Goal: Task Accomplishment & Management: Manage account settings

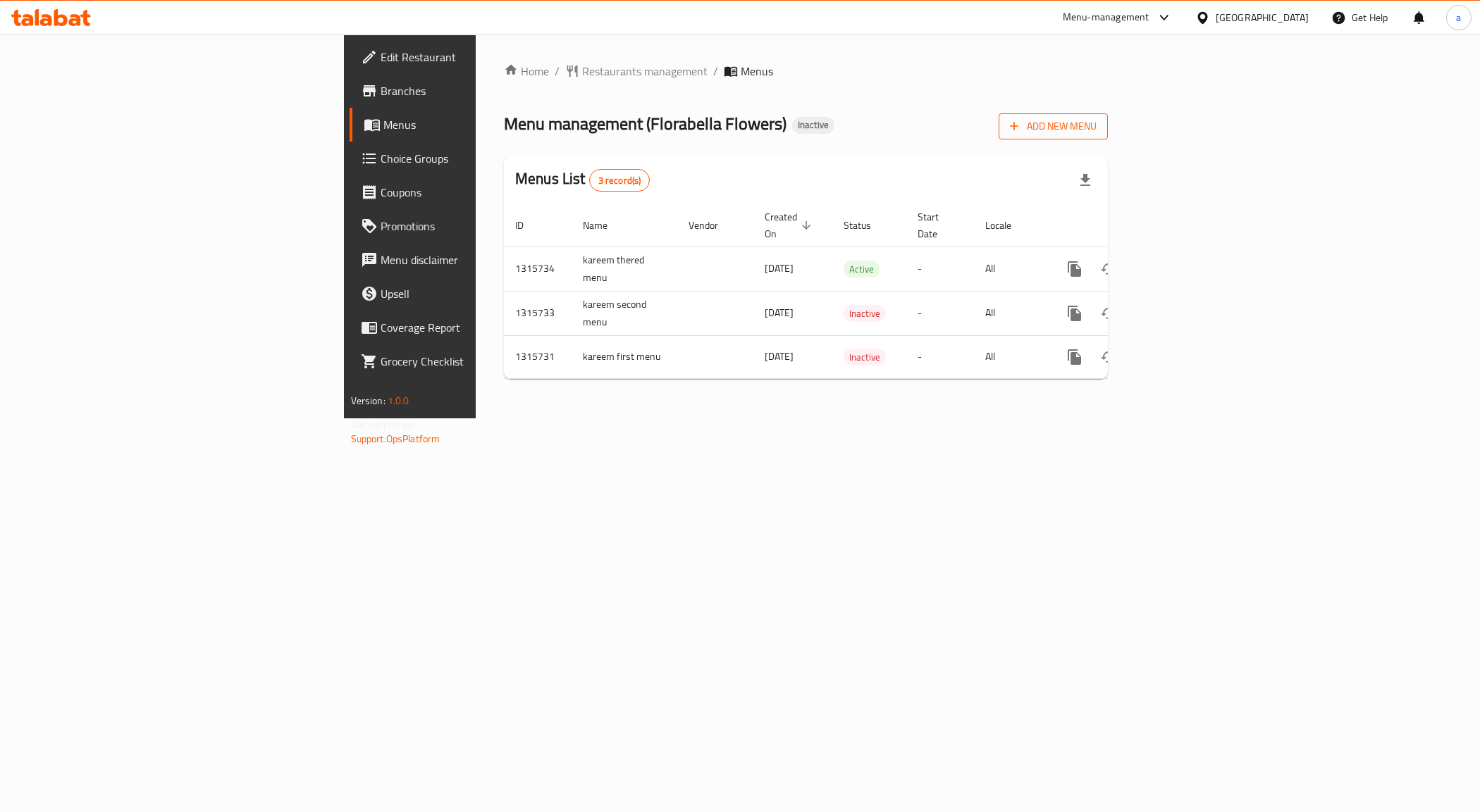
click at [1097, 126] on span "Add New Menu" at bounding box center [1053, 126] width 87 height 18
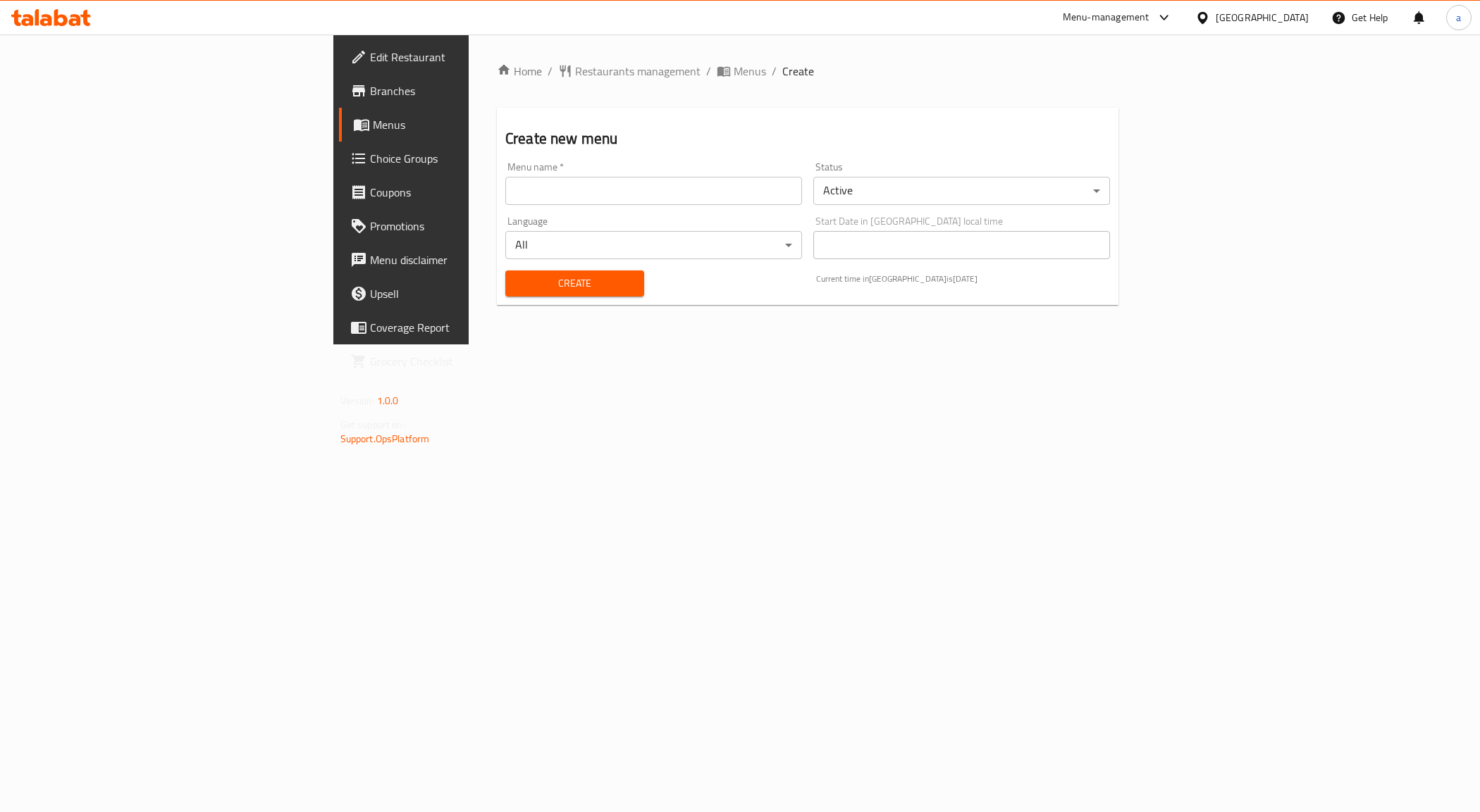
click at [506, 192] on input "text" at bounding box center [654, 191] width 297 height 28
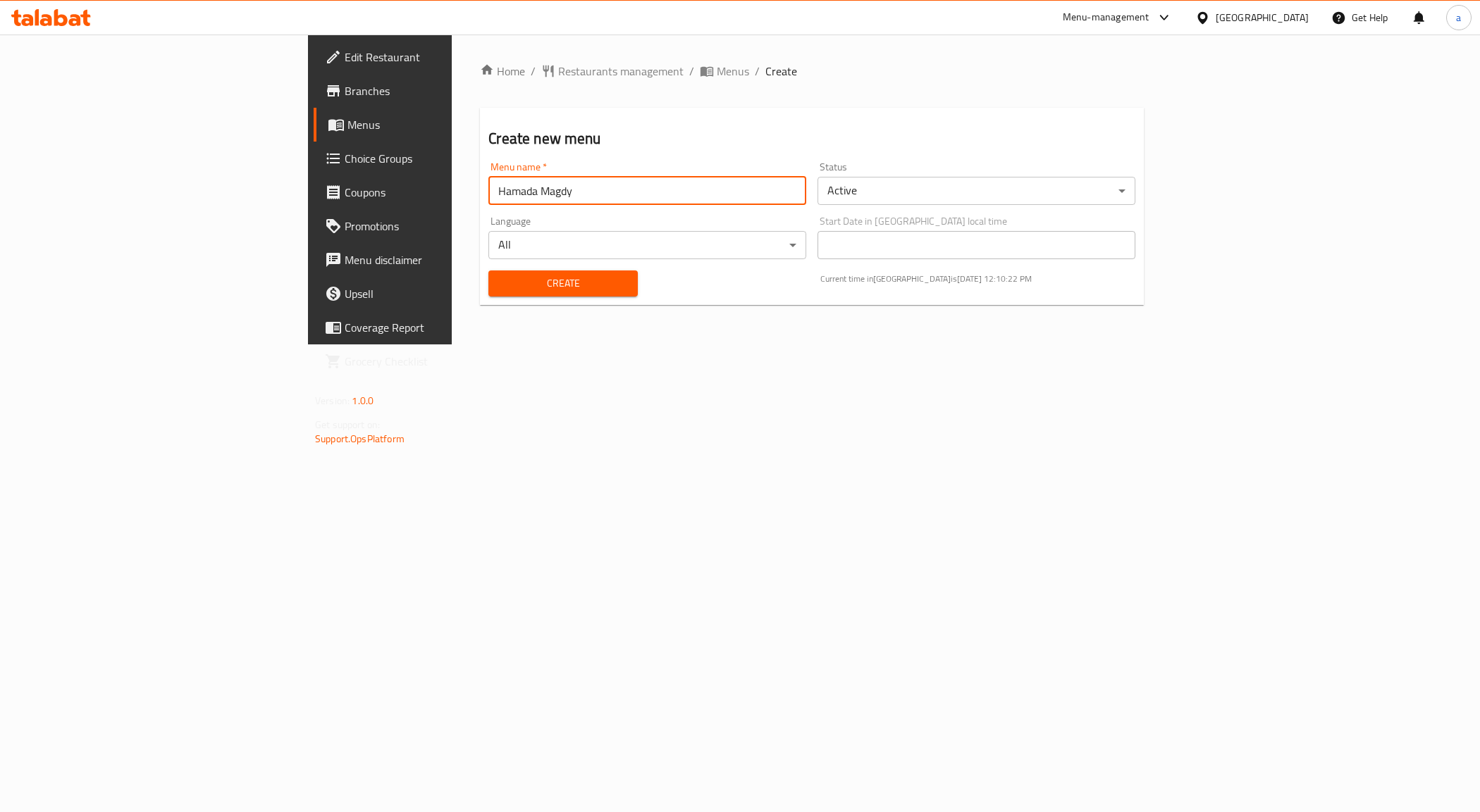
click at [489, 180] on input "Hamada Magdy" at bounding box center [647, 191] width 317 height 28
click at [489, 196] on input "Hamada Magdy [DATE]" at bounding box center [647, 191] width 317 height 28
click at [489, 195] on input "Hamada Magdy [DATE]" at bounding box center [647, 191] width 317 height 28
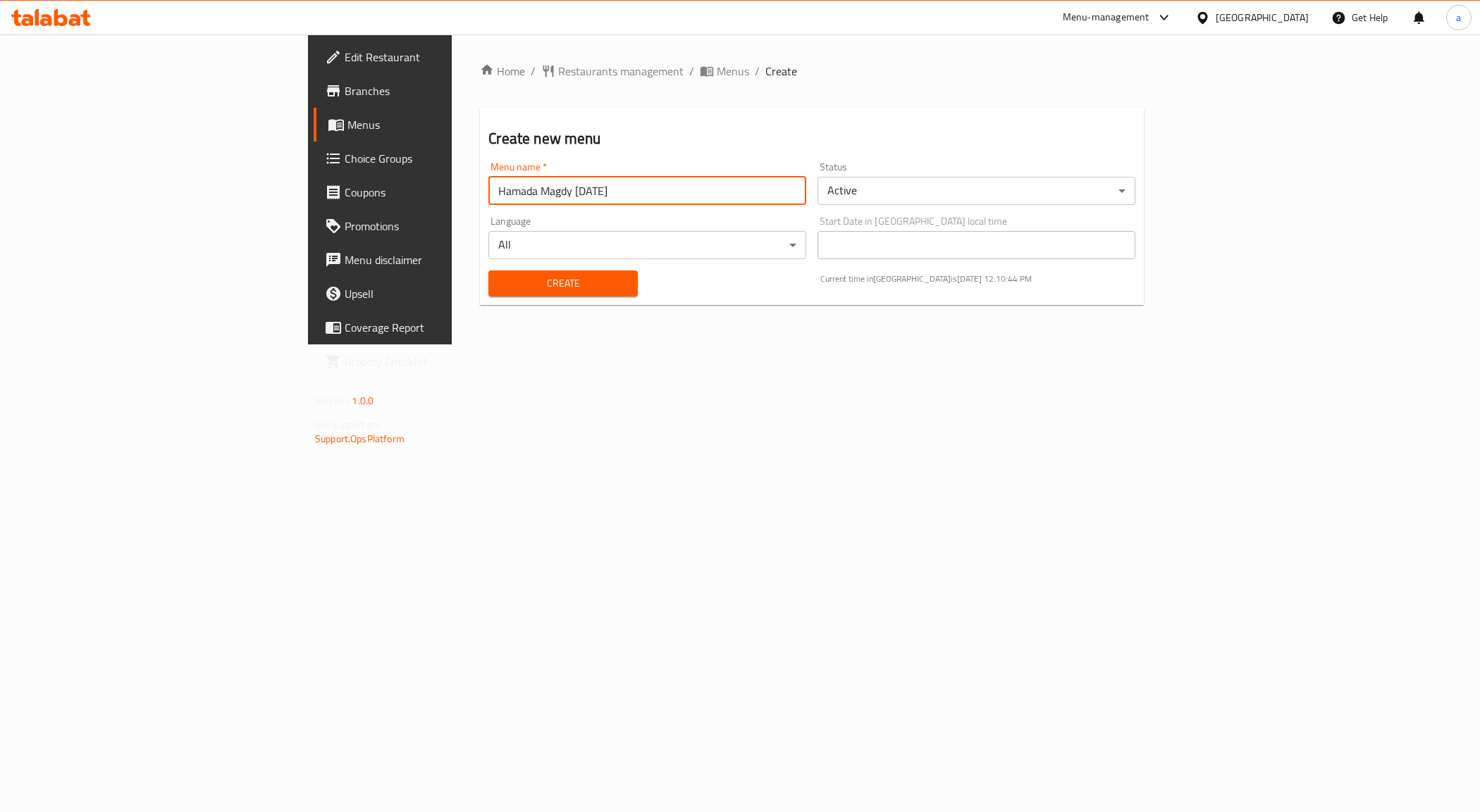
click at [489, 192] on input "Hamada Magdy [DATE]" at bounding box center [647, 191] width 317 height 28
drag, startPoint x: 368, startPoint y: 185, endPoint x: 456, endPoint y: 203, distance: 89.8
click at [489, 203] on input "Hamada Magdy [DATE]" at bounding box center [647, 191] width 317 height 28
type input "Hamada Magdy"
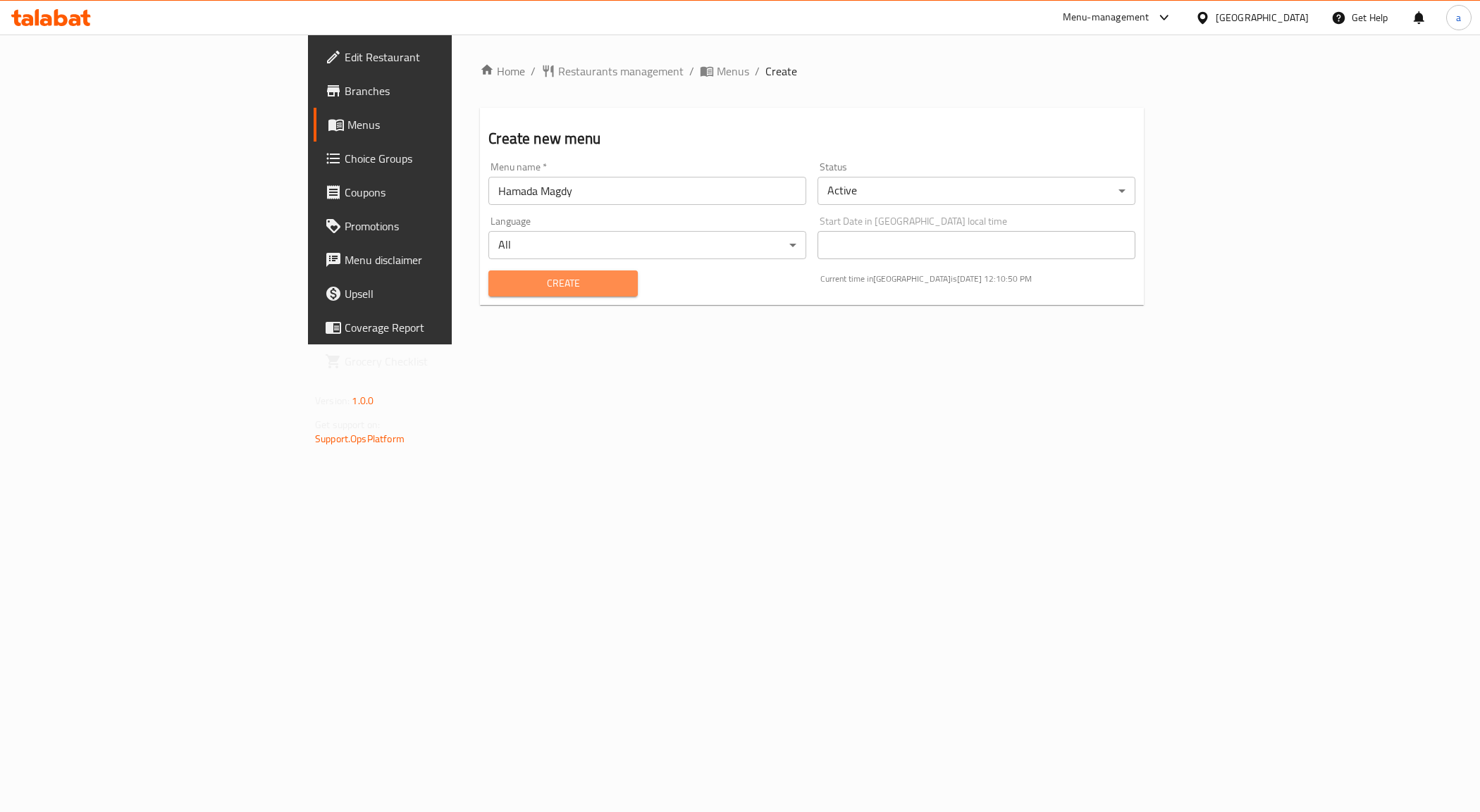
click at [500, 286] on span "Create" at bounding box center [562, 284] width 126 height 18
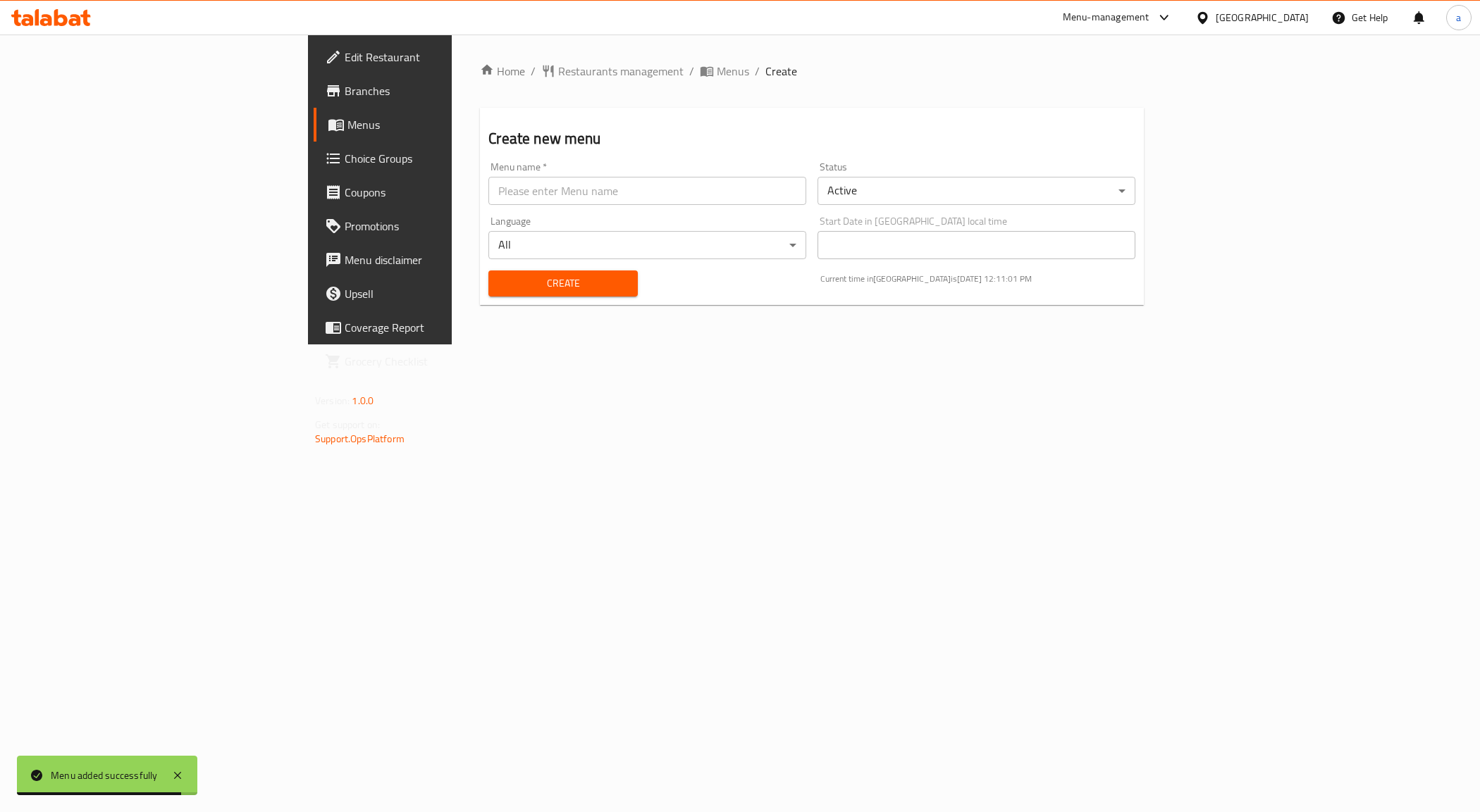
click at [347, 130] on span "Menus" at bounding box center [446, 124] width 197 height 17
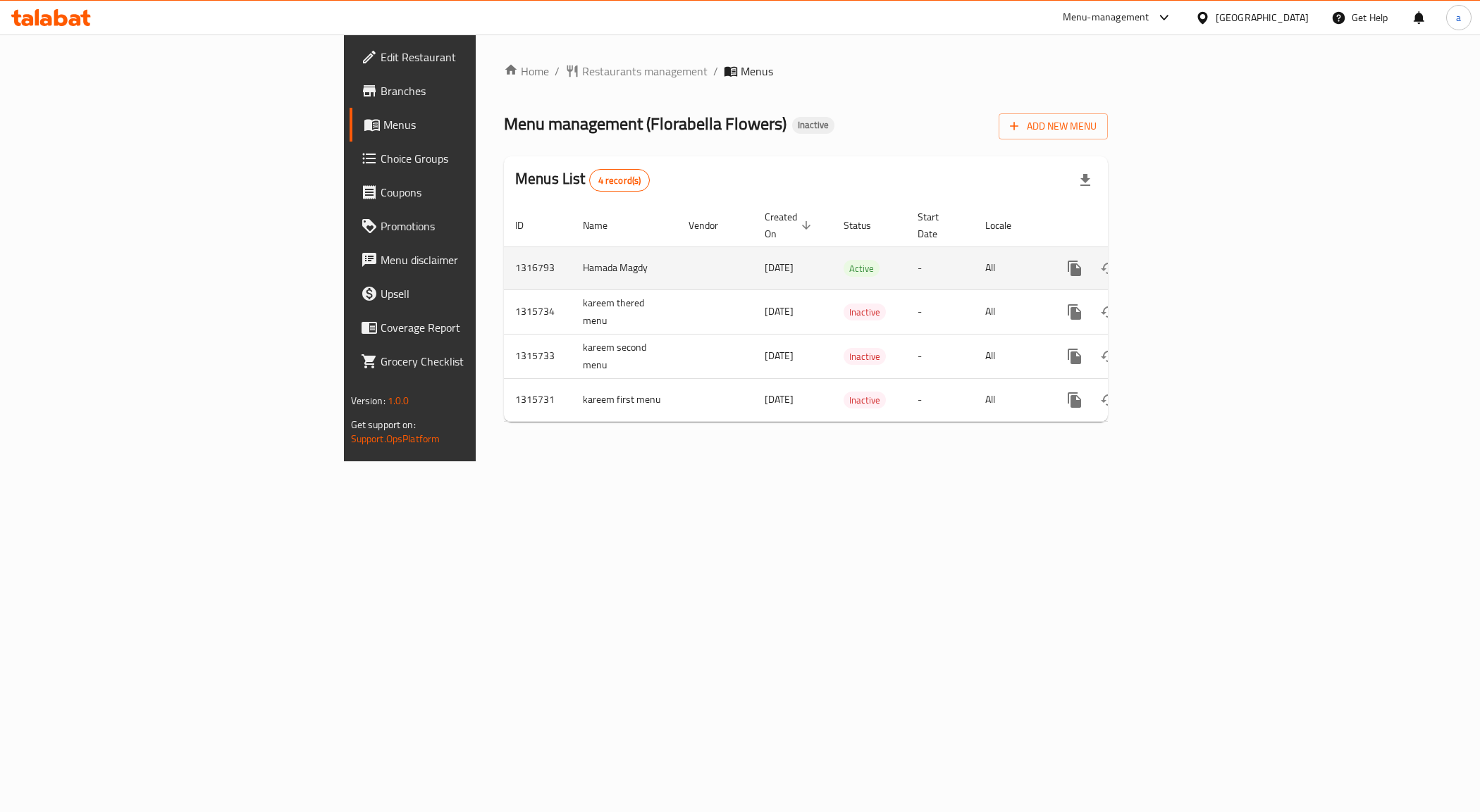
click at [764, 259] on span "[DATE]" at bounding box center [778, 268] width 29 height 18
click at [571, 255] on td "Hamada Magdy" at bounding box center [624, 268] width 106 height 43
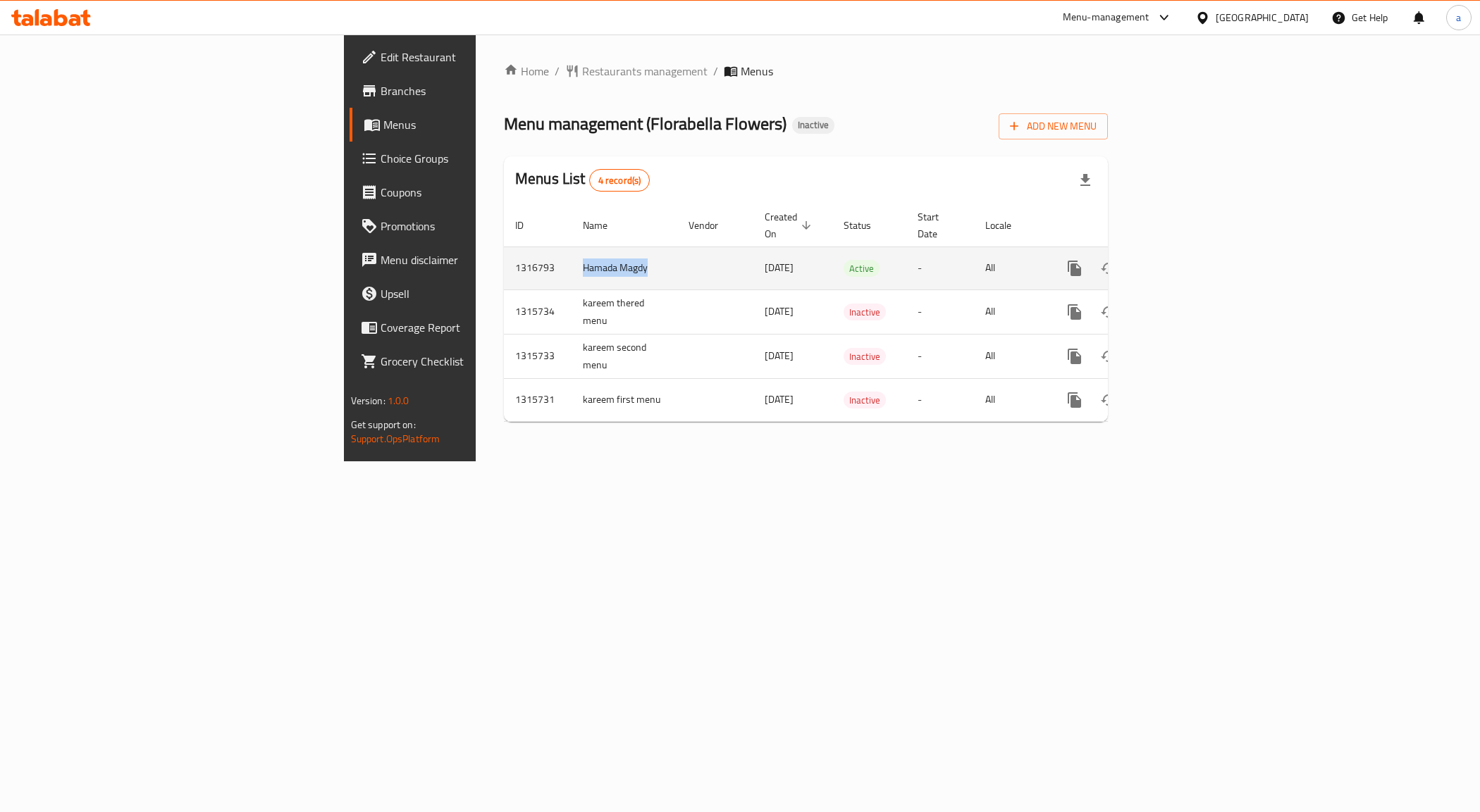
click at [571, 255] on td "Hamada Magdy" at bounding box center [624, 268] width 106 height 43
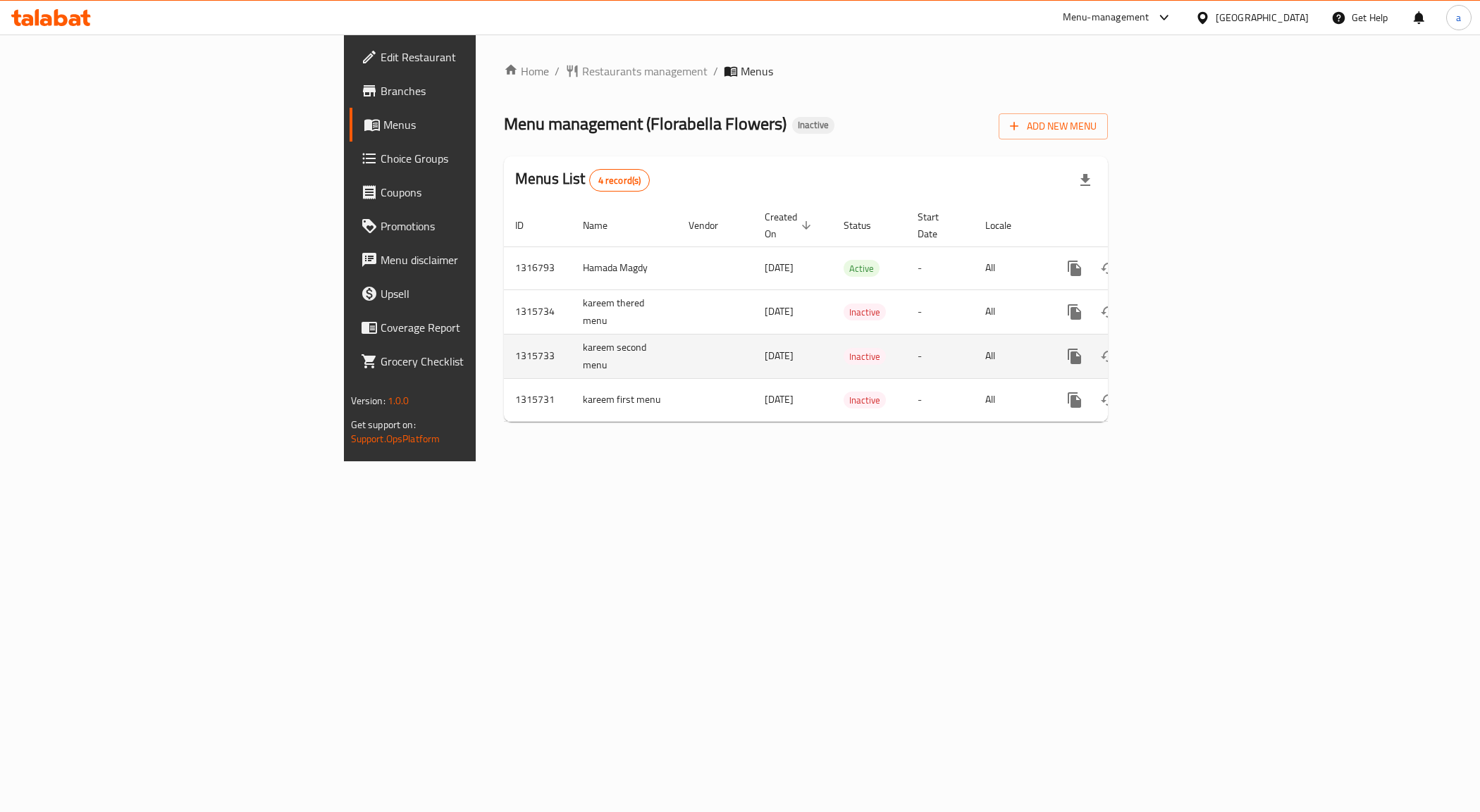
click at [571, 334] on td "kareem second menu" at bounding box center [624, 356] width 106 height 45
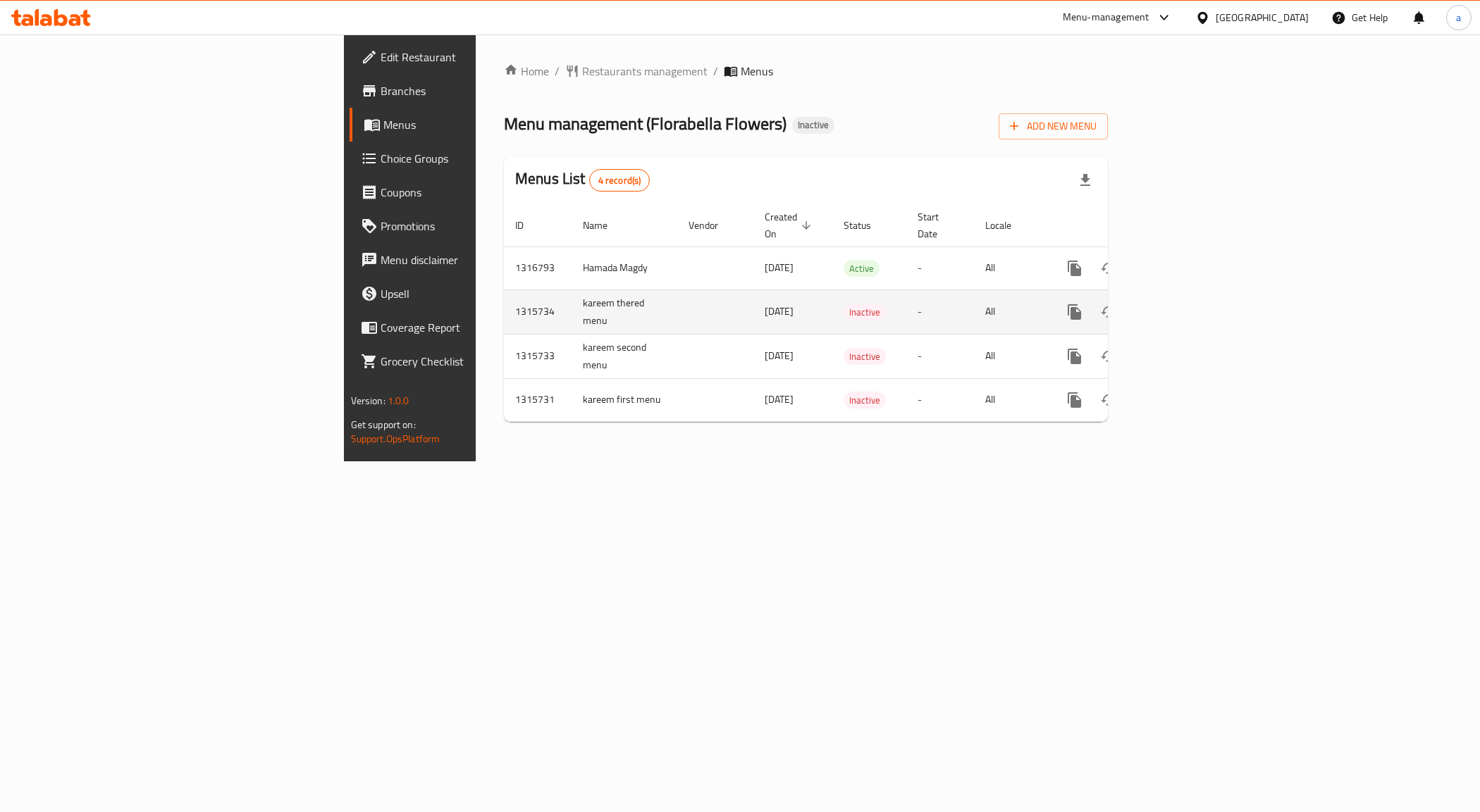
click at [571, 300] on td "kareem thered menu" at bounding box center [624, 311] width 106 height 45
click at [571, 252] on td "Hamada Magdy" at bounding box center [624, 268] width 106 height 43
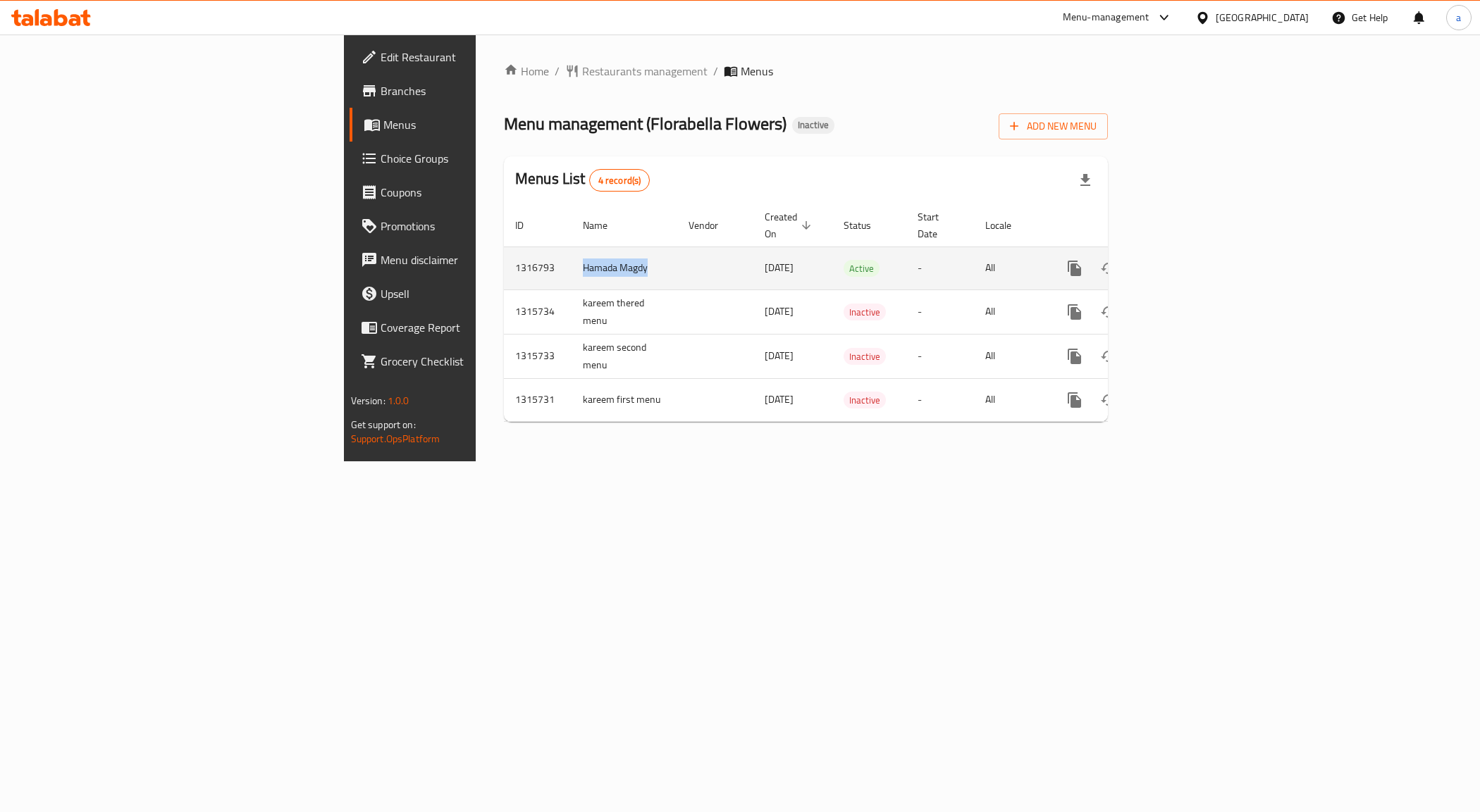
click at [571, 252] on td "Hamada Magdy" at bounding box center [624, 268] width 106 height 43
click at [1193, 257] on link "enhanced table" at bounding box center [1176, 269] width 34 height 34
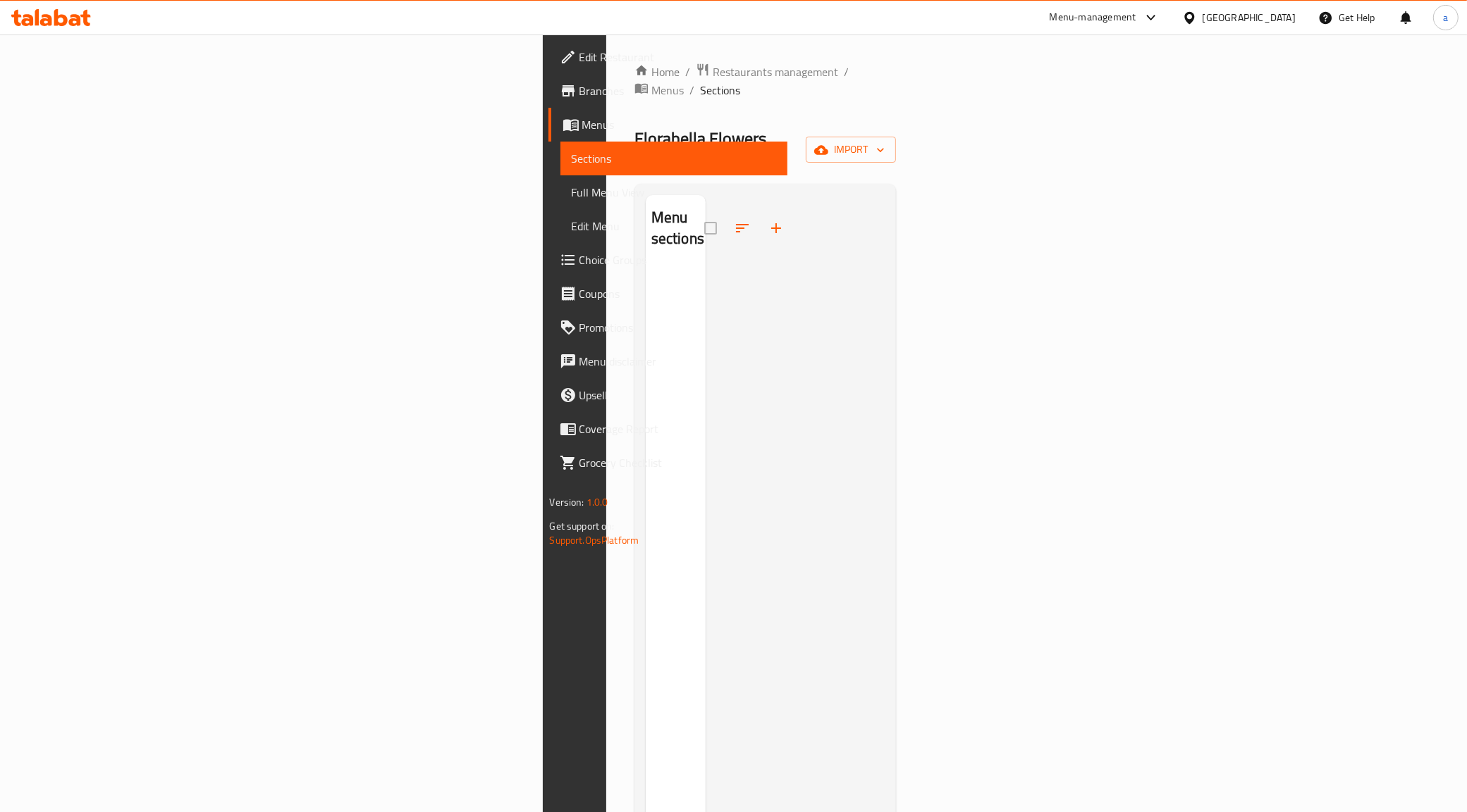
click at [897, 101] on div "Home / Restaurants management / Menus / Sections Florabella Flowers Inactive im…" at bounding box center [764, 540] width 262 height 956
click at [885, 141] on span "import" at bounding box center [851, 150] width 68 height 18
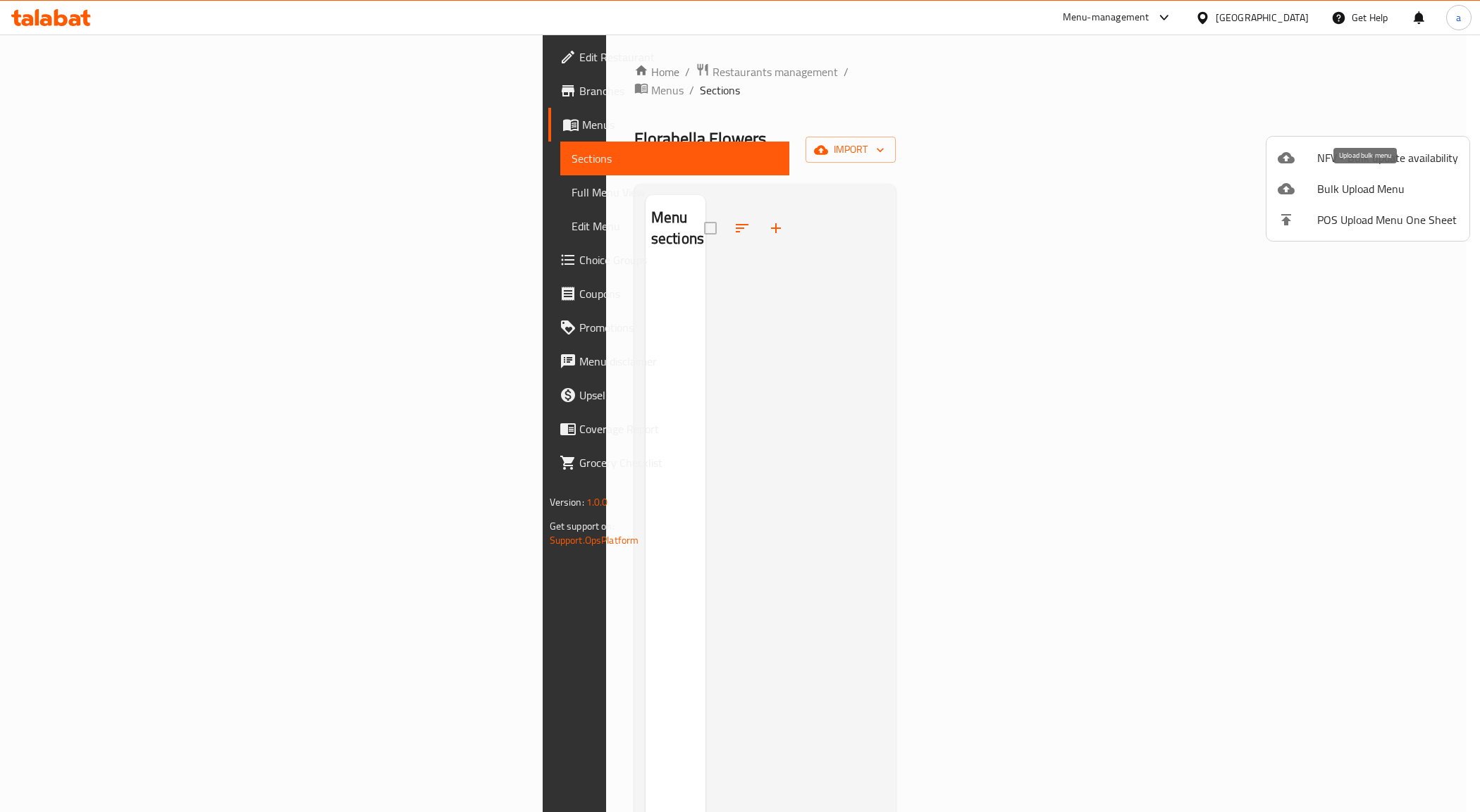
click at [1361, 189] on span "Bulk Upload Menu" at bounding box center [1387, 188] width 141 height 17
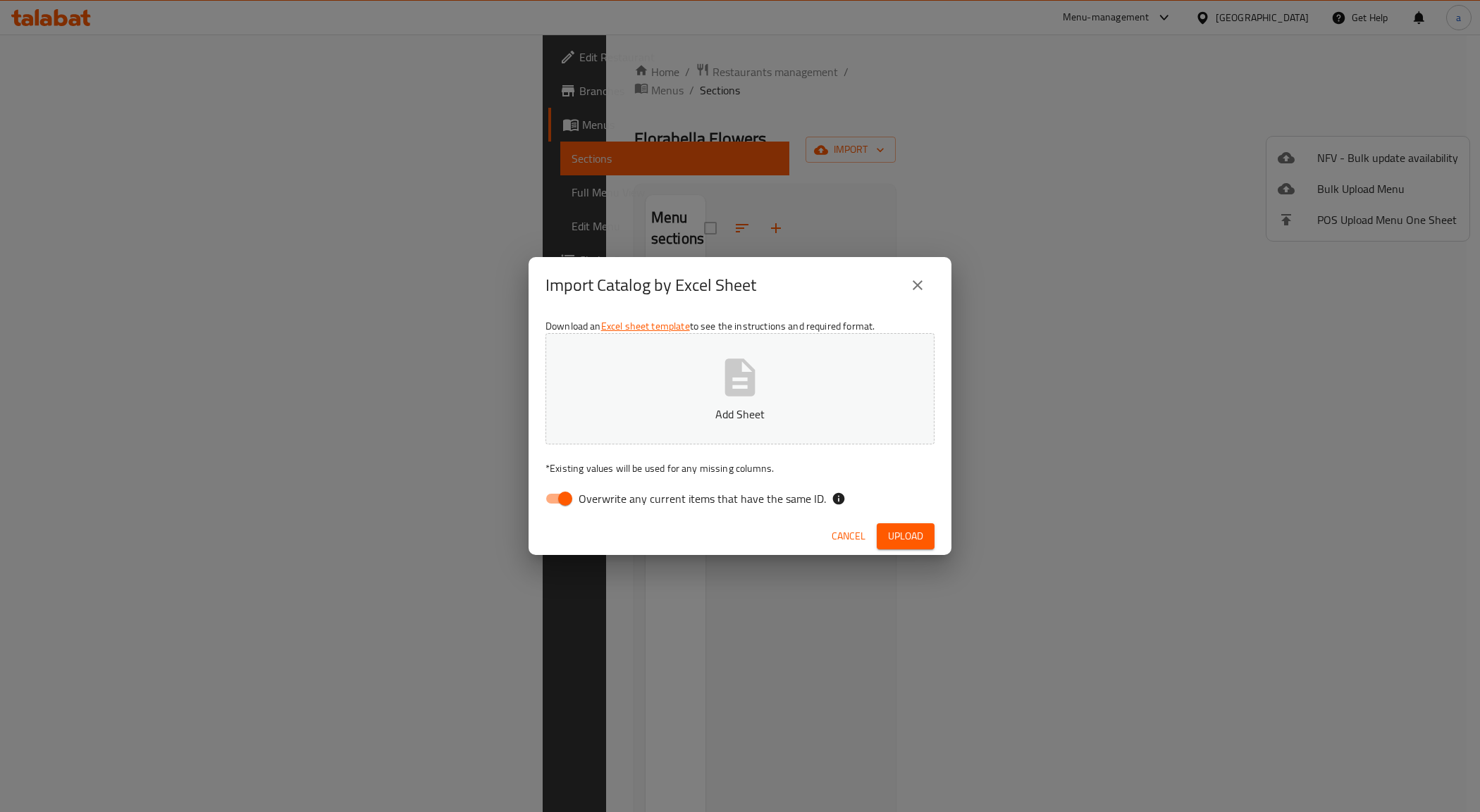
click at [587, 498] on span "Overwrite any current items that have the same ID." at bounding box center [702, 499] width 248 height 17
click at [587, 498] on input "Overwrite any current items that have the same ID." at bounding box center [565, 499] width 81 height 27
checkbox input "false"
click at [668, 414] on p "Add Sheet" at bounding box center [740, 414] width 345 height 17
click at [914, 529] on span "Upload" at bounding box center [905, 536] width 35 height 18
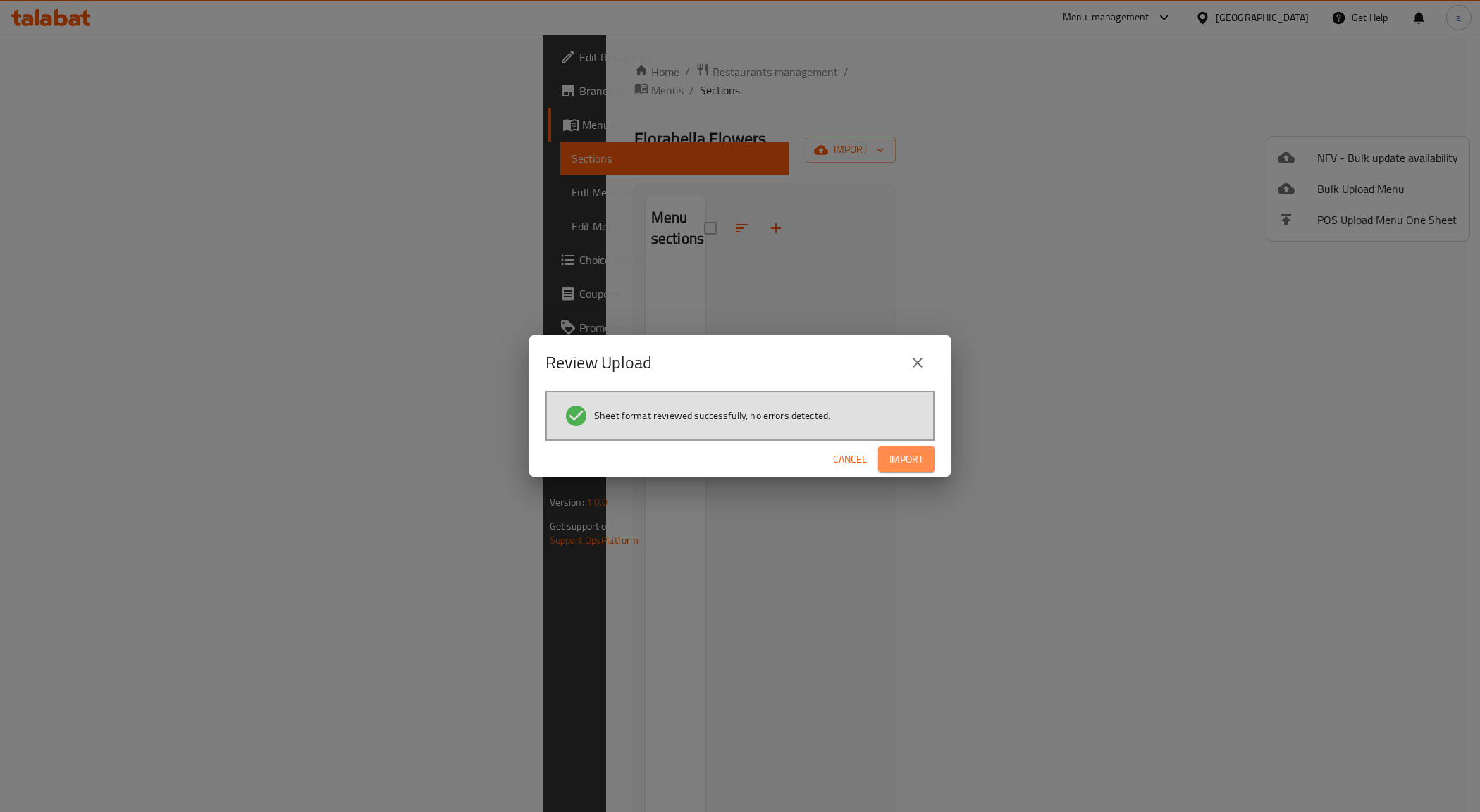
click at [907, 462] on span "Import" at bounding box center [907, 460] width 34 height 18
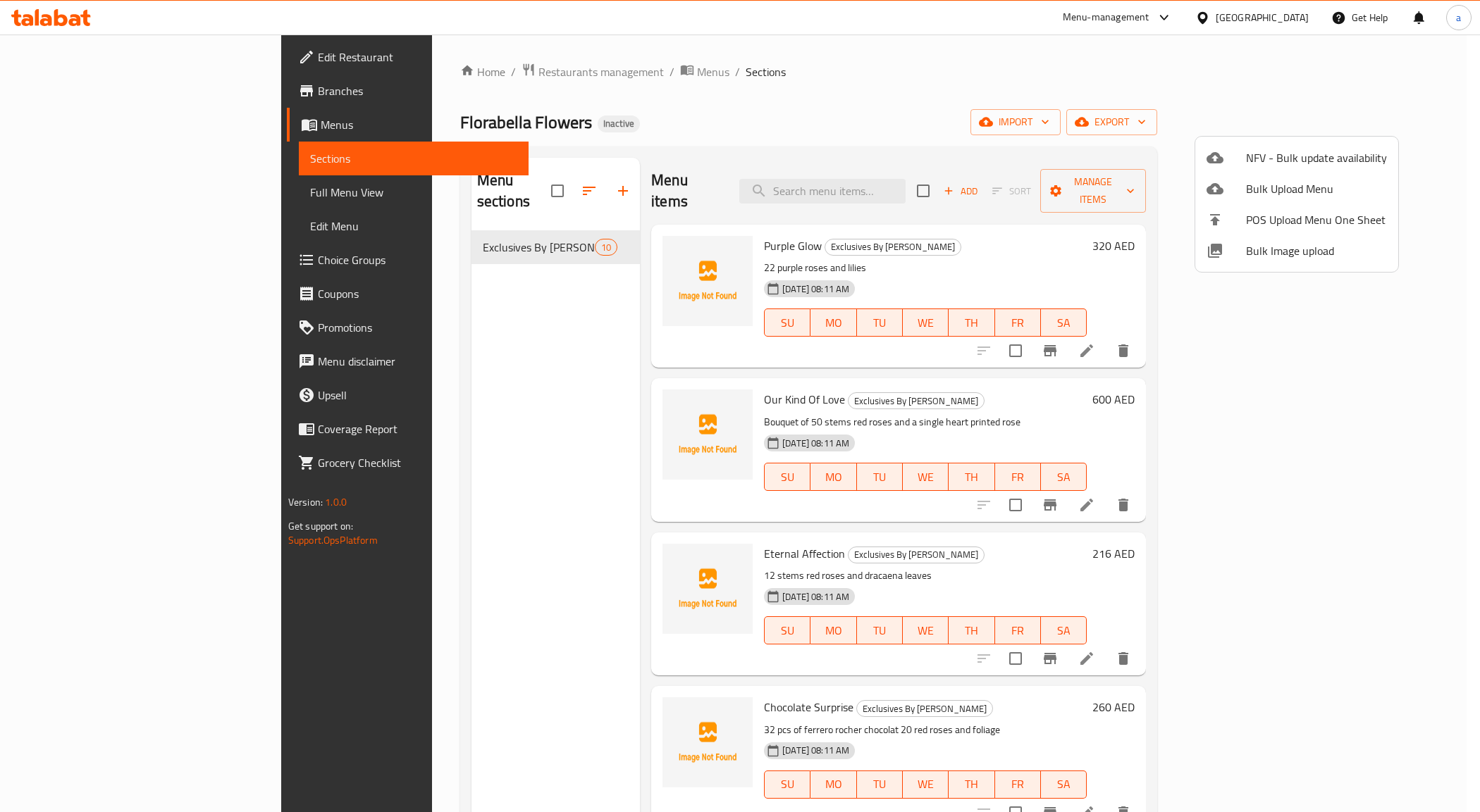
click at [79, 194] on div at bounding box center [740, 406] width 1480 height 812
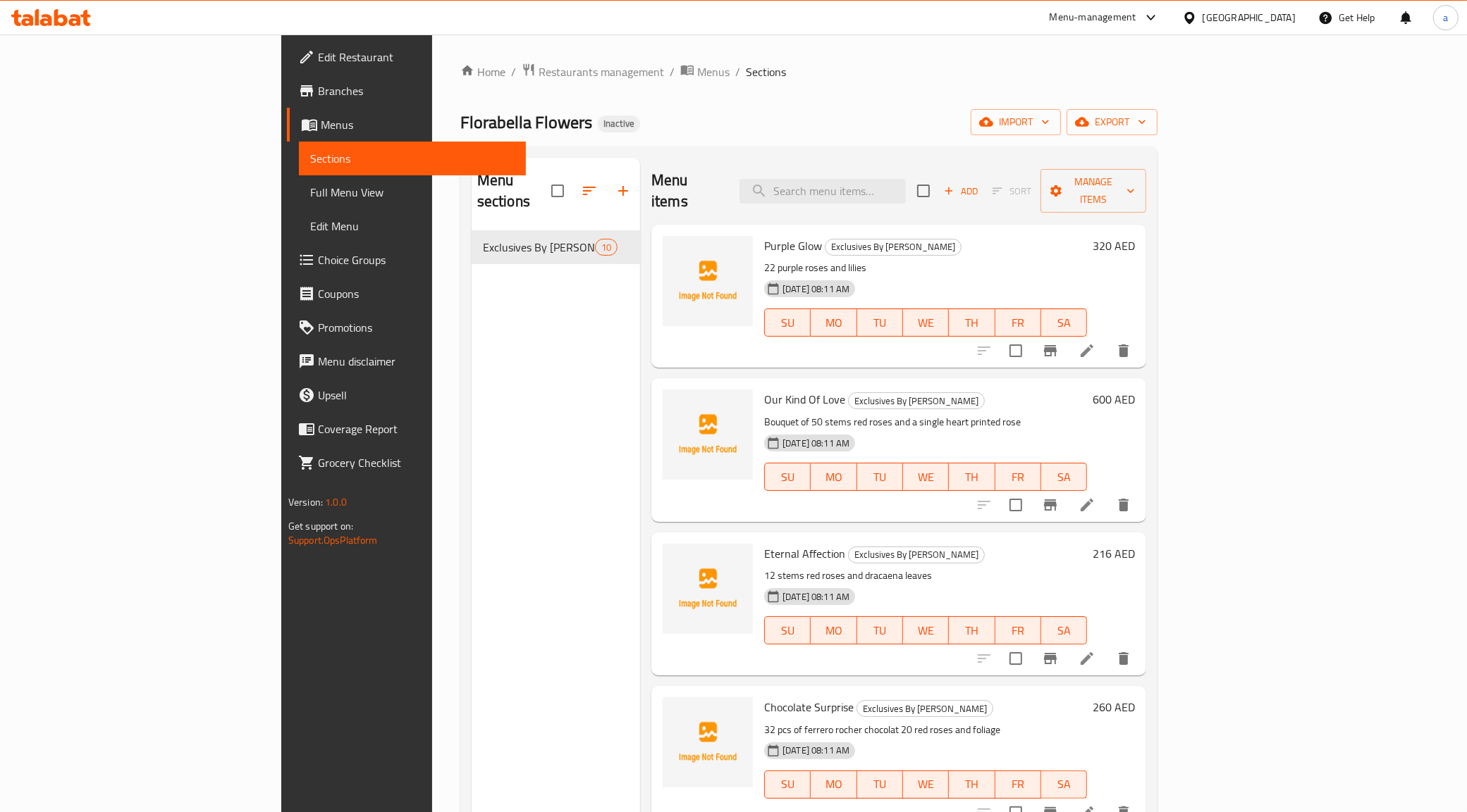
click at [311, 194] on span "Full Menu View" at bounding box center [413, 192] width 205 height 17
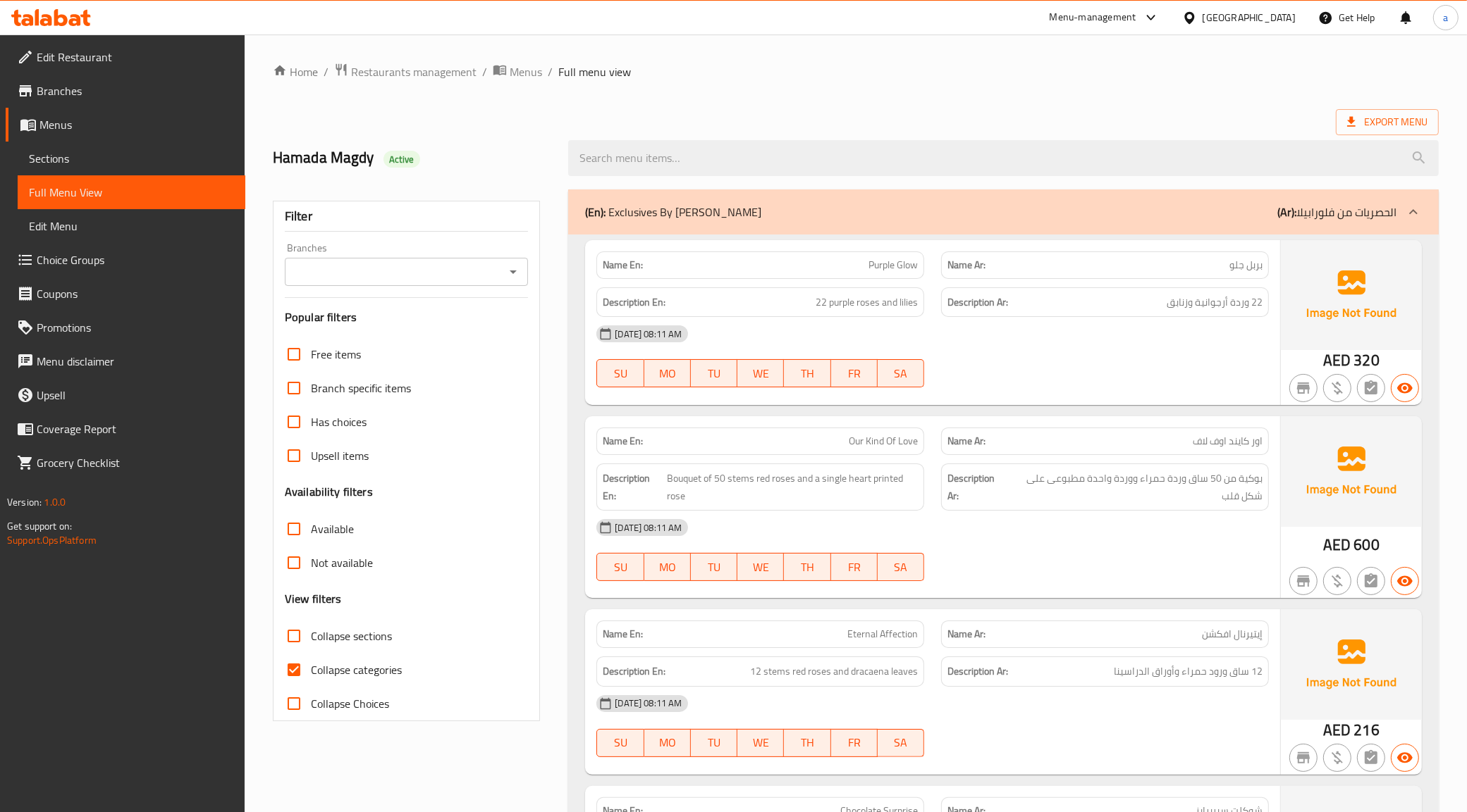
click at [336, 671] on span "Collapse categories" at bounding box center [355, 670] width 91 height 17
click at [311, 671] on input "Collapse categories" at bounding box center [294, 670] width 34 height 34
checkbox input "false"
click at [82, 187] on span "Full Menu View" at bounding box center [131, 192] width 205 height 17
click at [59, 156] on span "Sections" at bounding box center [131, 158] width 205 height 17
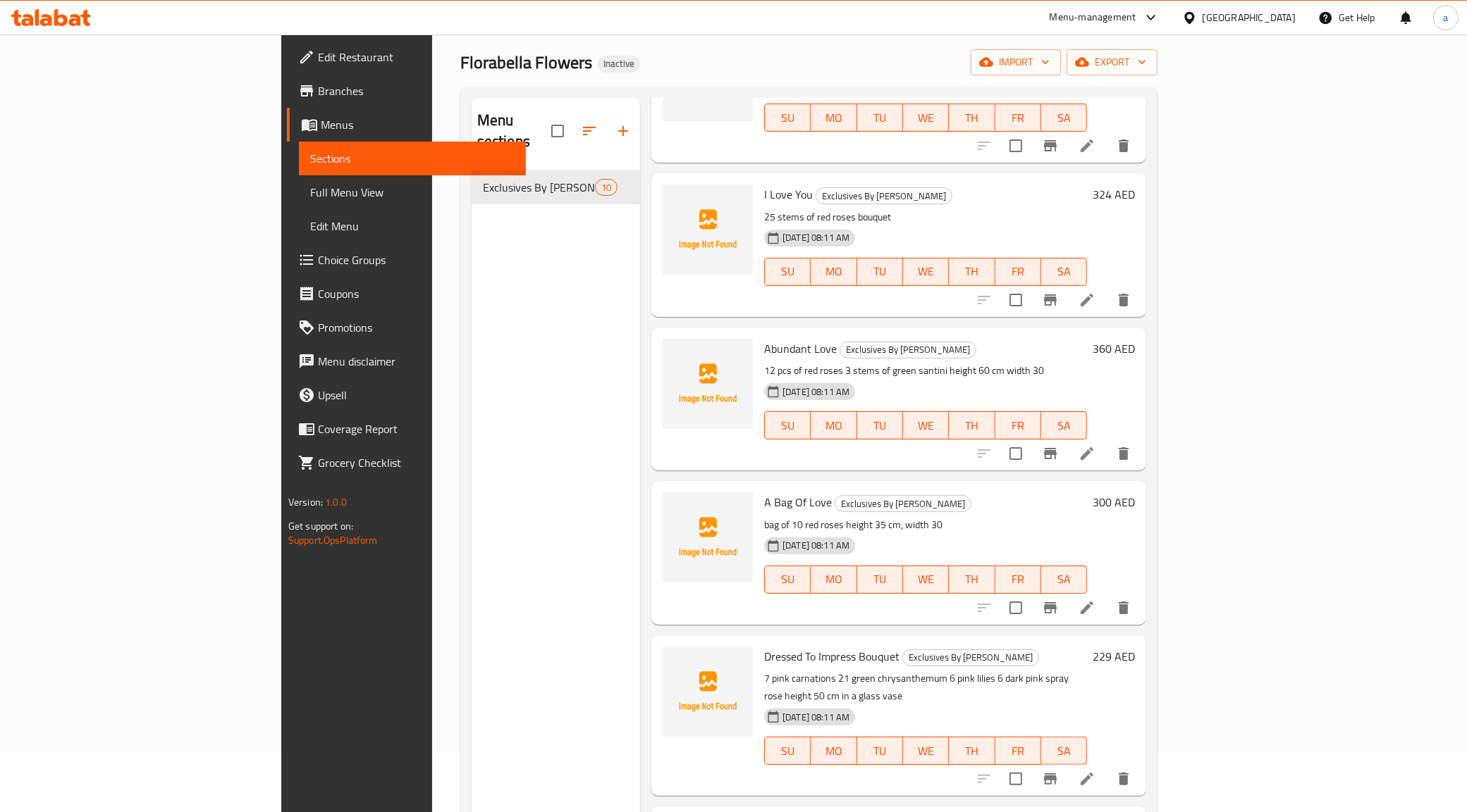
scroll to position [89, 0]
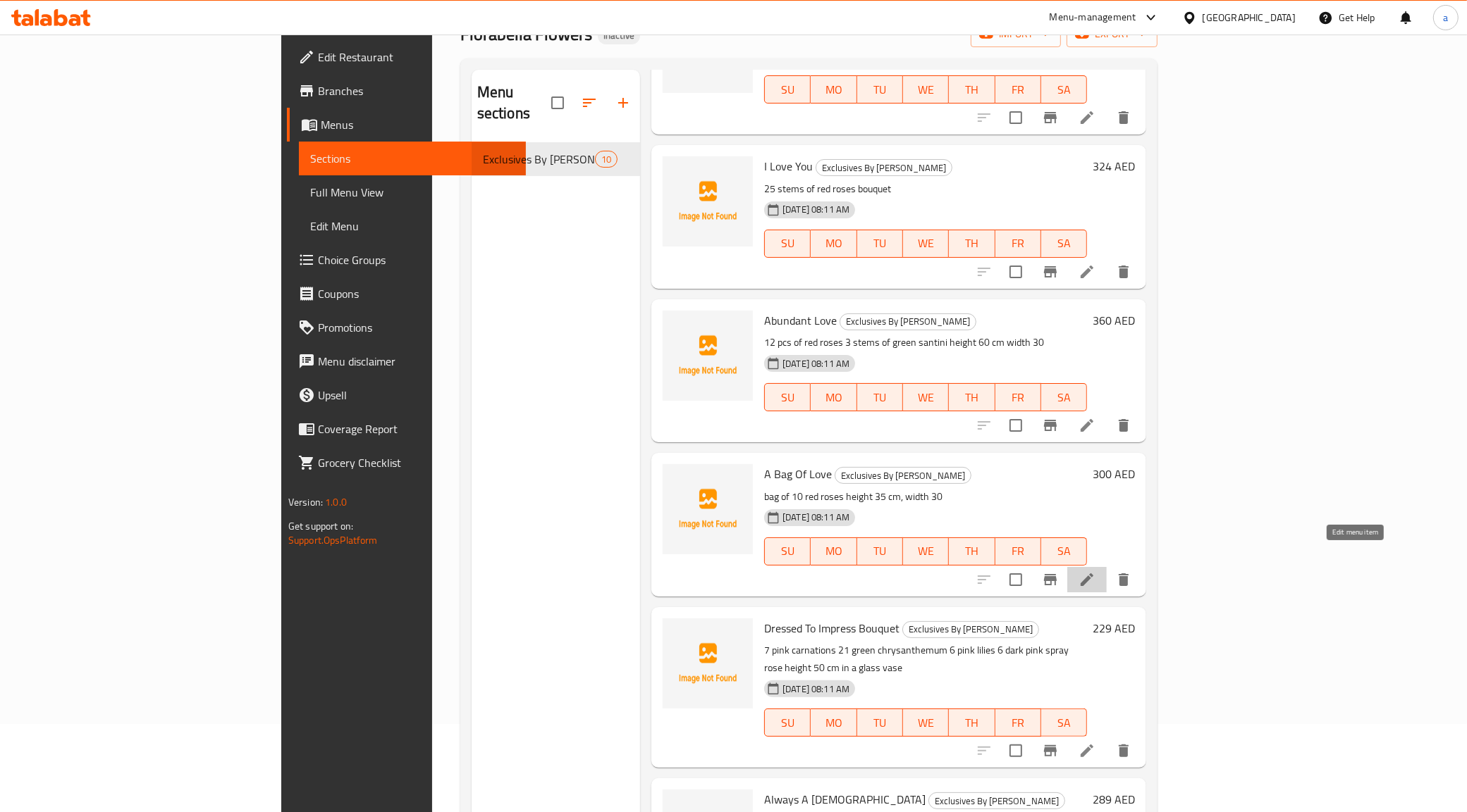
click at [1095, 571] on icon at bounding box center [1086, 579] width 17 height 17
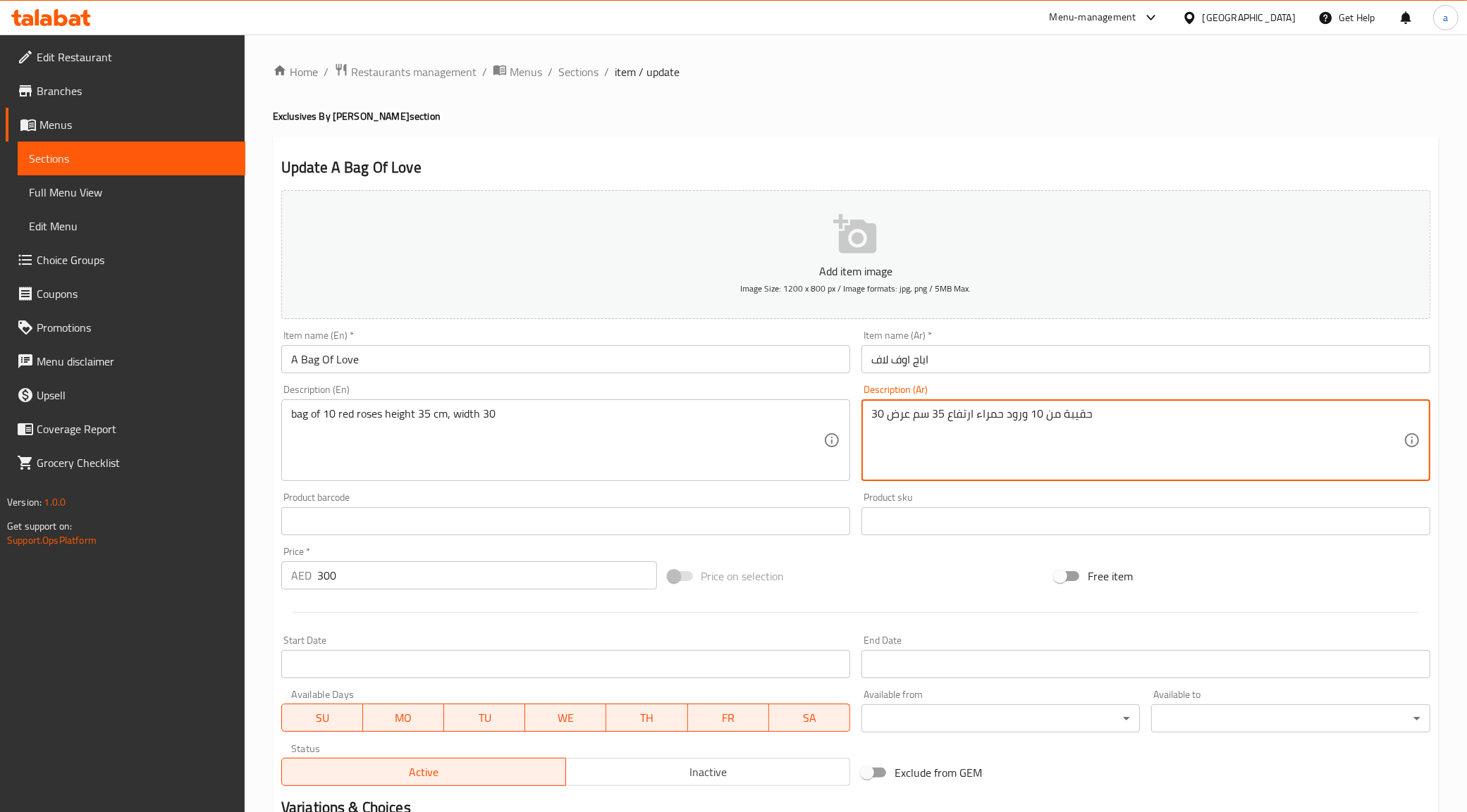
click at [922, 367] on input "اباج اوف لاف" at bounding box center [1145, 359] width 568 height 28
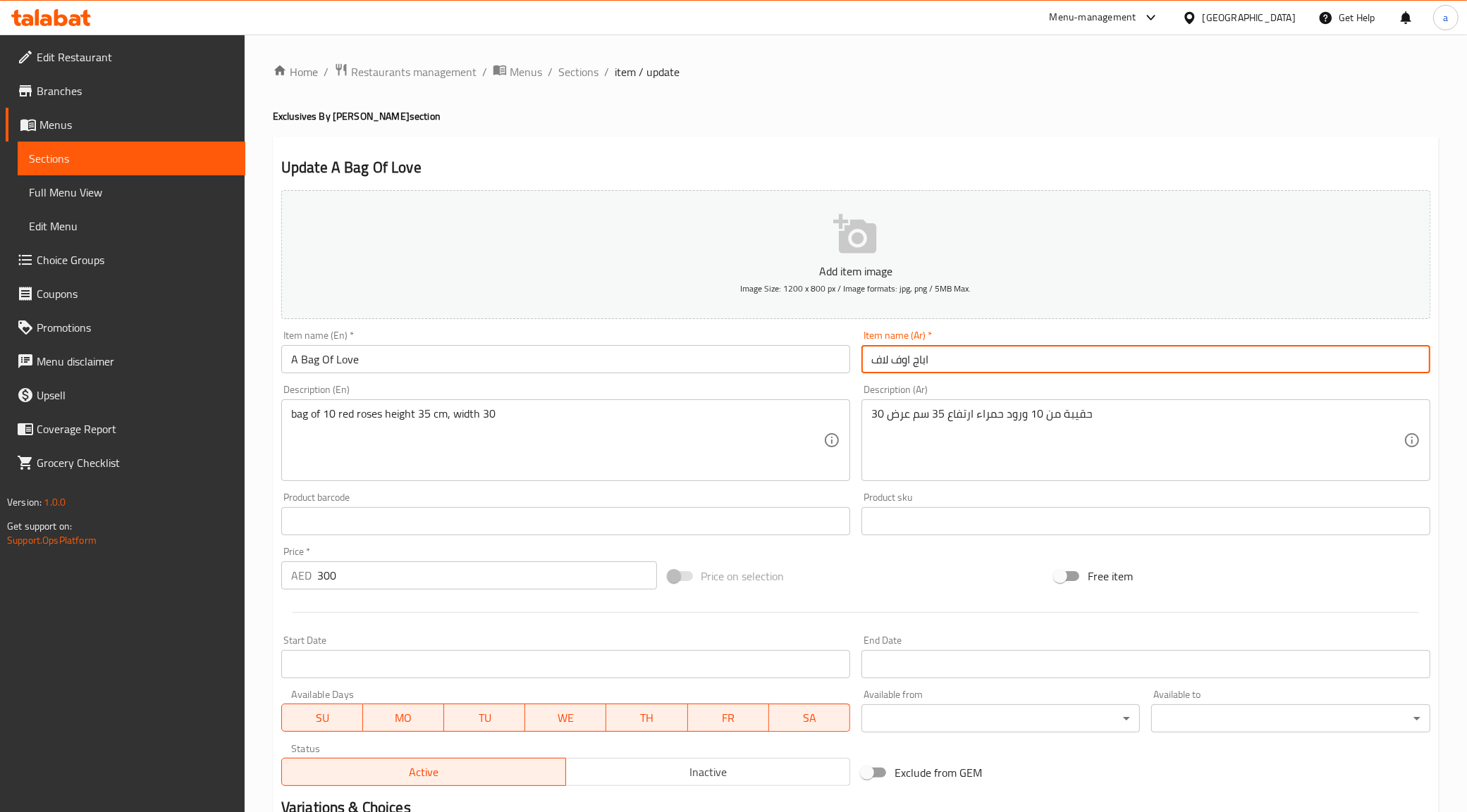
click at [924, 365] on input "اباج اوف لاف" at bounding box center [1145, 359] width 568 height 28
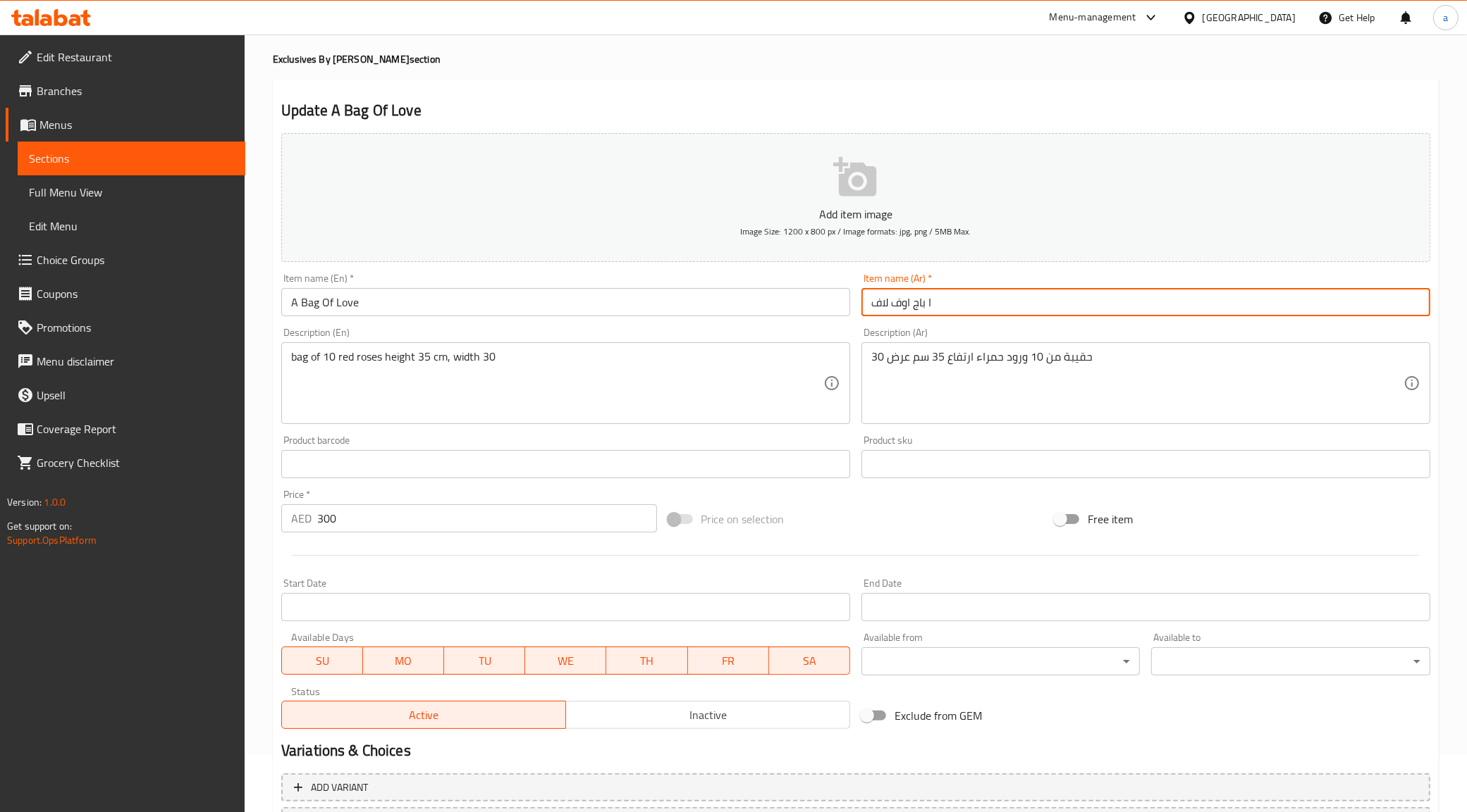
scroll to position [169, 0]
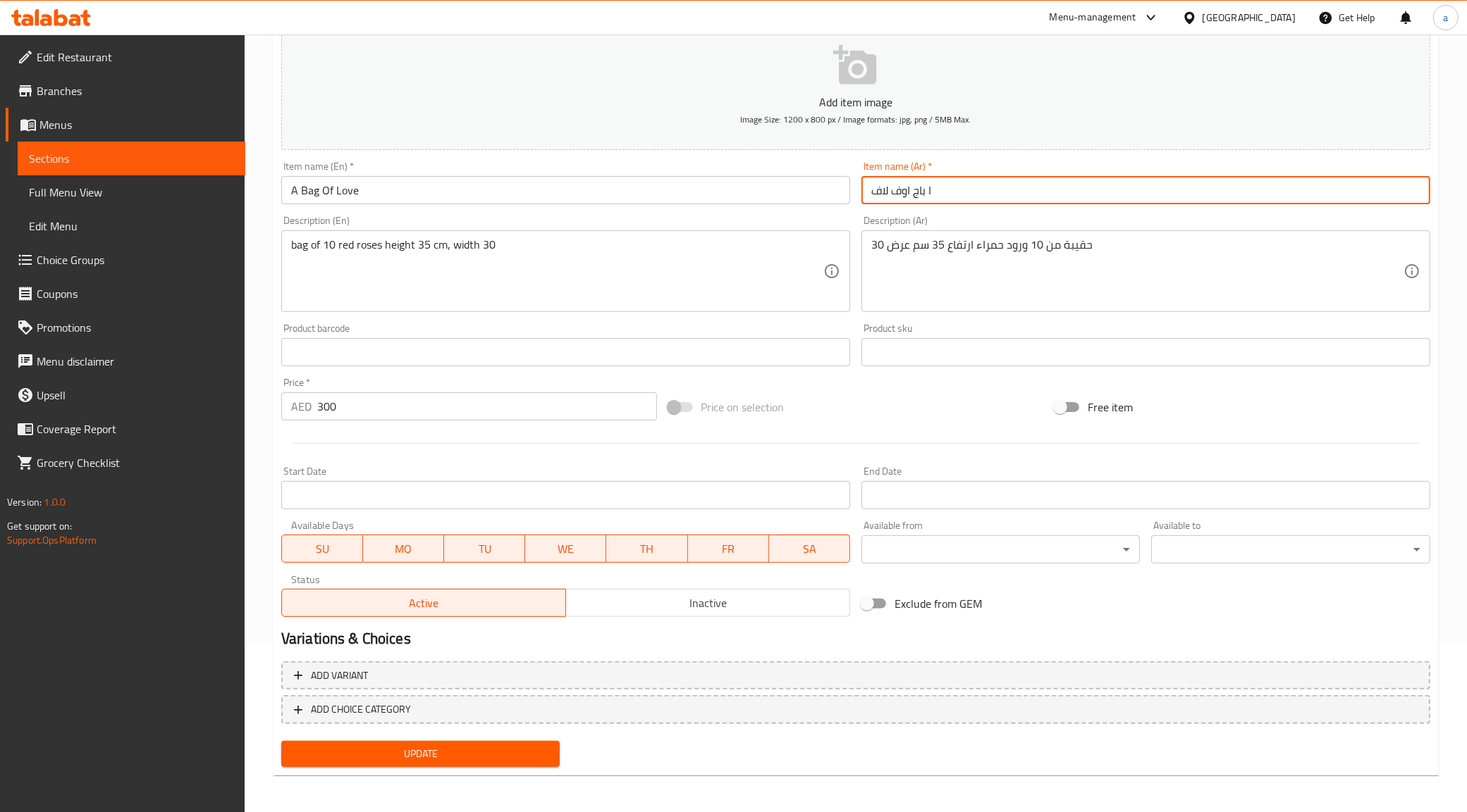
type input "ا باج اوف لاف"
click at [405, 750] on span "Update" at bounding box center [421, 754] width 257 height 18
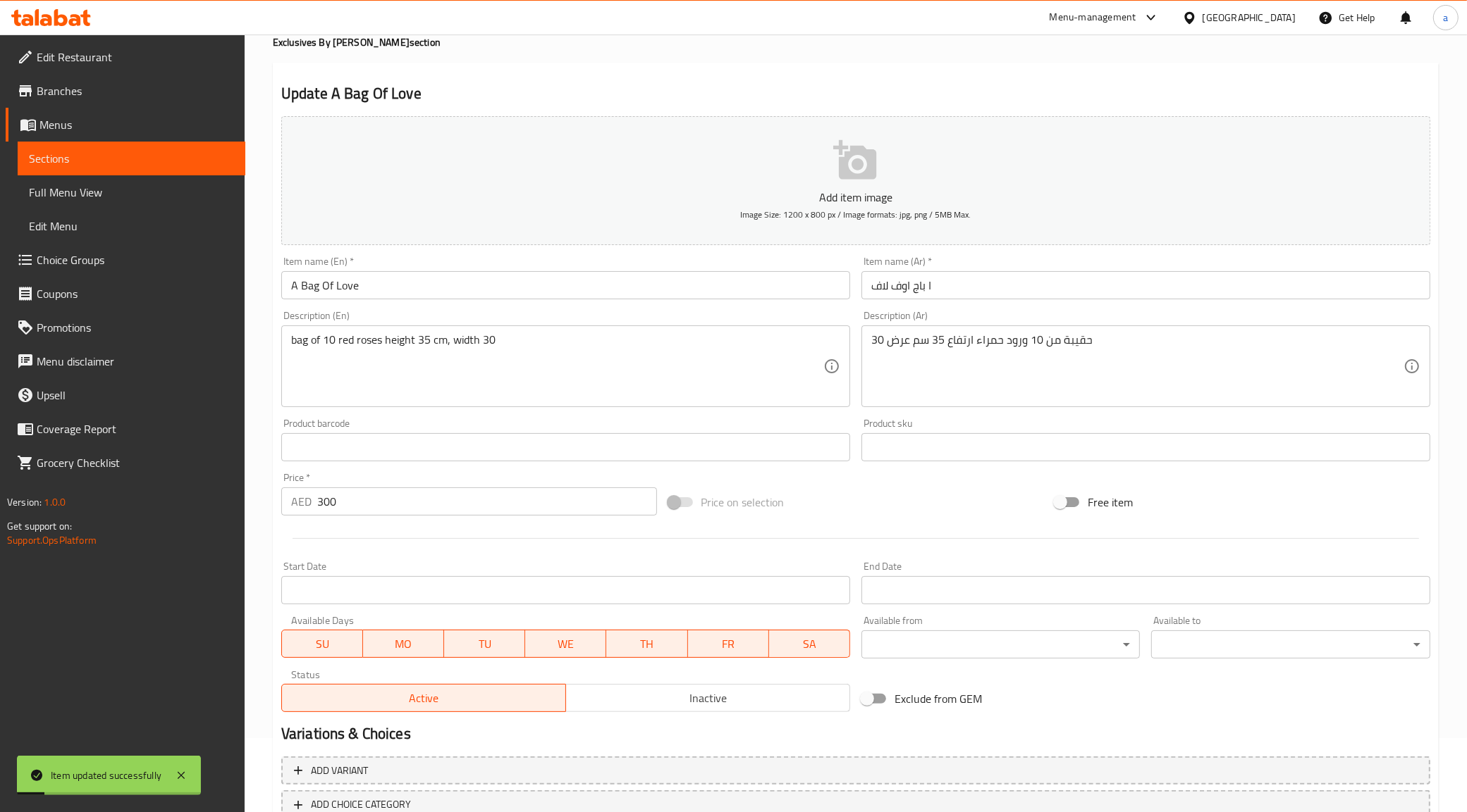
scroll to position [0, 0]
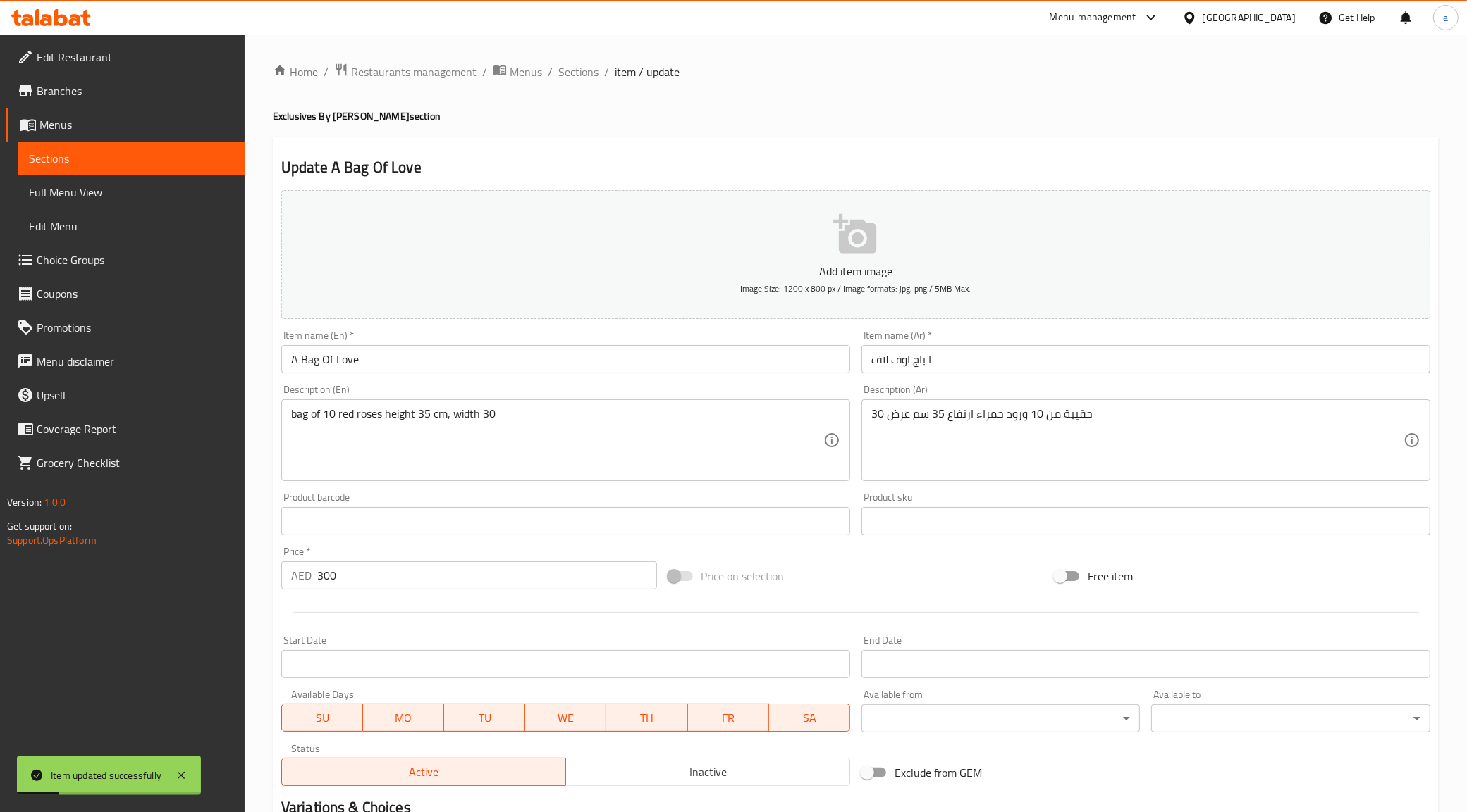
click at [109, 158] on span "Sections" at bounding box center [131, 158] width 205 height 17
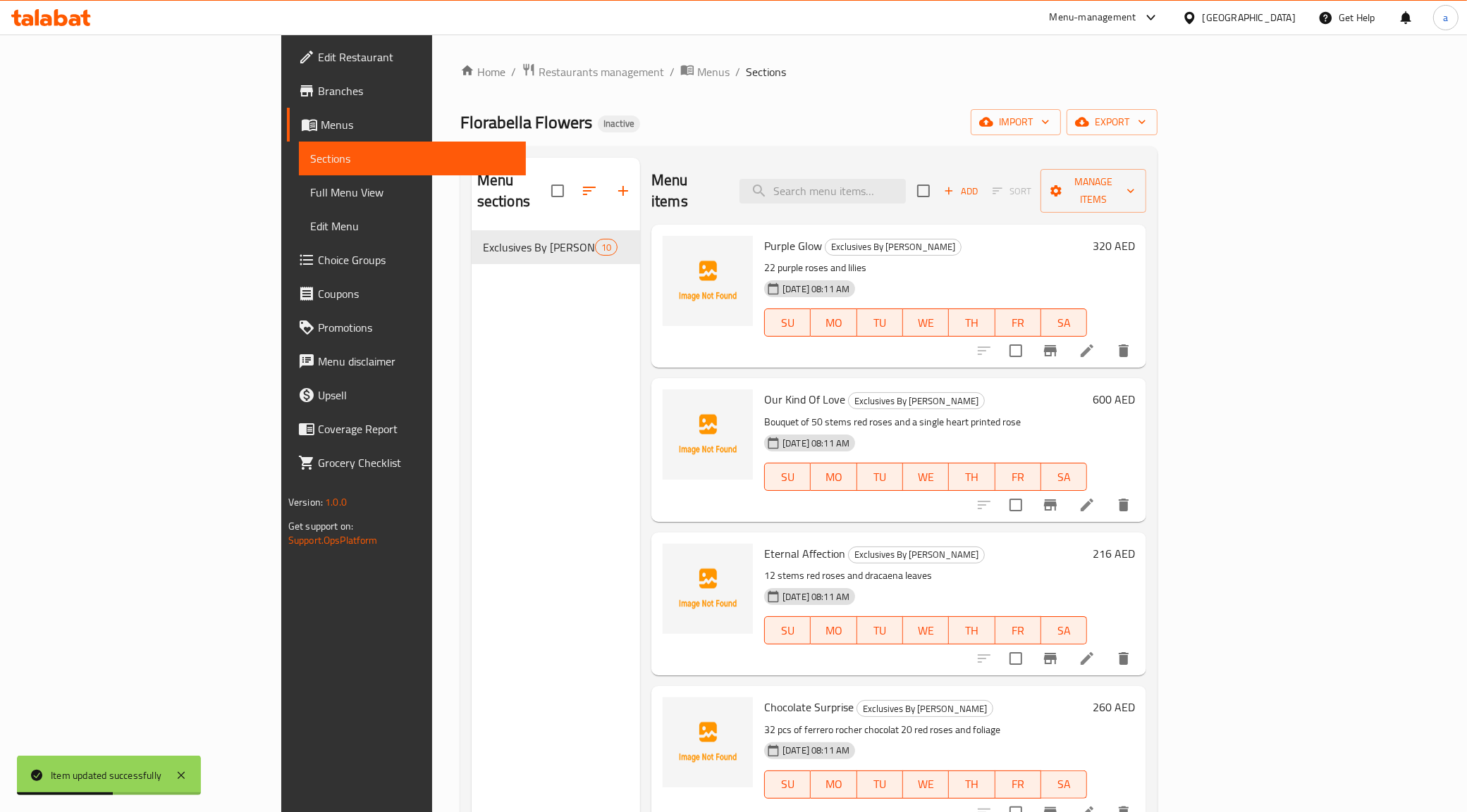
click at [311, 187] on span "Full Menu View" at bounding box center [413, 192] width 205 height 17
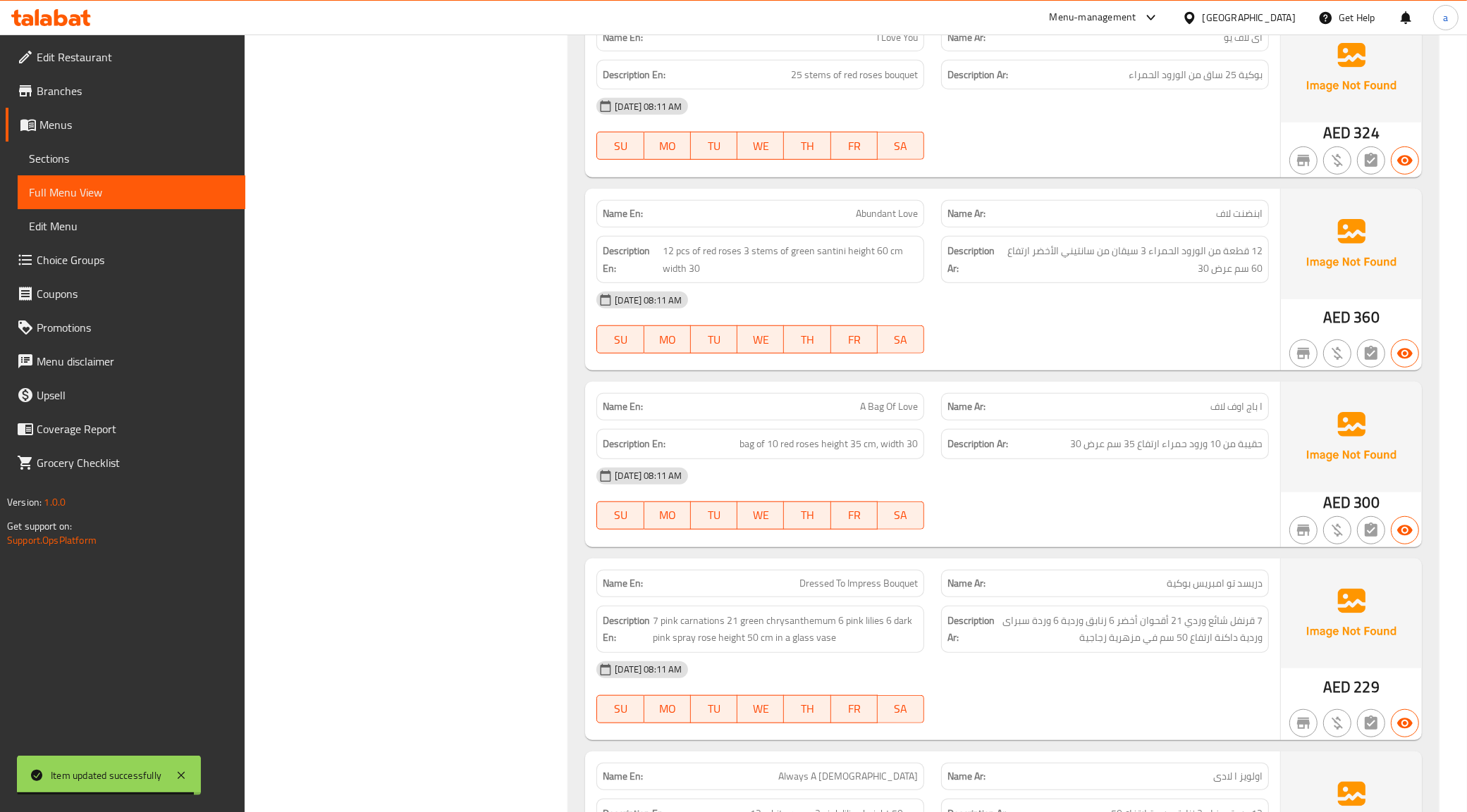
scroll to position [1145, 0]
click at [1252, 219] on span "ابنضنت لاف" at bounding box center [1238, 211] width 47 height 15
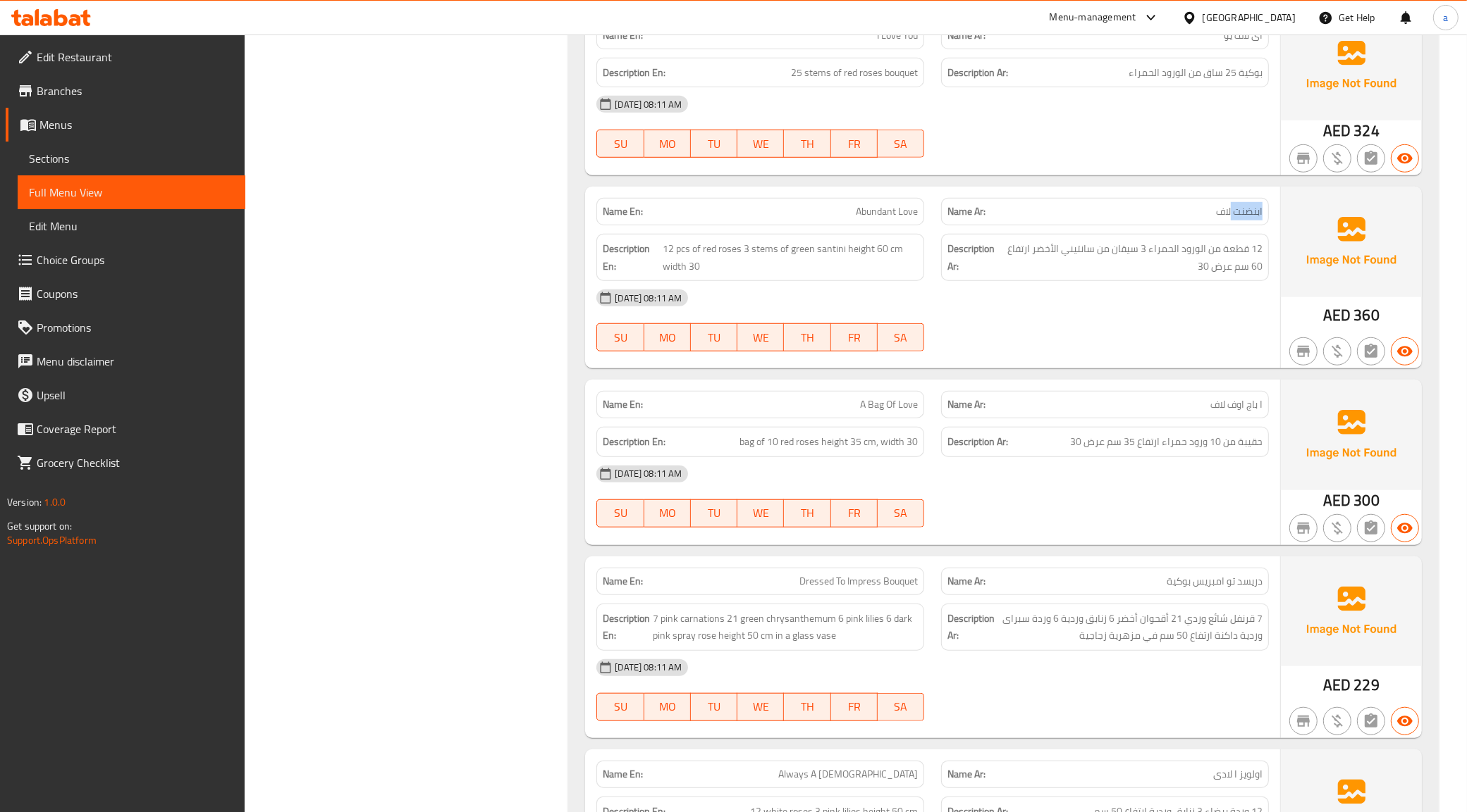
click at [1252, 219] on span "ابنضنت لاف" at bounding box center [1238, 211] width 47 height 15
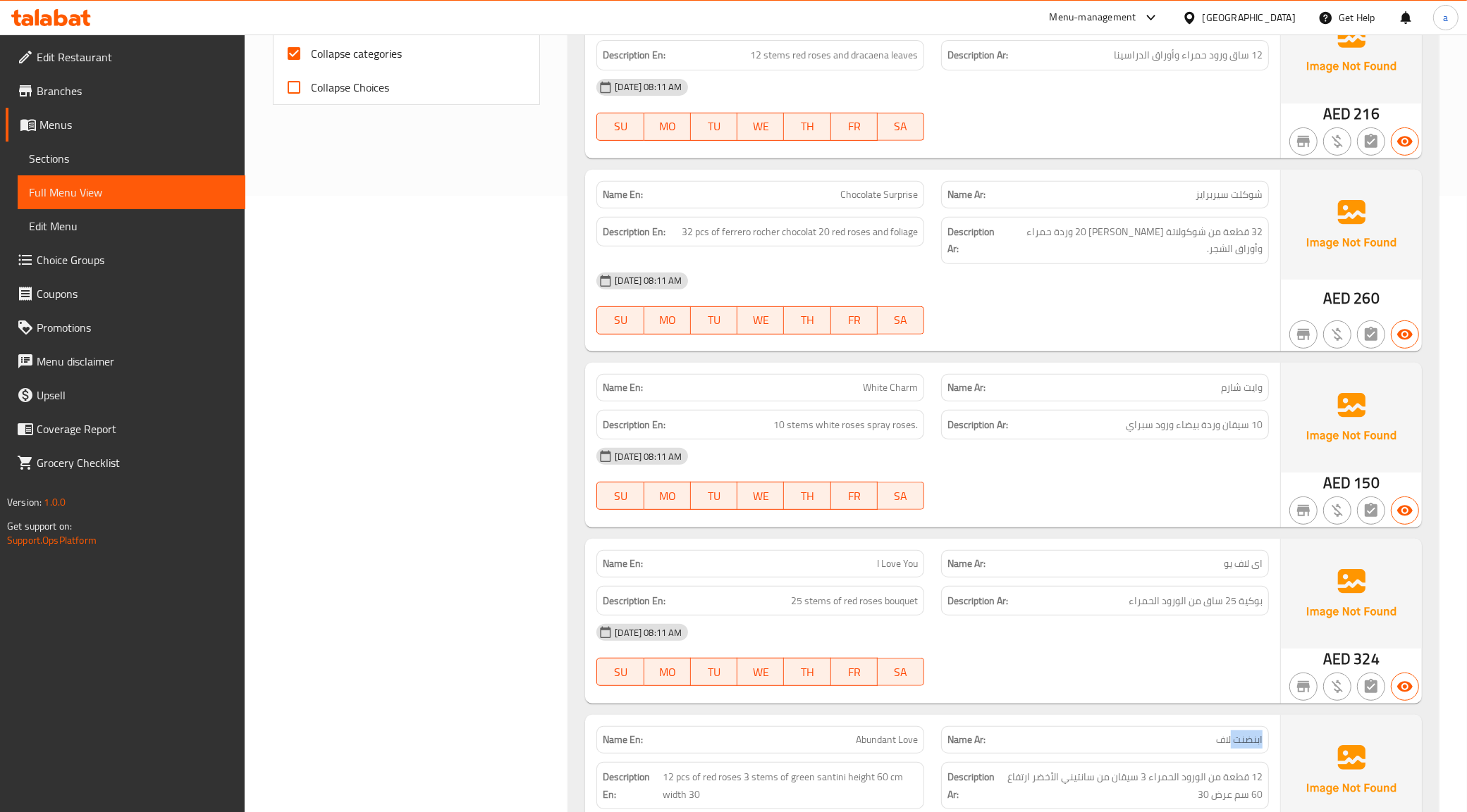
click at [81, 152] on span "Sections" at bounding box center [131, 158] width 205 height 17
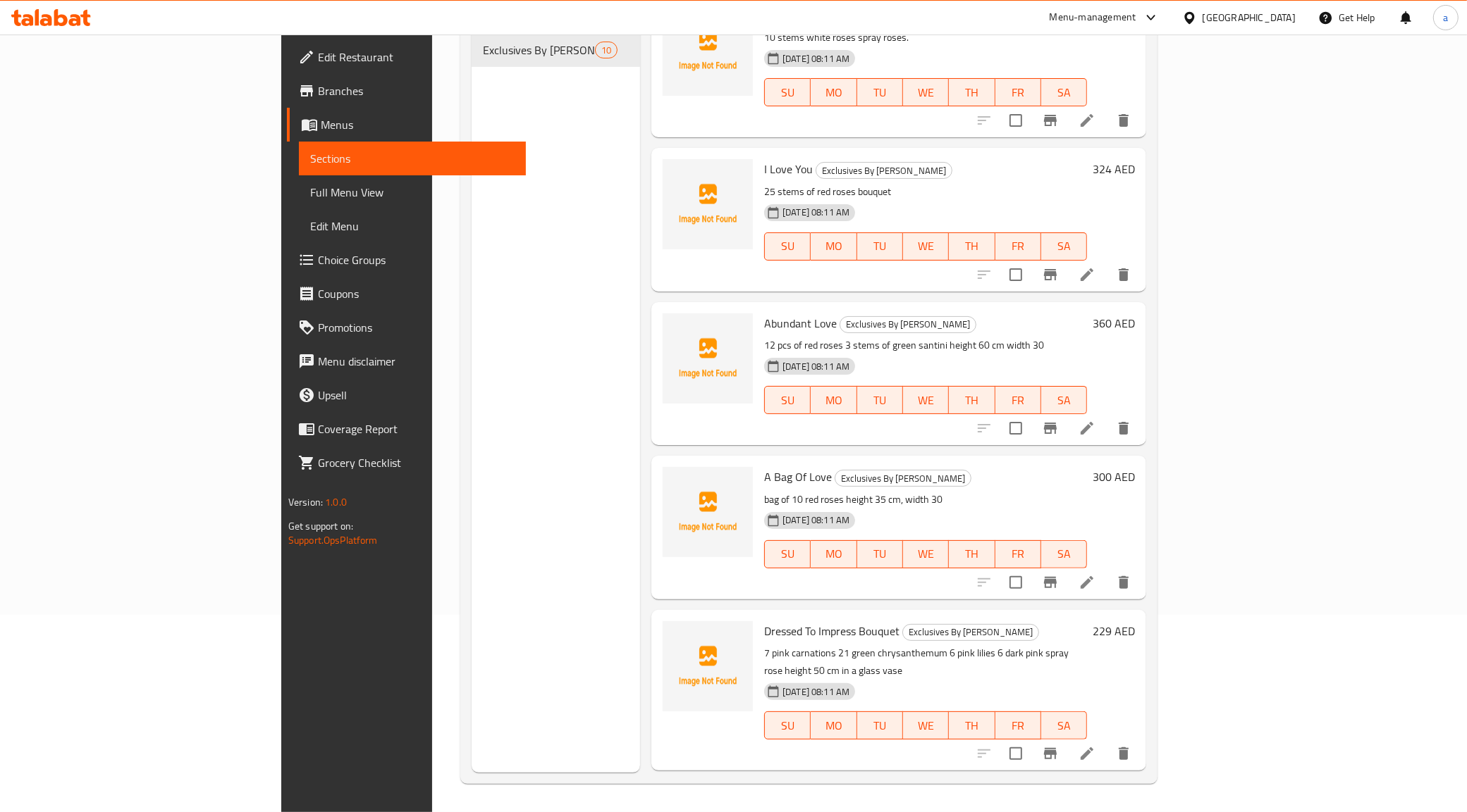
scroll to position [761, 0]
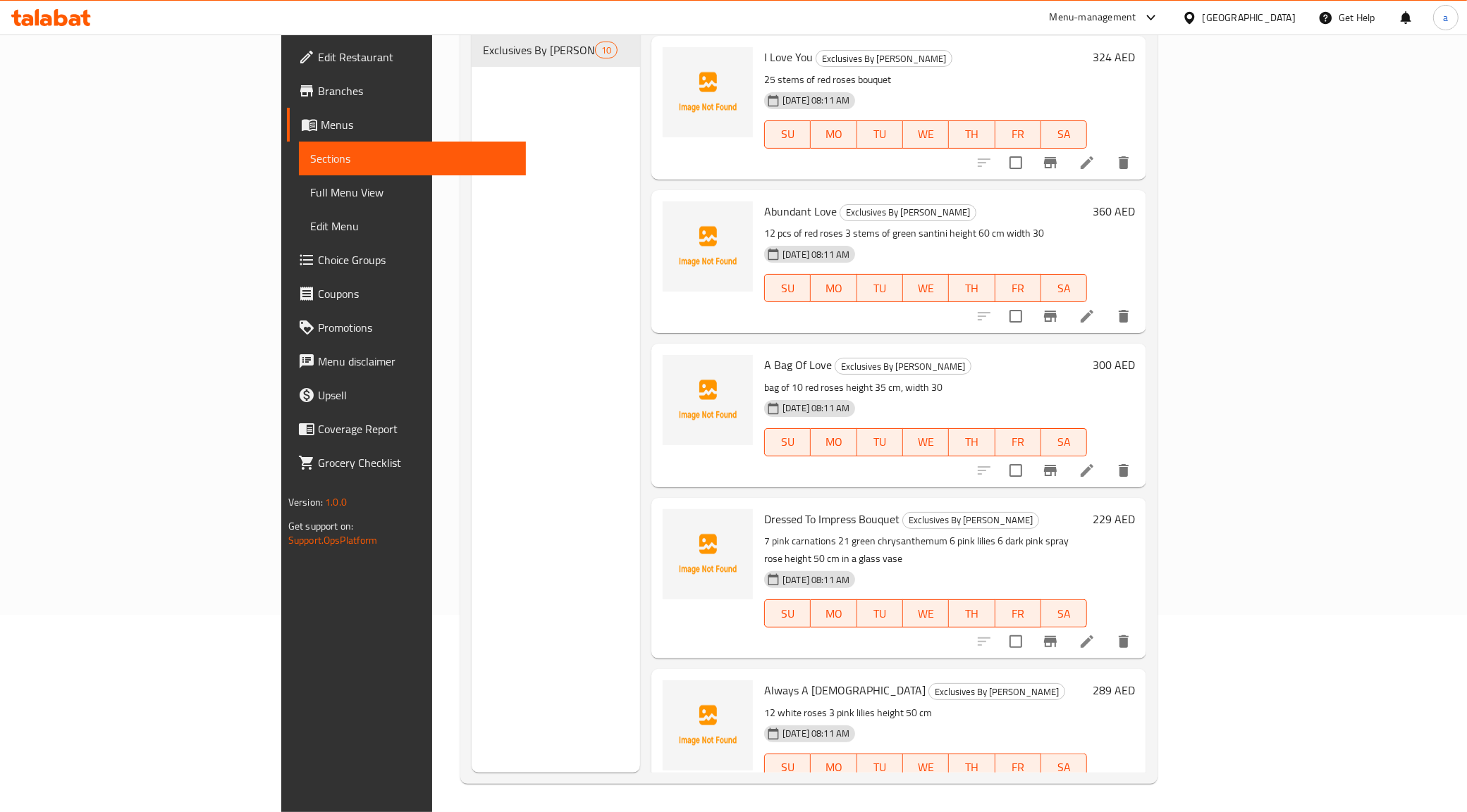
click at [1093, 310] on icon at bounding box center [1087, 316] width 13 height 13
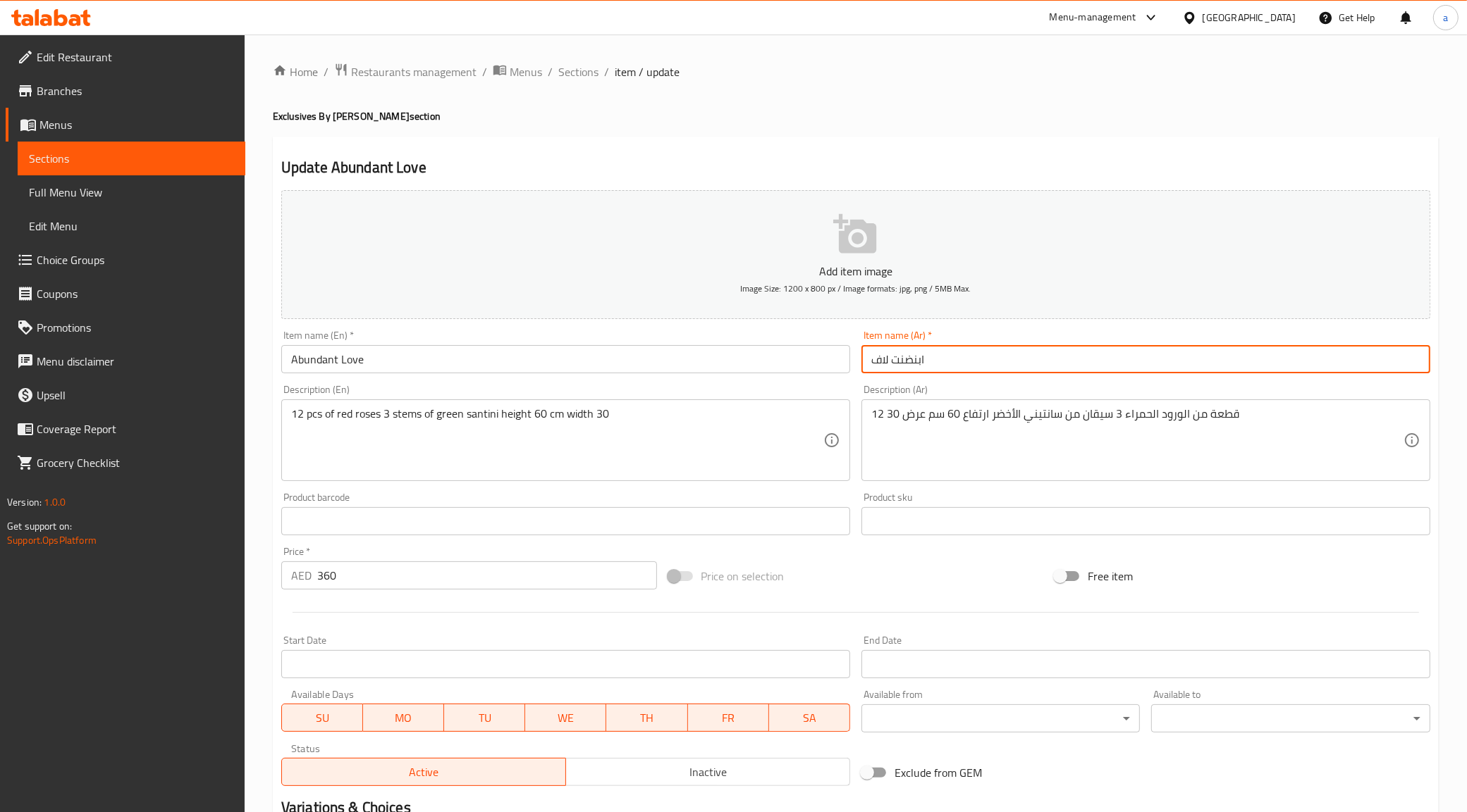
click at [910, 359] on input "ابنضنت لاف" at bounding box center [1145, 359] width 568 height 28
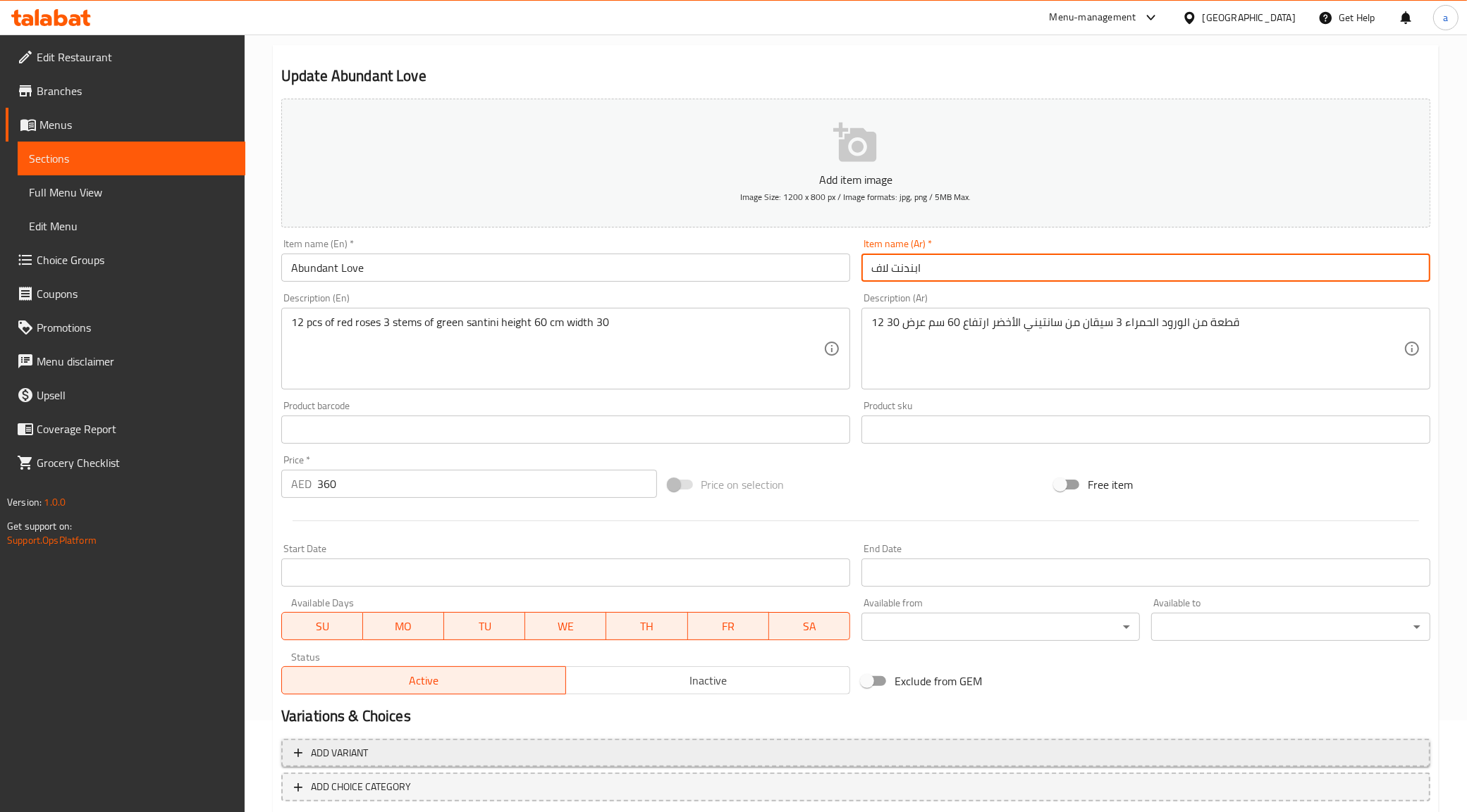
scroll to position [169, 0]
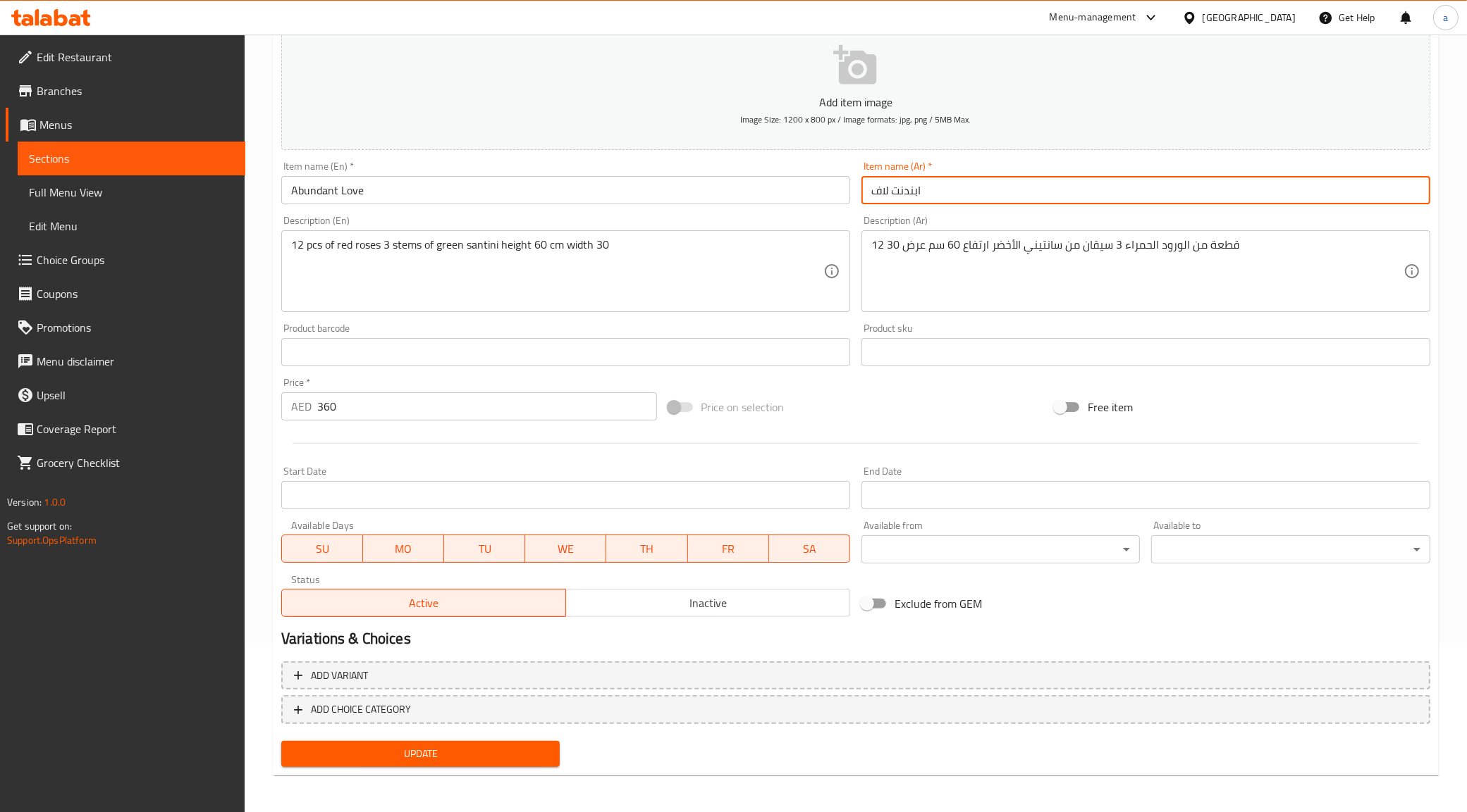
type input "ابندنت لاف"
click at [363, 752] on span "Update" at bounding box center [421, 754] width 257 height 18
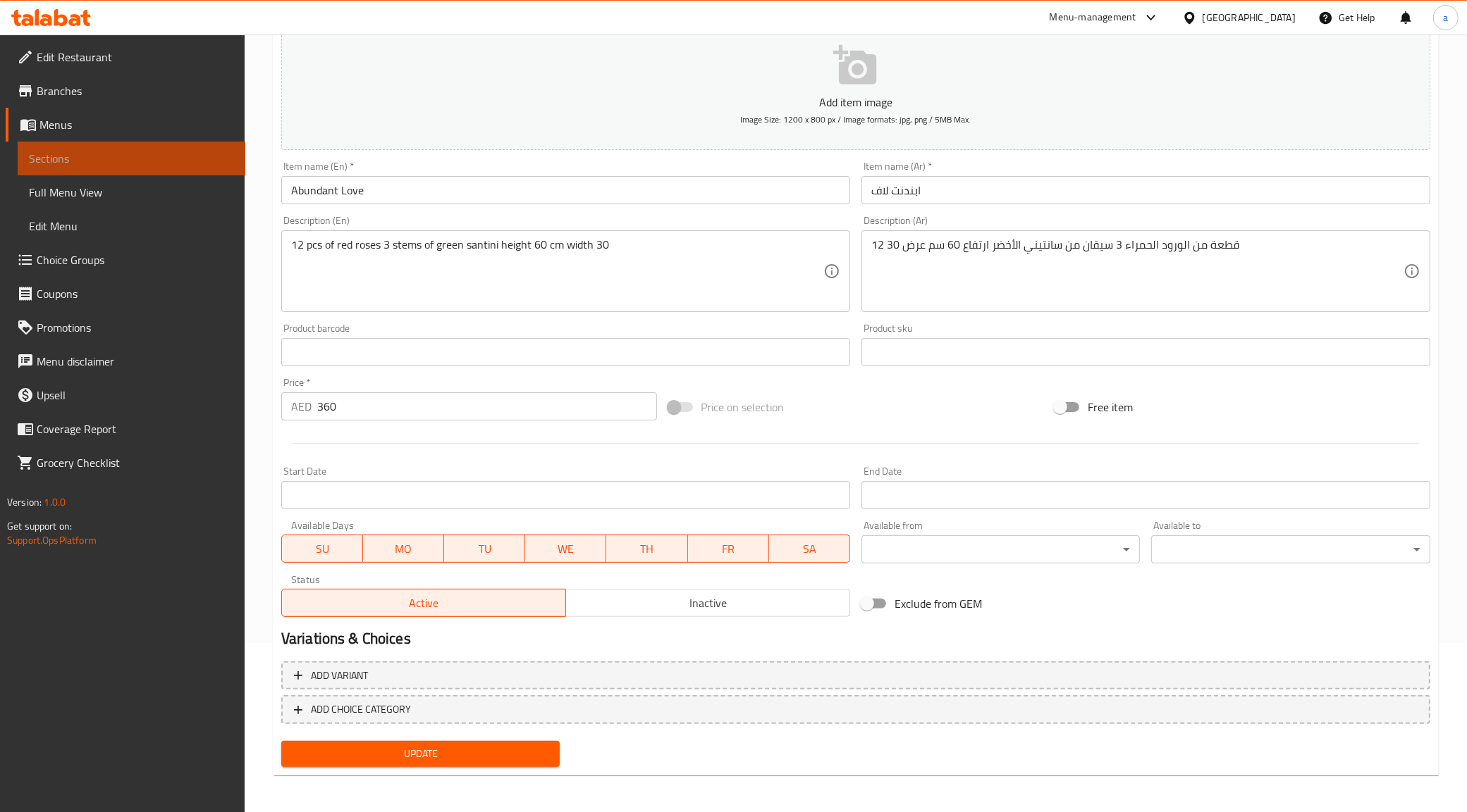
click at [90, 160] on span "Sections" at bounding box center [131, 158] width 205 height 17
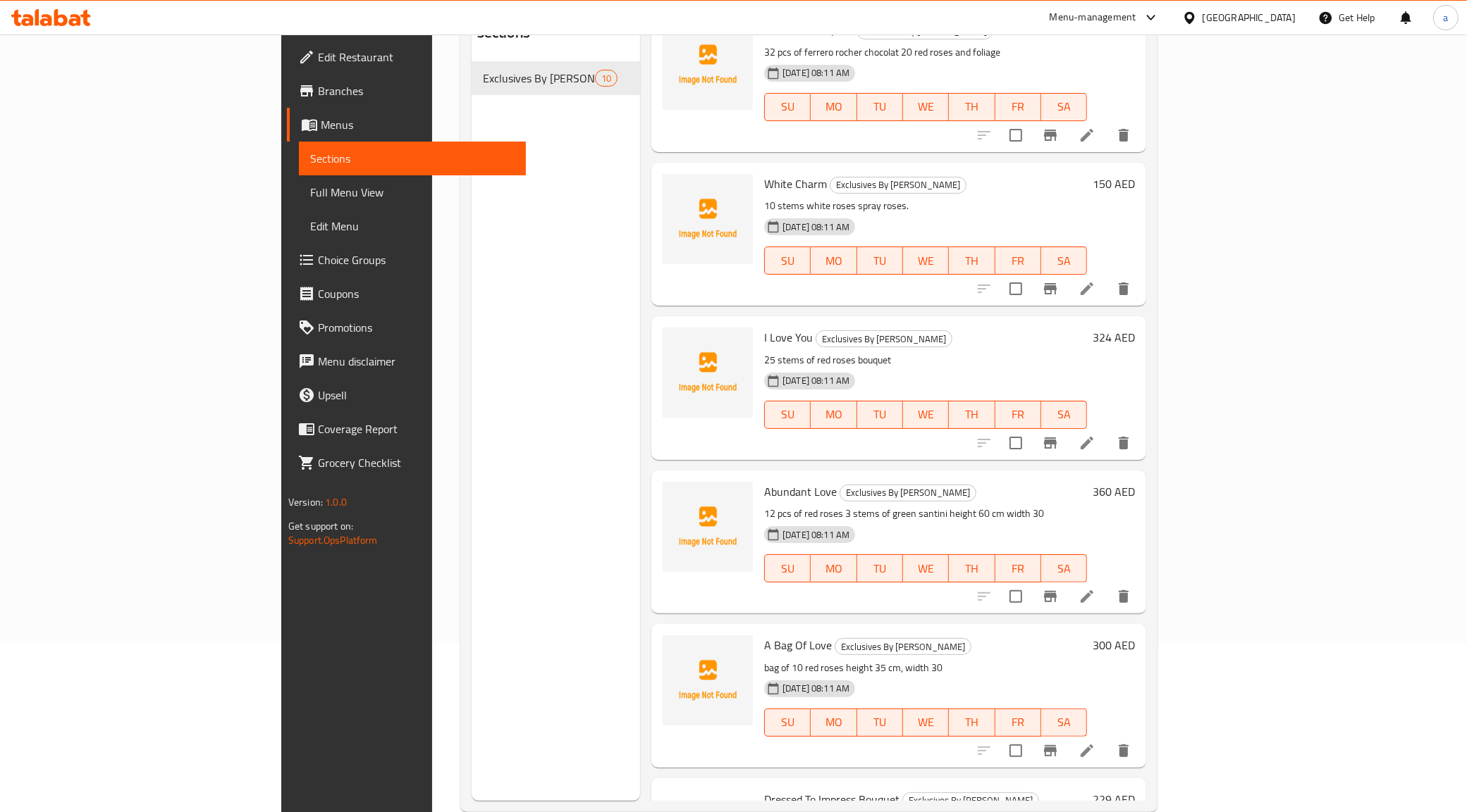
scroll to position [617, 0]
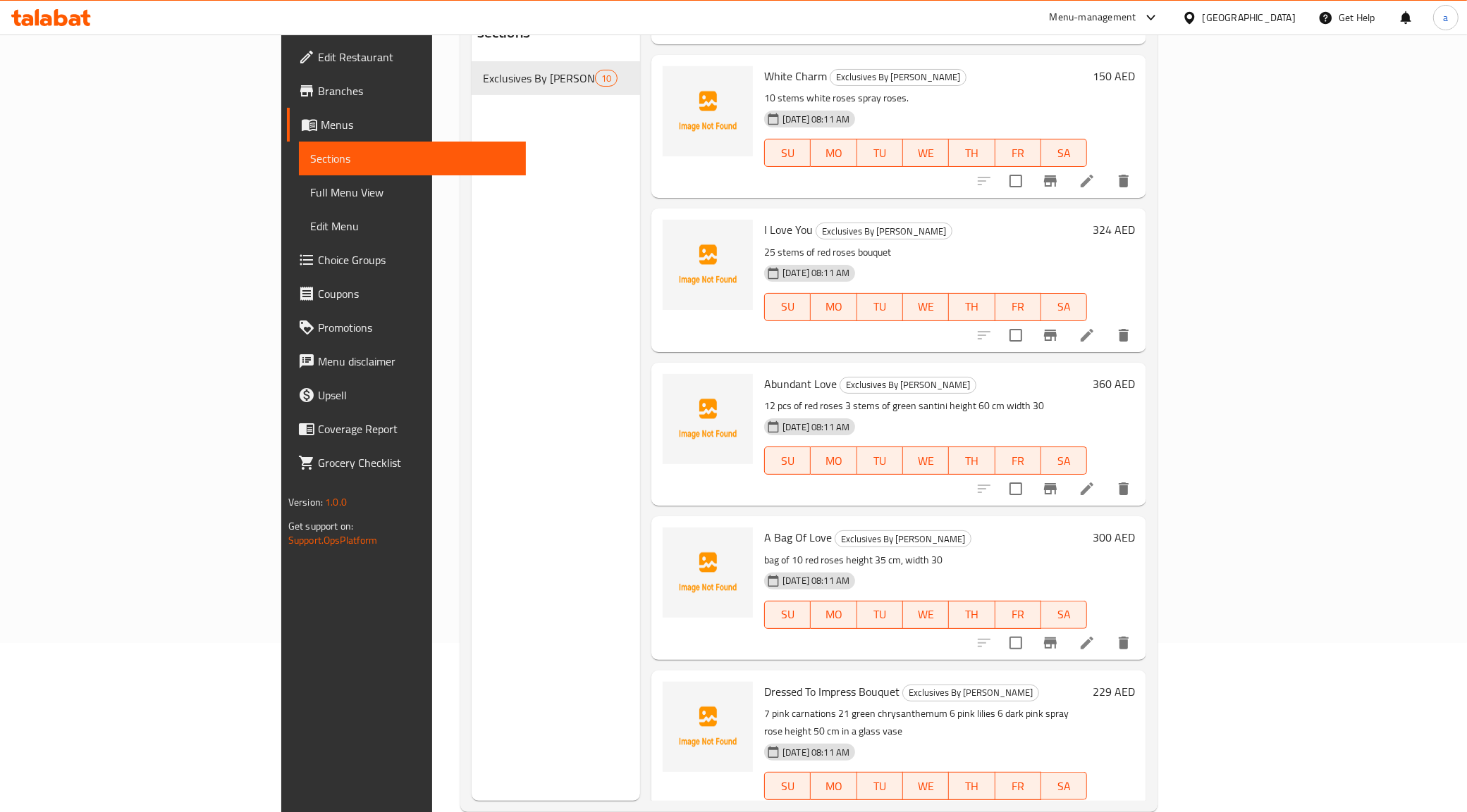
click at [1107, 477] on li at bounding box center [1087, 489] width 40 height 25
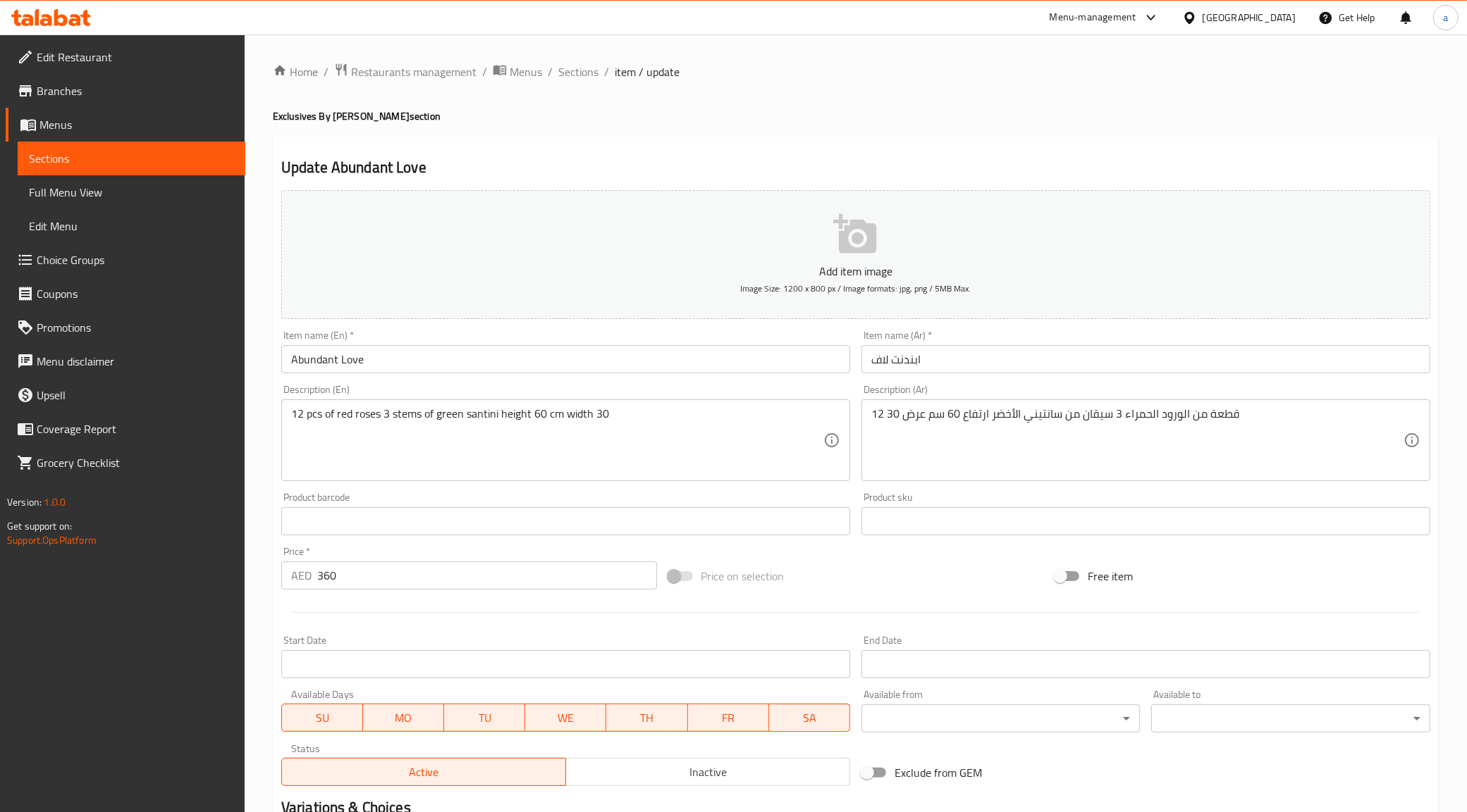
click at [912, 361] on input "ابندنت لاف" at bounding box center [1145, 359] width 568 height 28
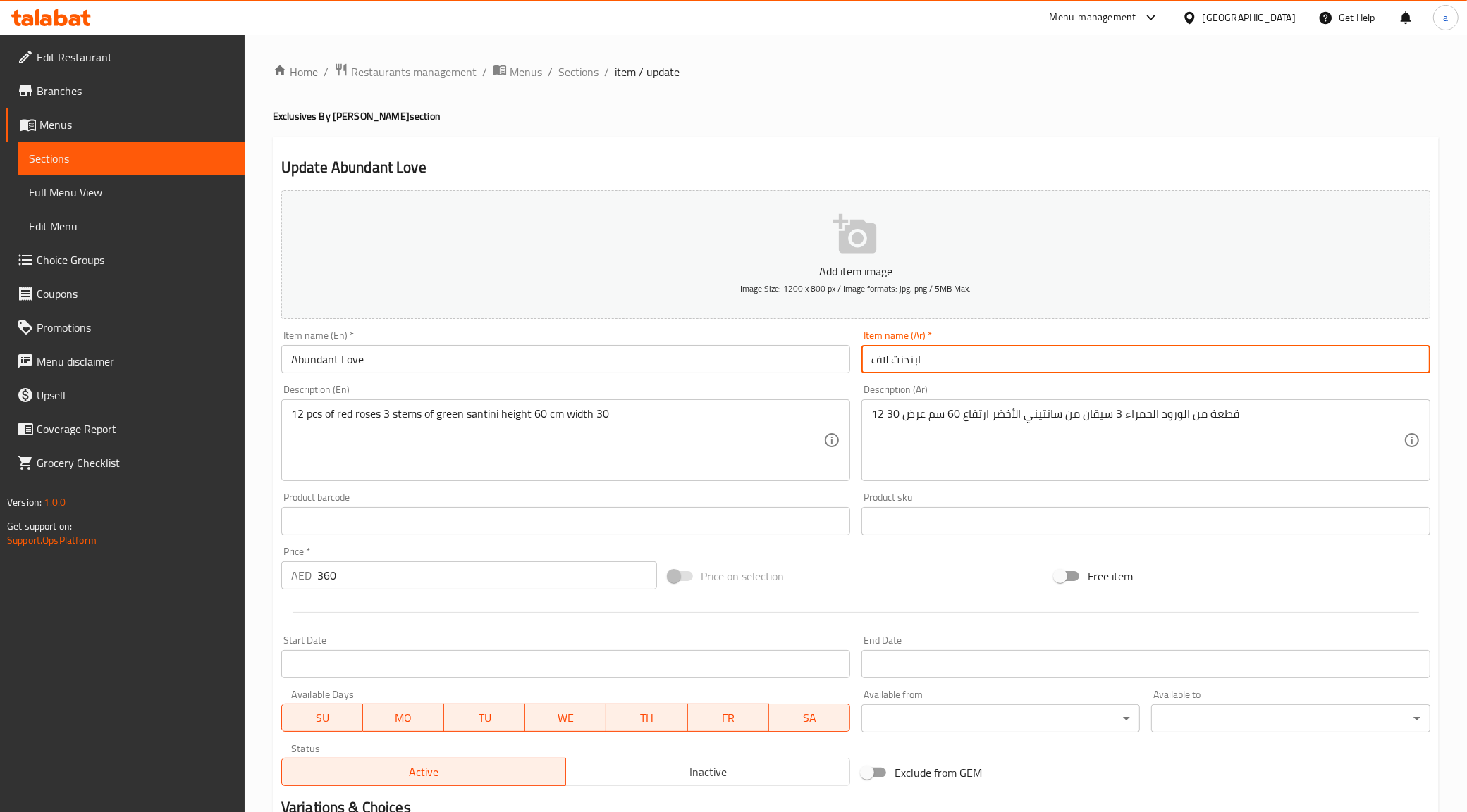
click at [914, 361] on input "ابندنت لاف" at bounding box center [1145, 359] width 568 height 28
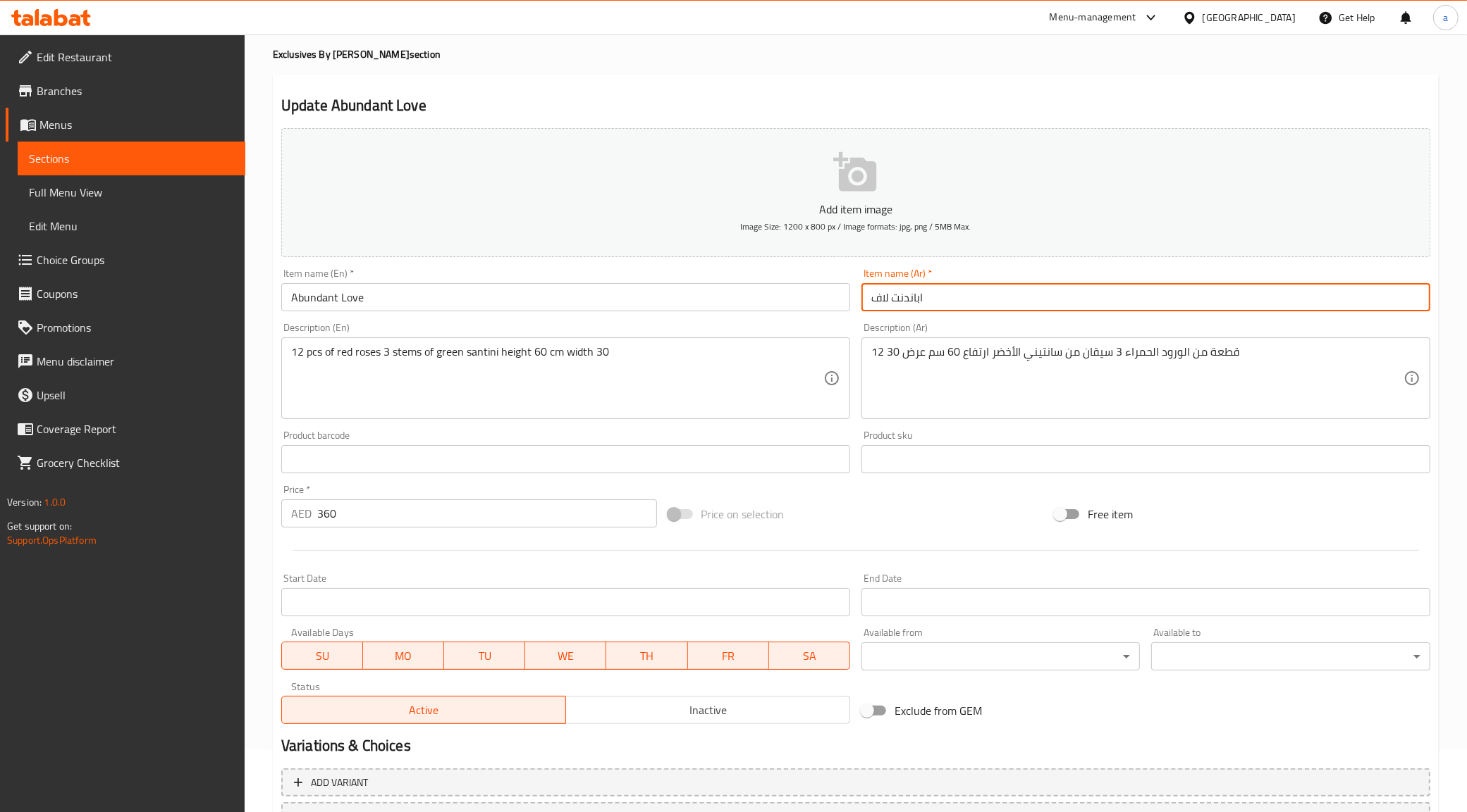
scroll to position [169, 0]
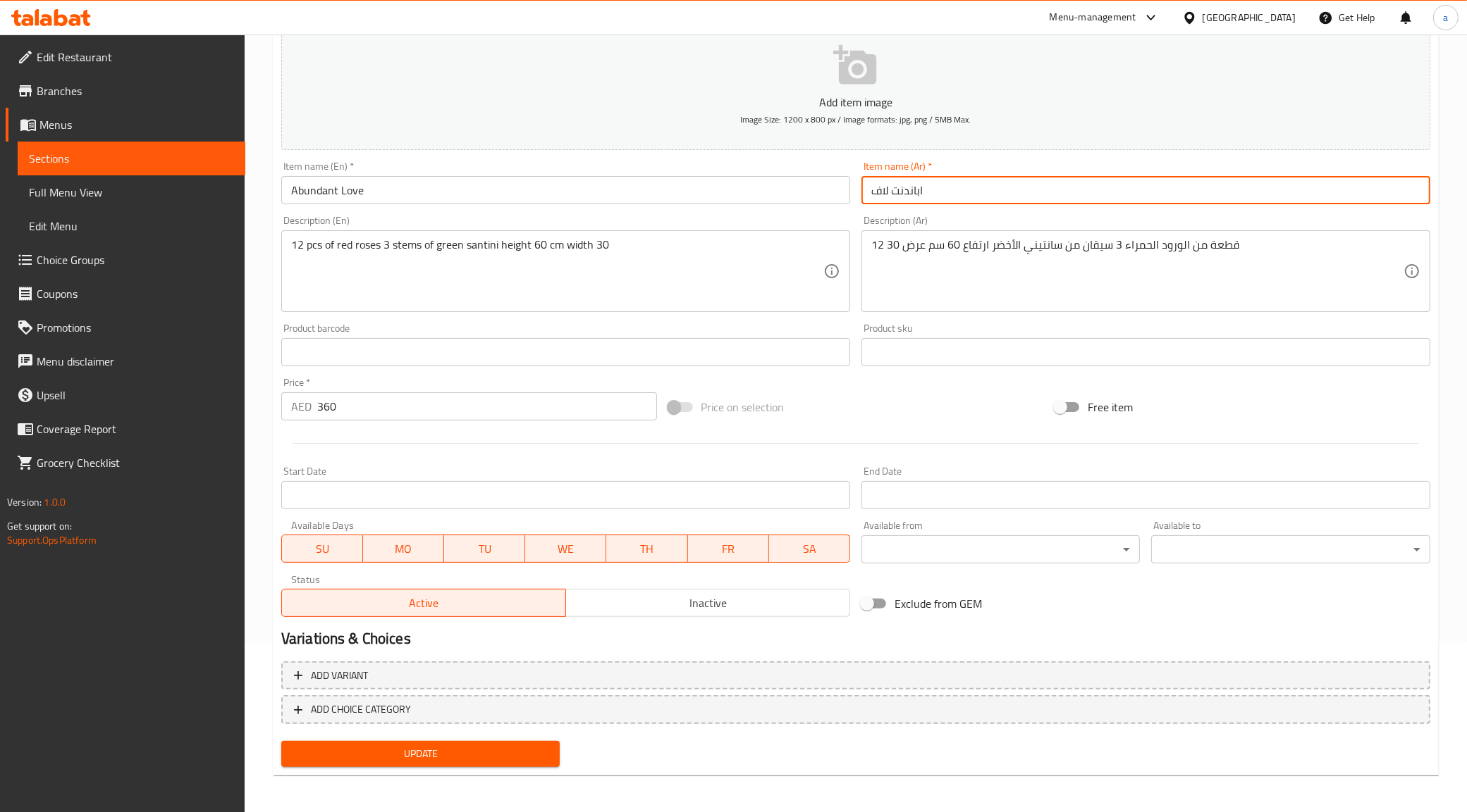
type input "اباندنت لاف"
click at [349, 754] on span "Update" at bounding box center [421, 754] width 257 height 18
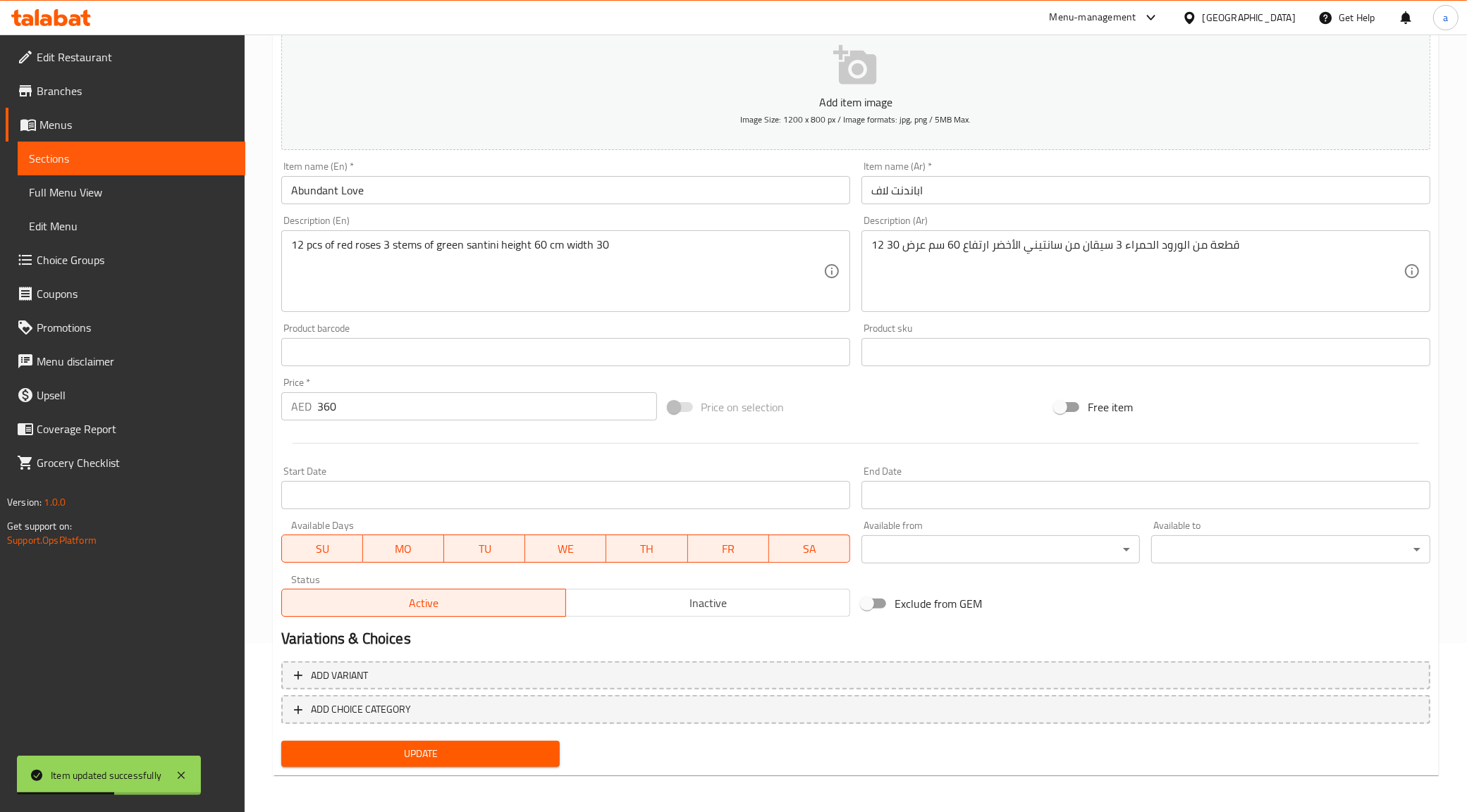
click at [158, 195] on span "Full Menu View" at bounding box center [131, 192] width 205 height 17
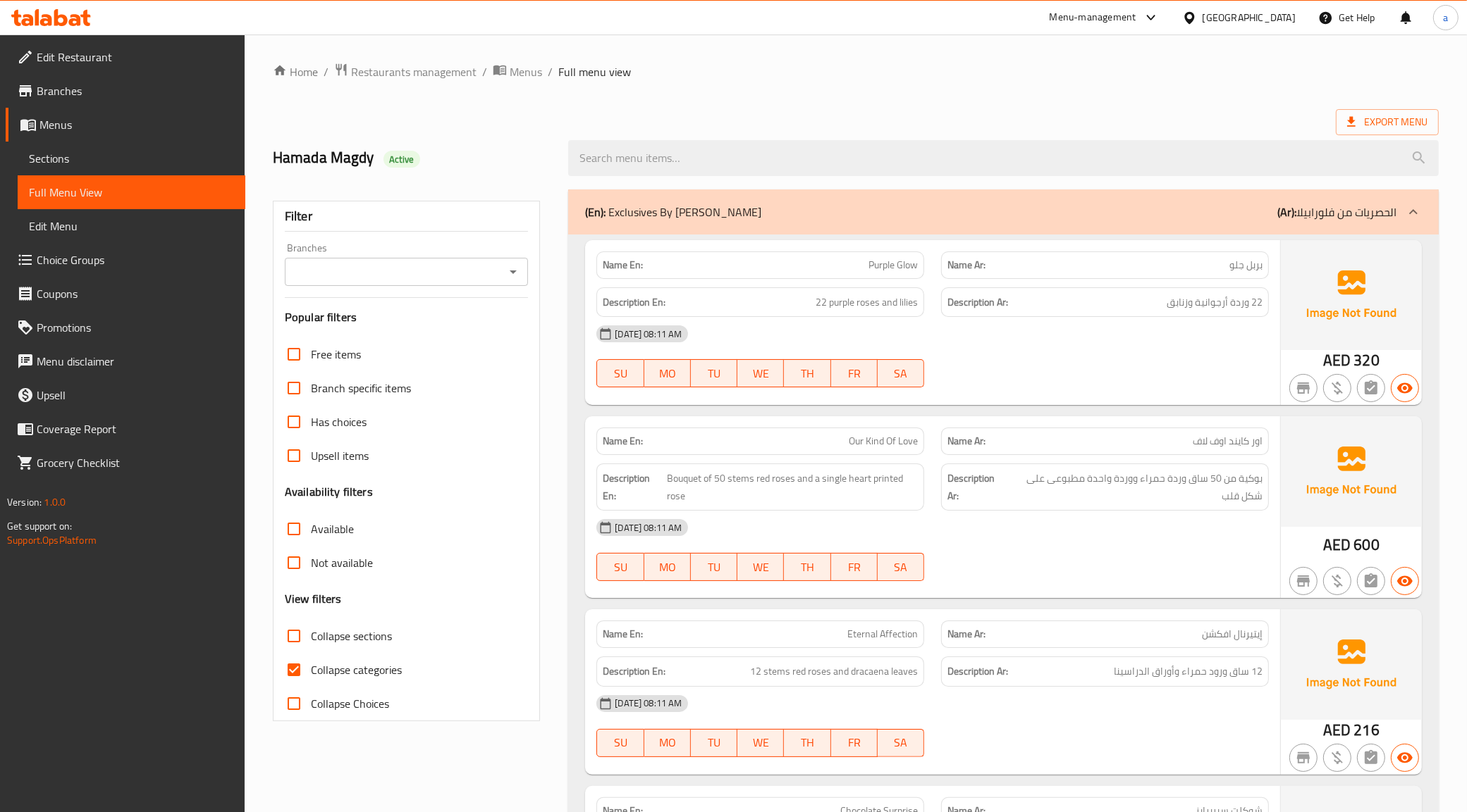
click at [1249, 441] on span "اور كايند اوف لاف" at bounding box center [1227, 441] width 70 height 15
click at [332, 668] on span "Collapse categories" at bounding box center [355, 670] width 91 height 17
click at [311, 668] on input "Collapse categories" at bounding box center [294, 670] width 34 height 34
checkbox input "false"
click at [1160, 113] on div "Export Menu" at bounding box center [855, 122] width 1165 height 26
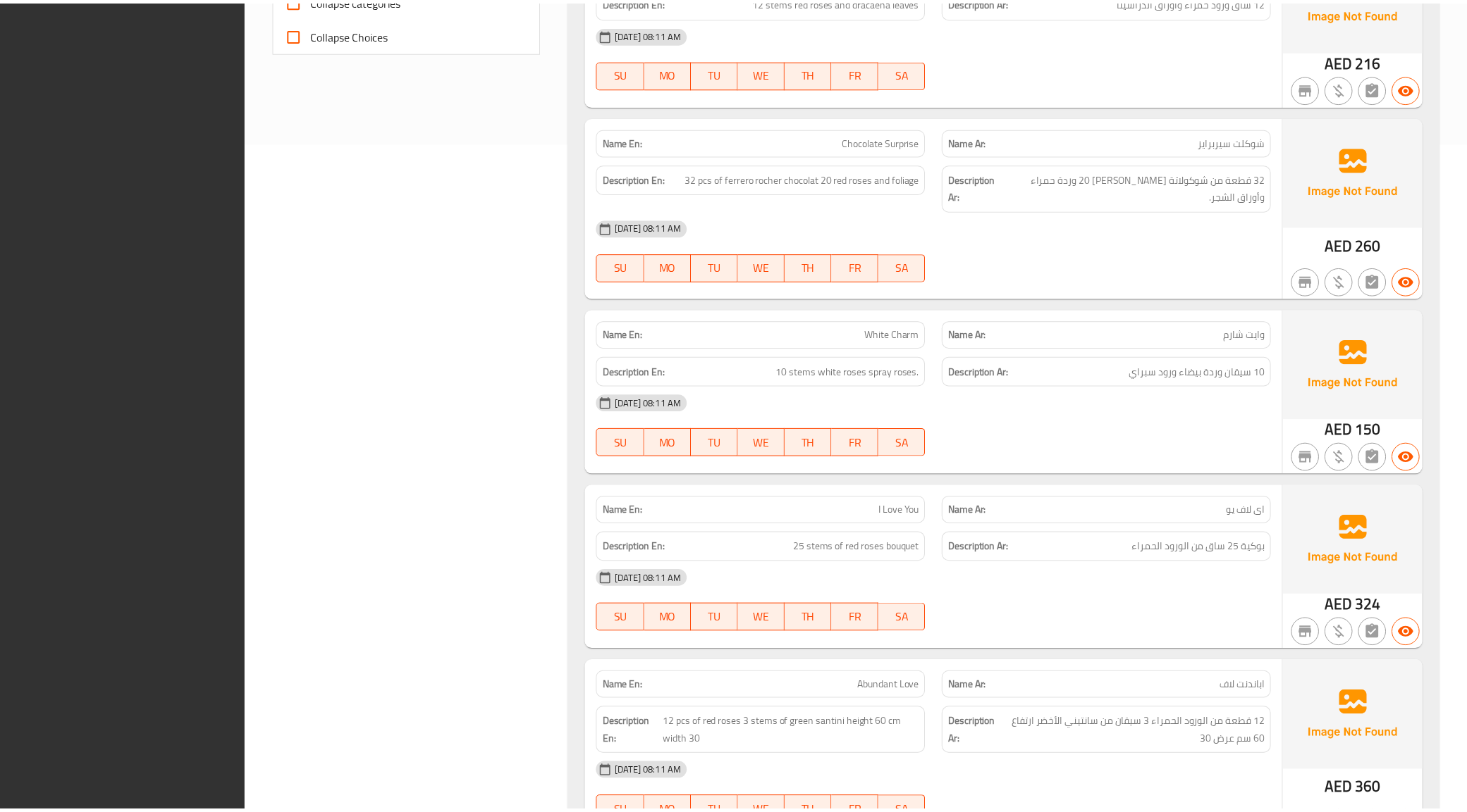
scroll to position [1306, 0]
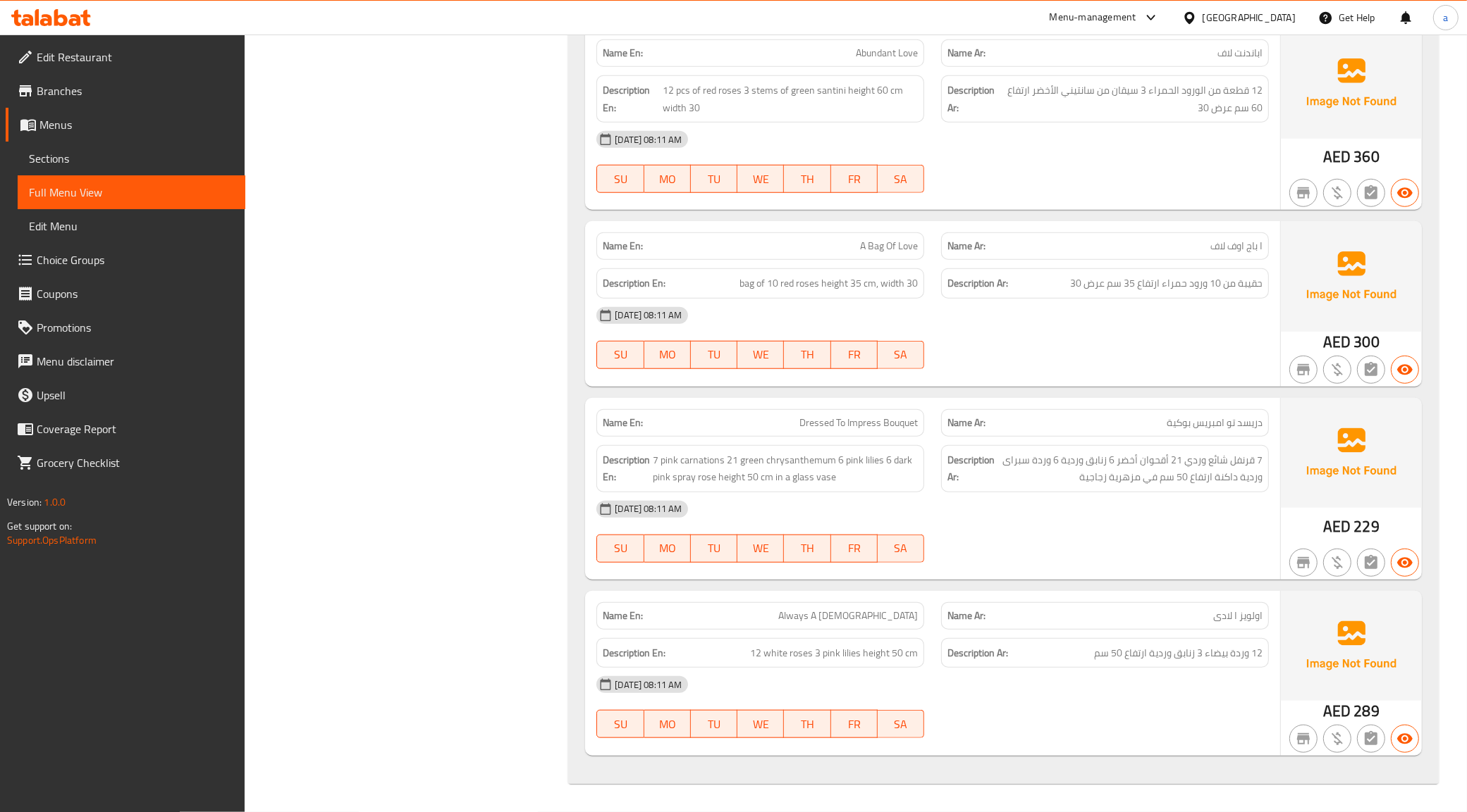
click at [78, 89] on span "Branches" at bounding box center [135, 91] width 197 height 17
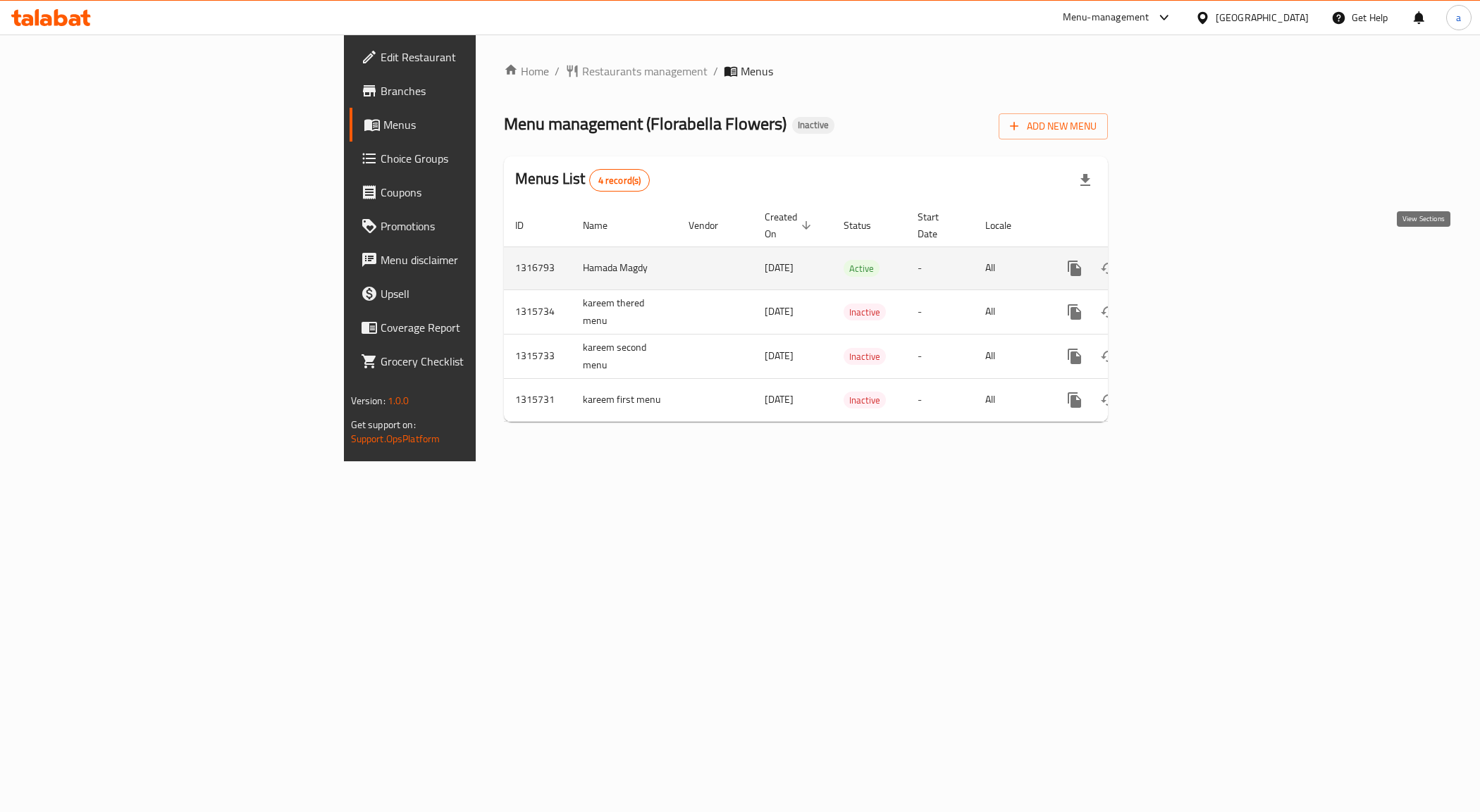
click at [1184, 262] on icon "enhanced table" at bounding box center [1175, 268] width 17 height 17
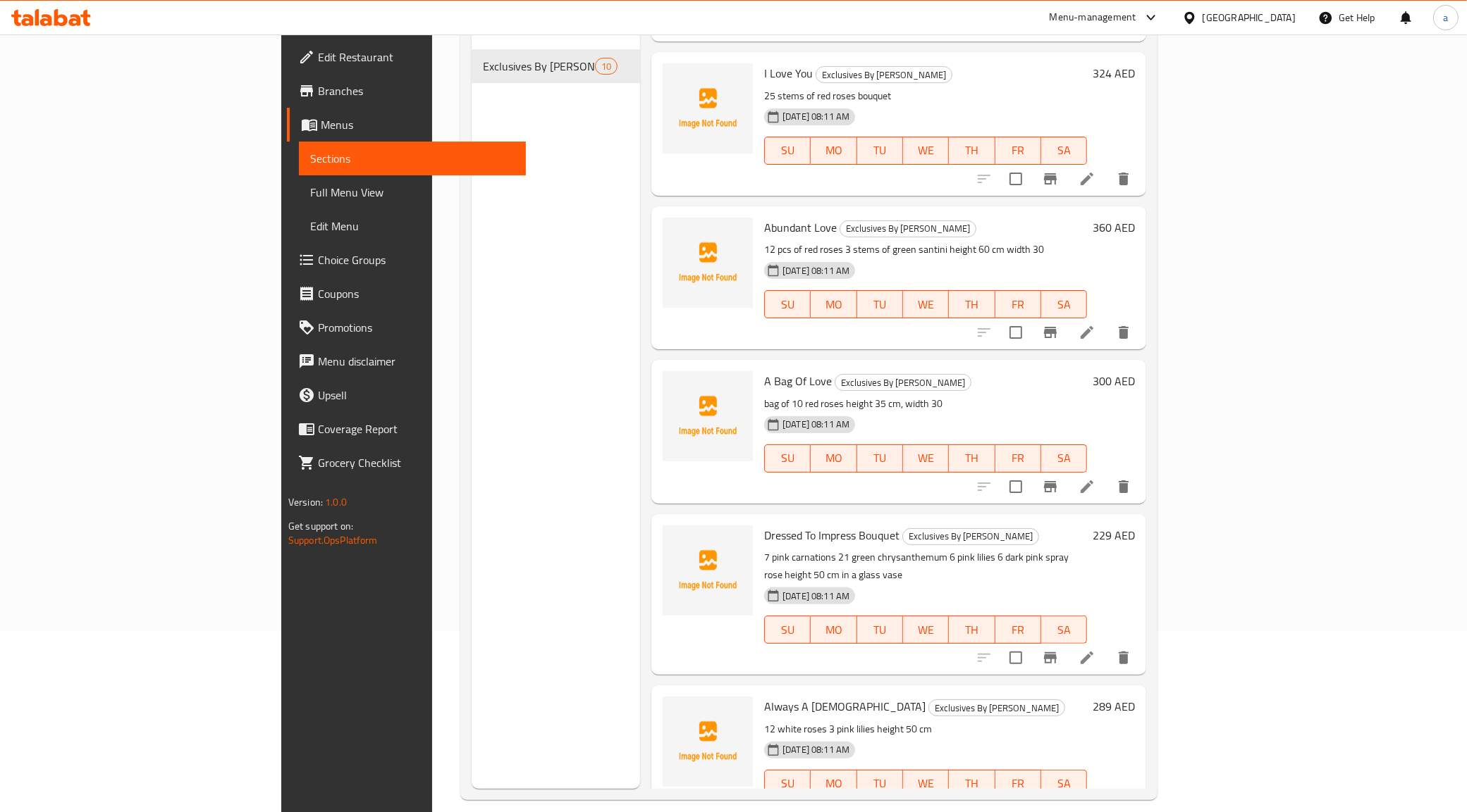
scroll to position [198, 0]
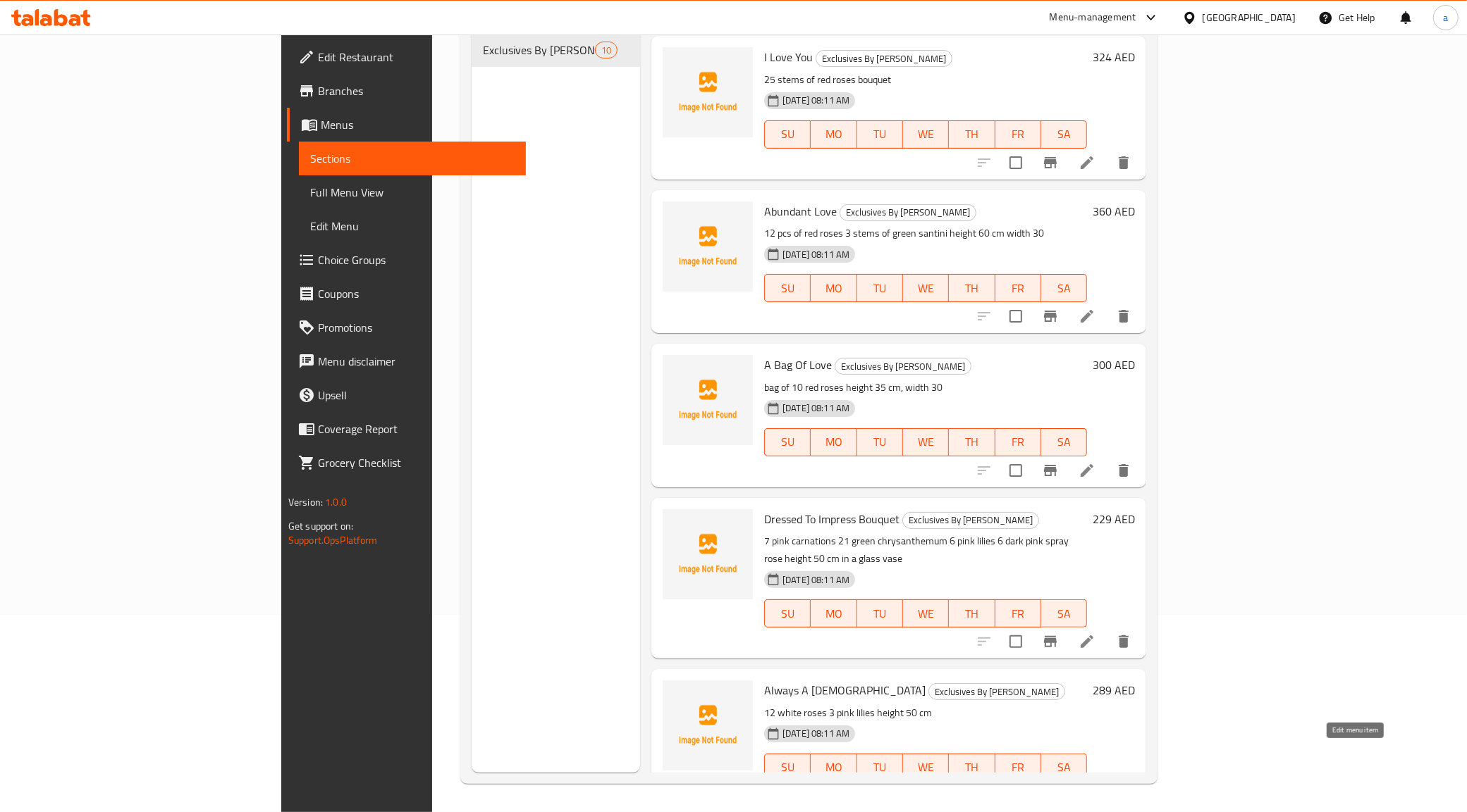
click at [1095, 788] on icon at bounding box center [1086, 796] width 17 height 17
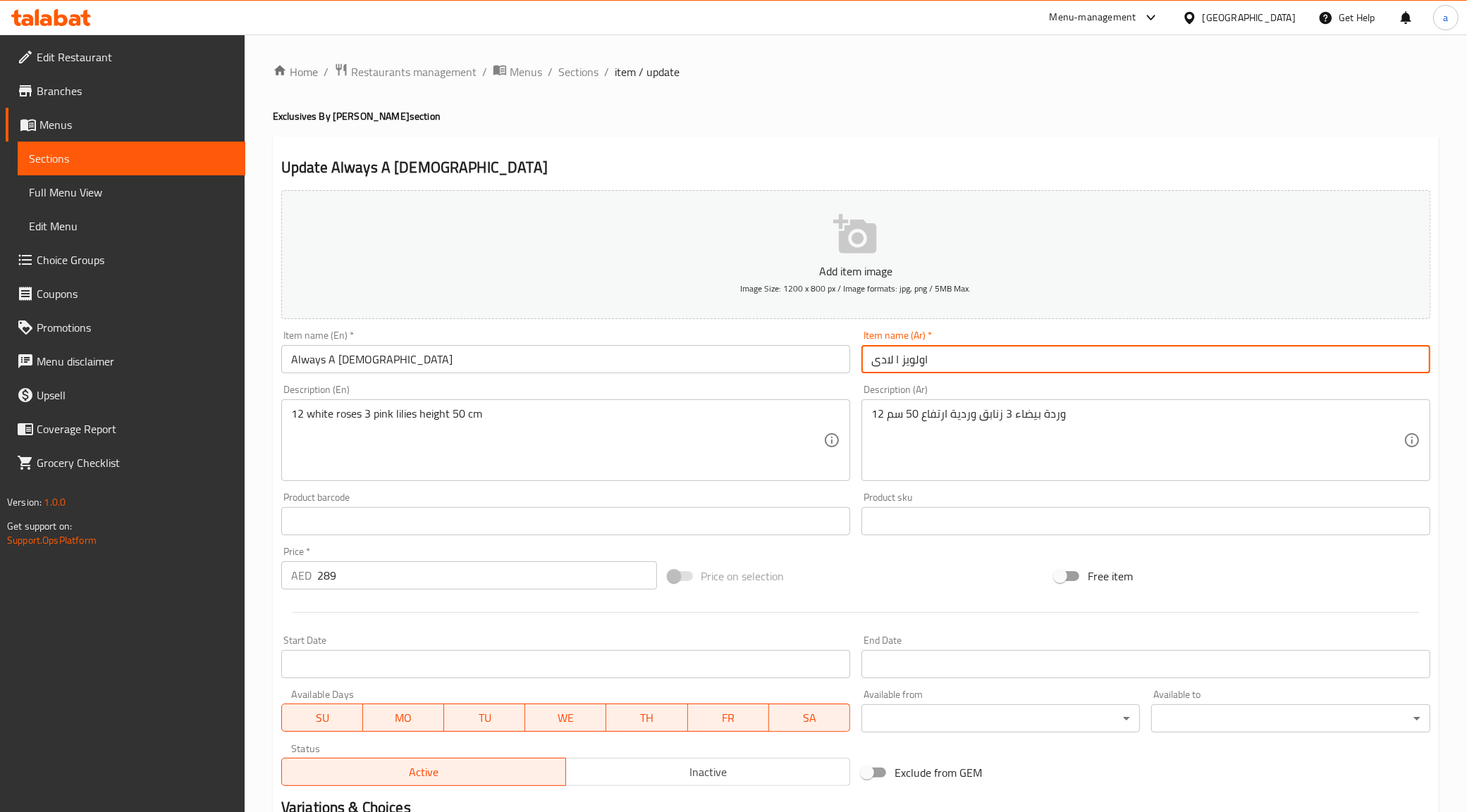
drag, startPoint x: 869, startPoint y: 361, endPoint x: 889, endPoint y: 367, distance: 20.9
click at [889, 367] on input "اولويز ا لادى" at bounding box center [1145, 359] width 568 height 28
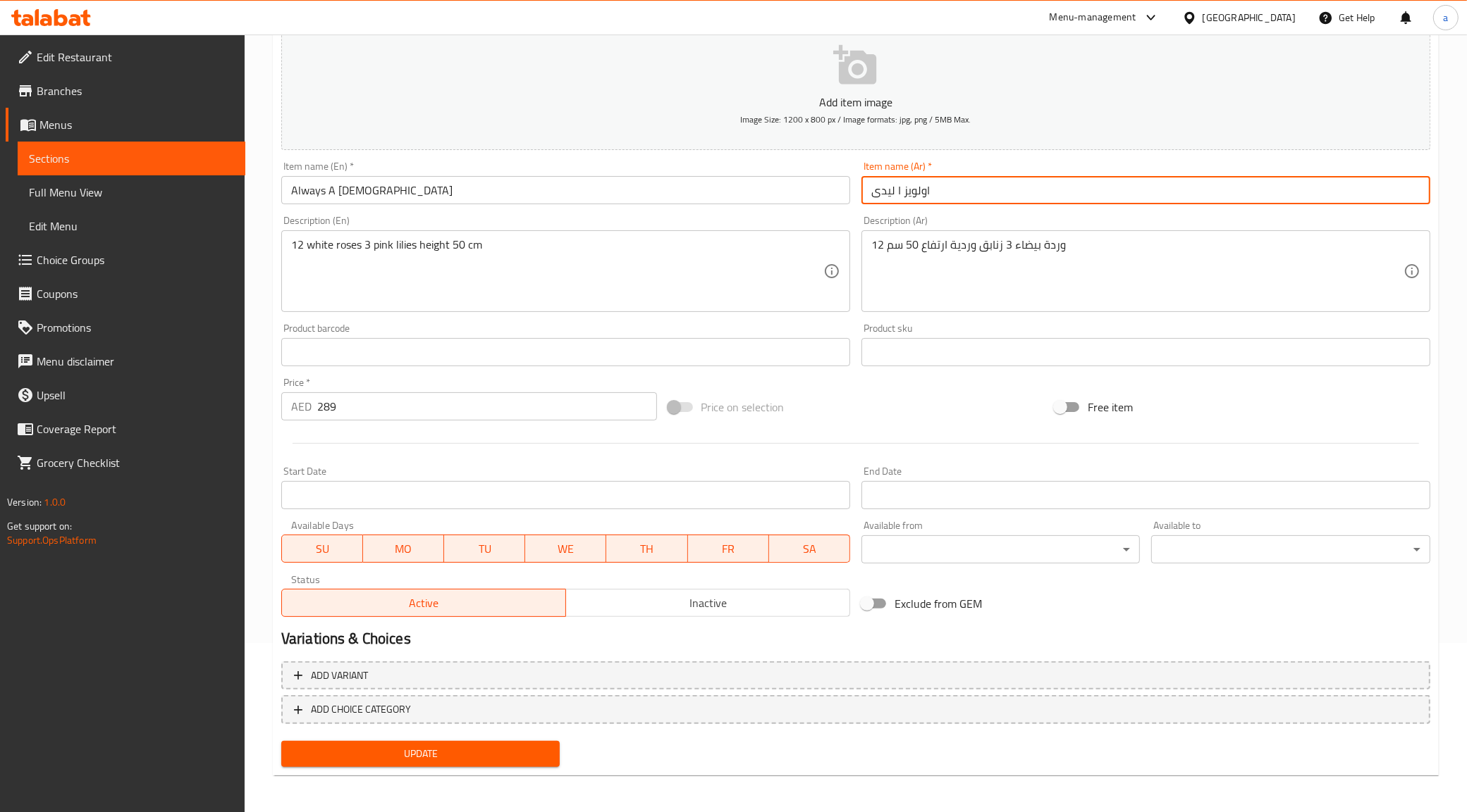
type input "اولويز ا ليدى"
click at [382, 759] on span "Update" at bounding box center [421, 754] width 257 height 18
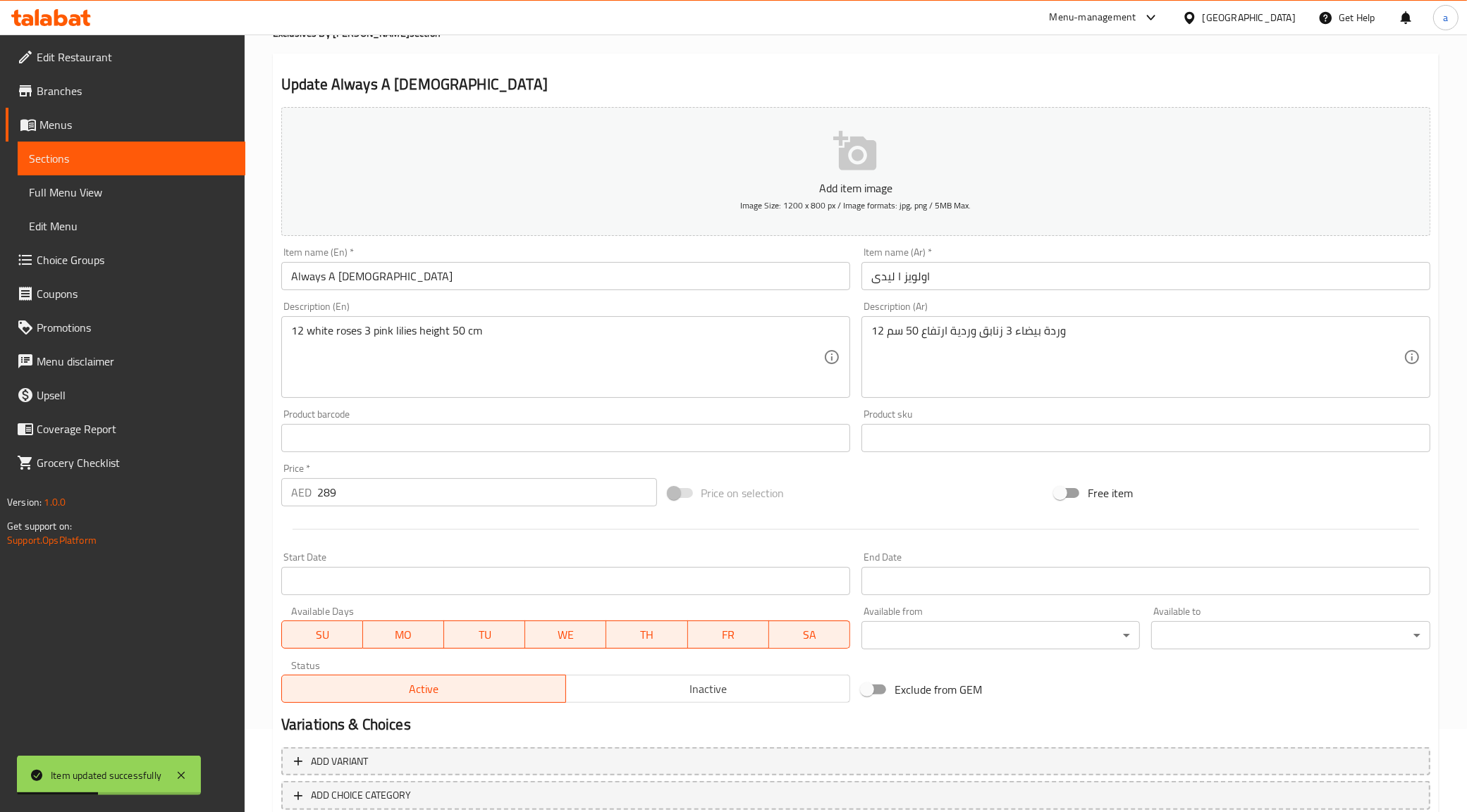
scroll to position [0, 0]
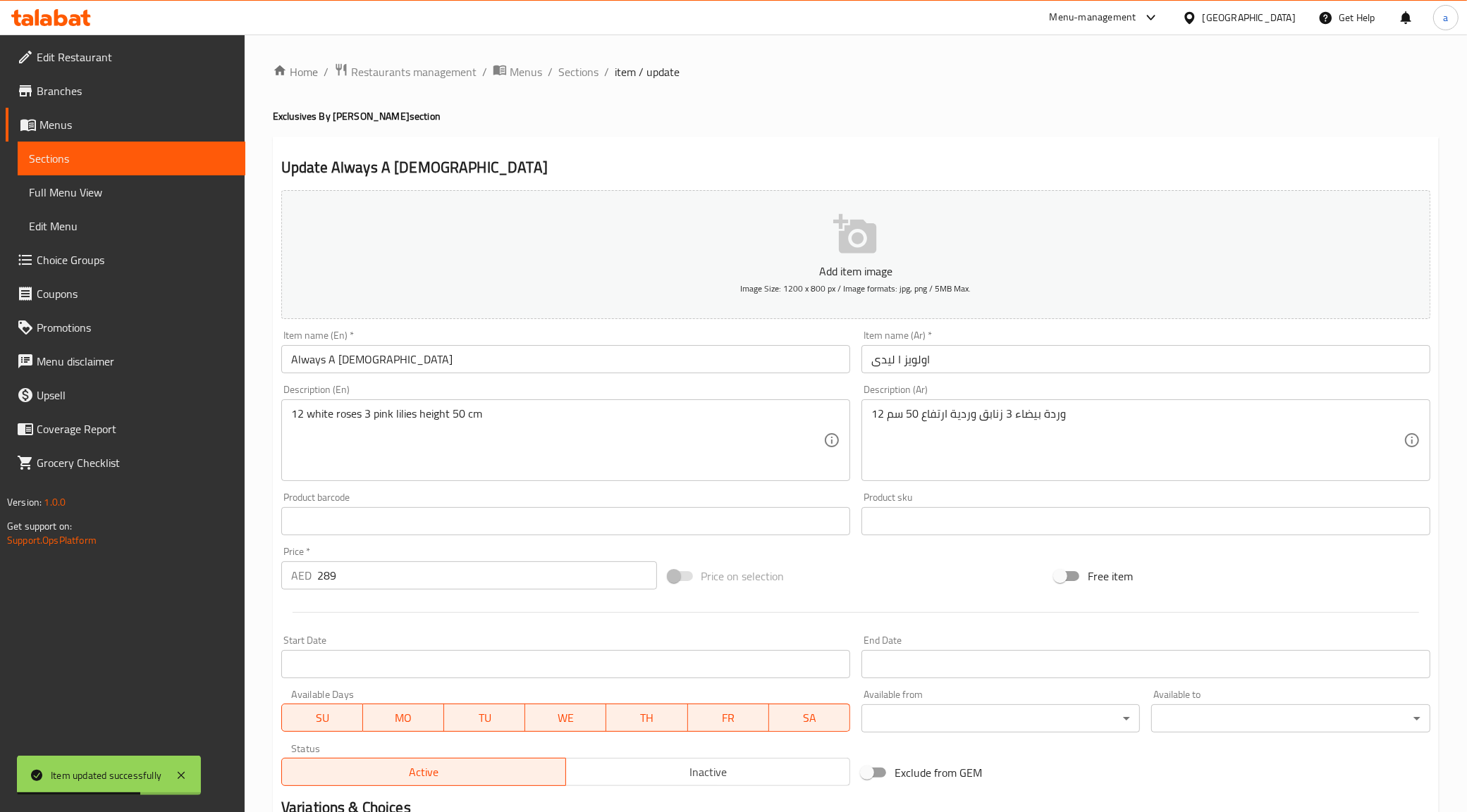
click at [69, 117] on span "Menus" at bounding box center [136, 124] width 194 height 17
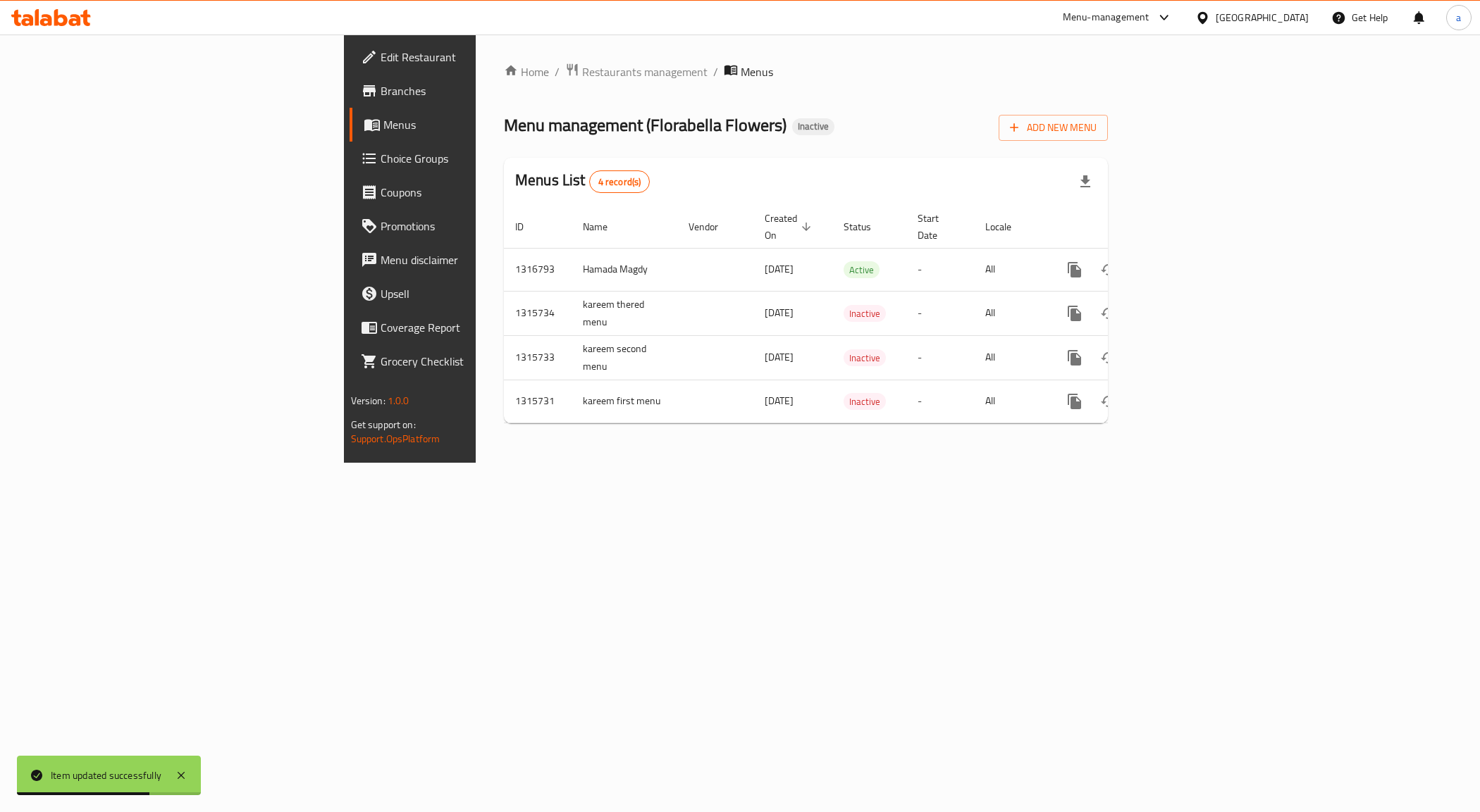
click at [349, 143] on link "Choice Groups" at bounding box center [470, 158] width 242 height 34
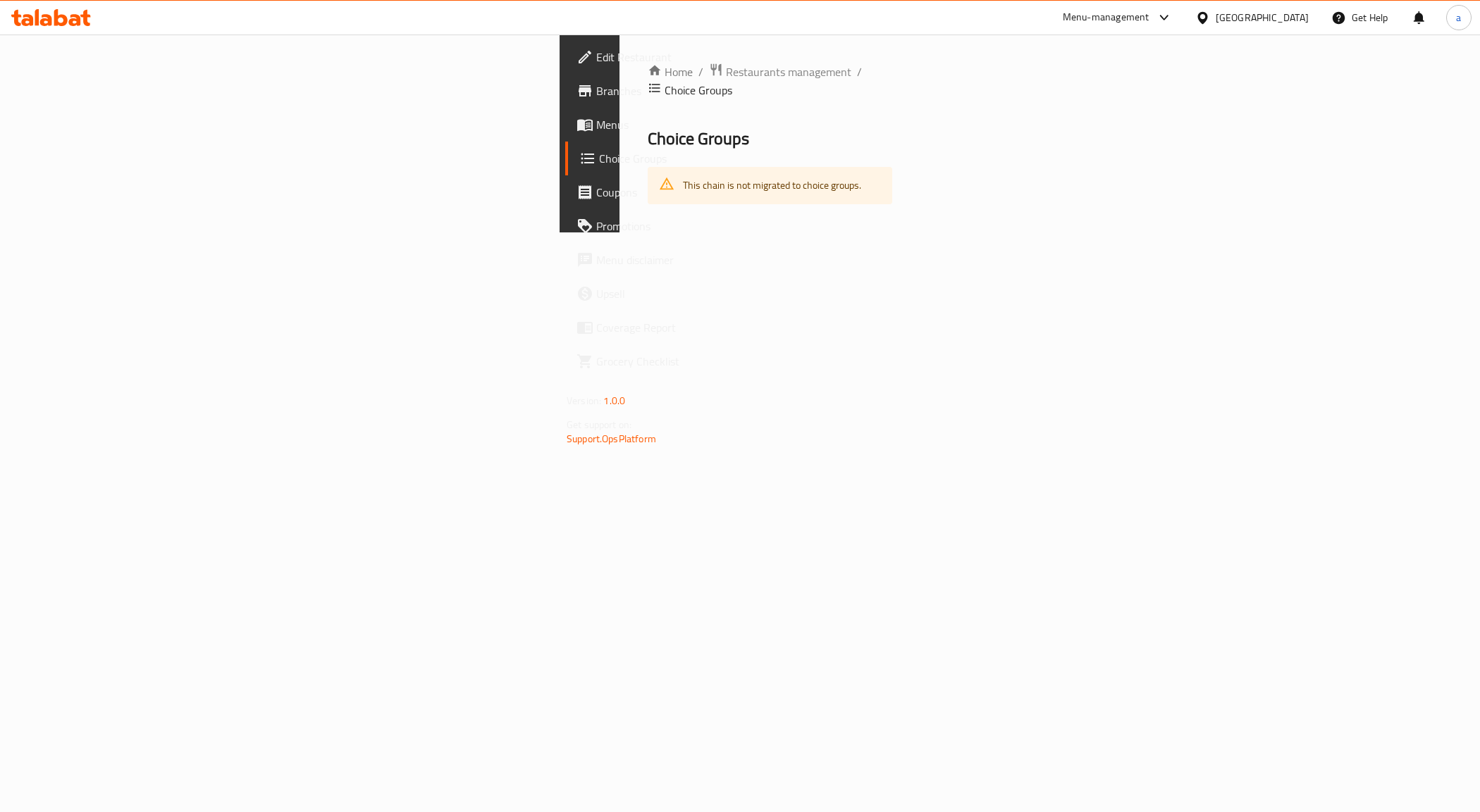
click at [596, 120] on span "Menus" at bounding box center [696, 124] width 199 height 17
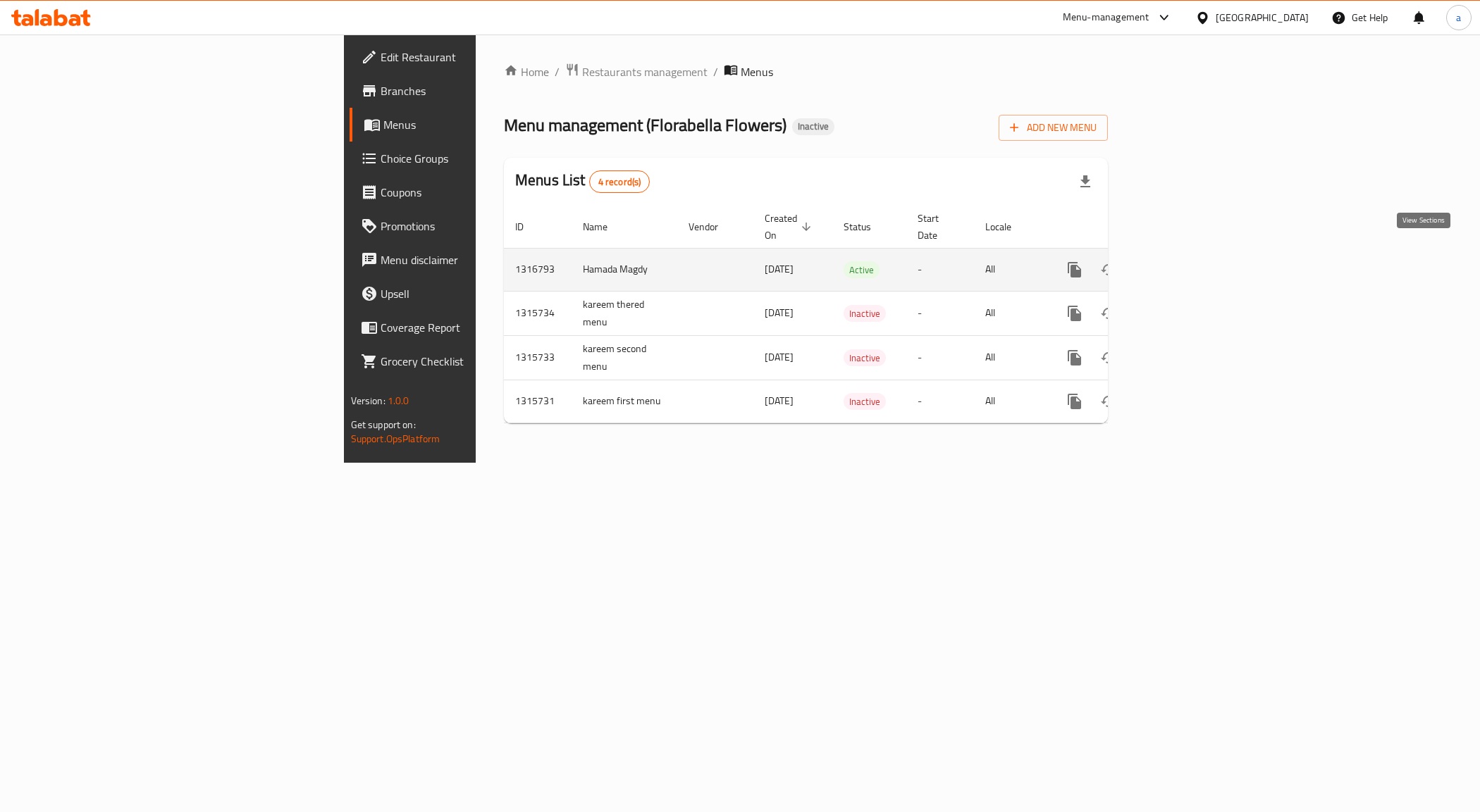
click at [1184, 262] on icon "enhanced table" at bounding box center [1175, 270] width 17 height 17
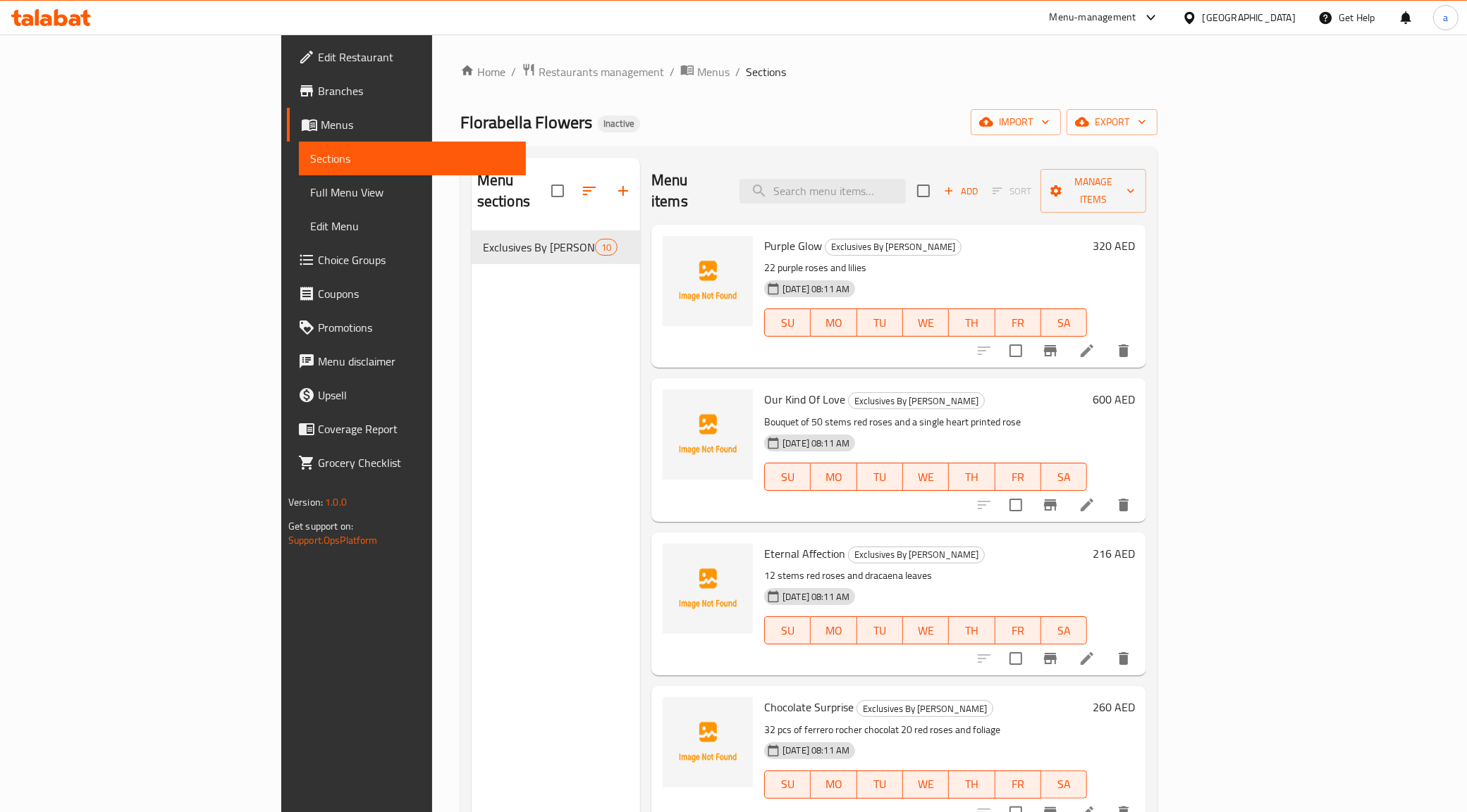
click at [311, 192] on span "Full Menu View" at bounding box center [413, 192] width 205 height 17
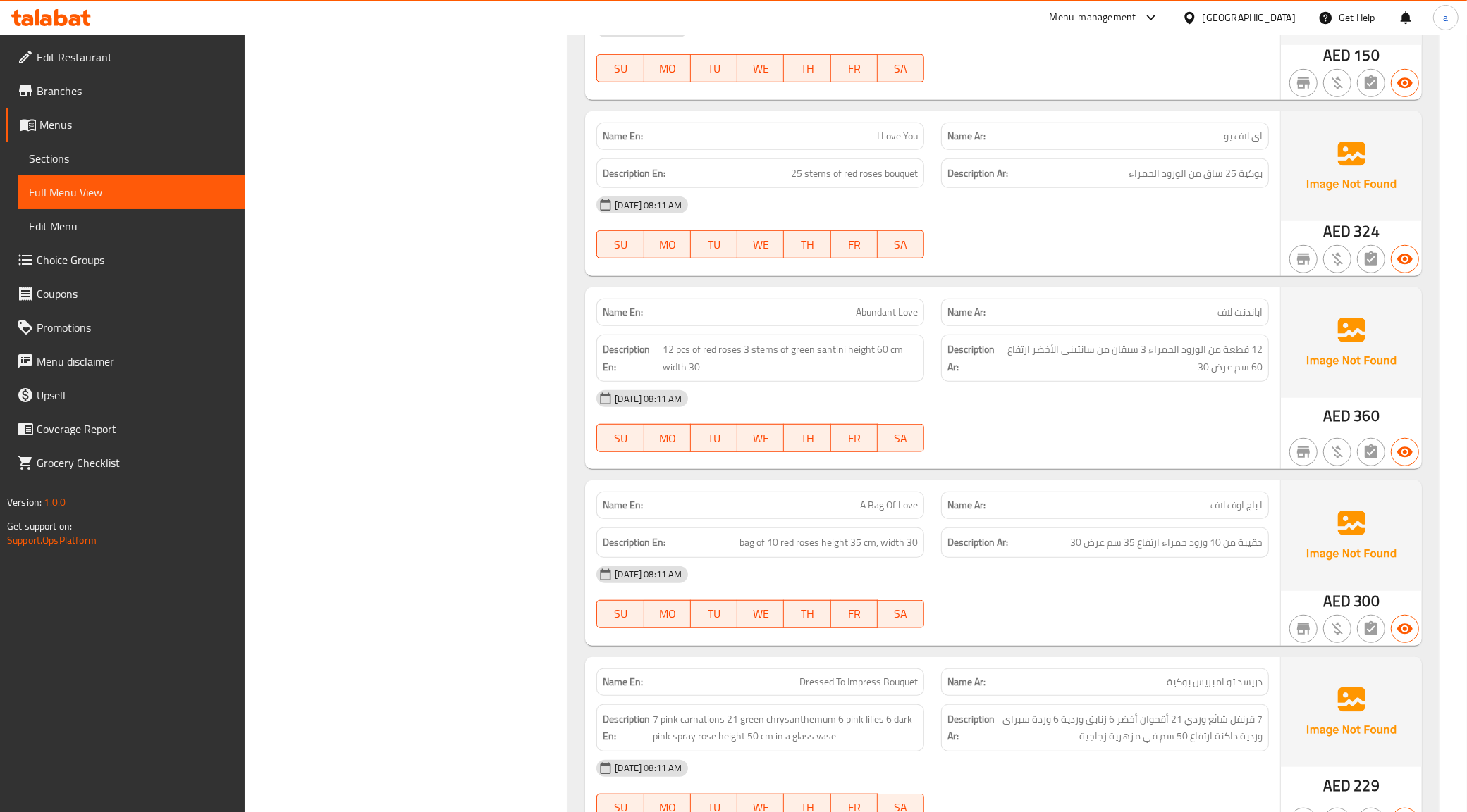
scroll to position [777, 0]
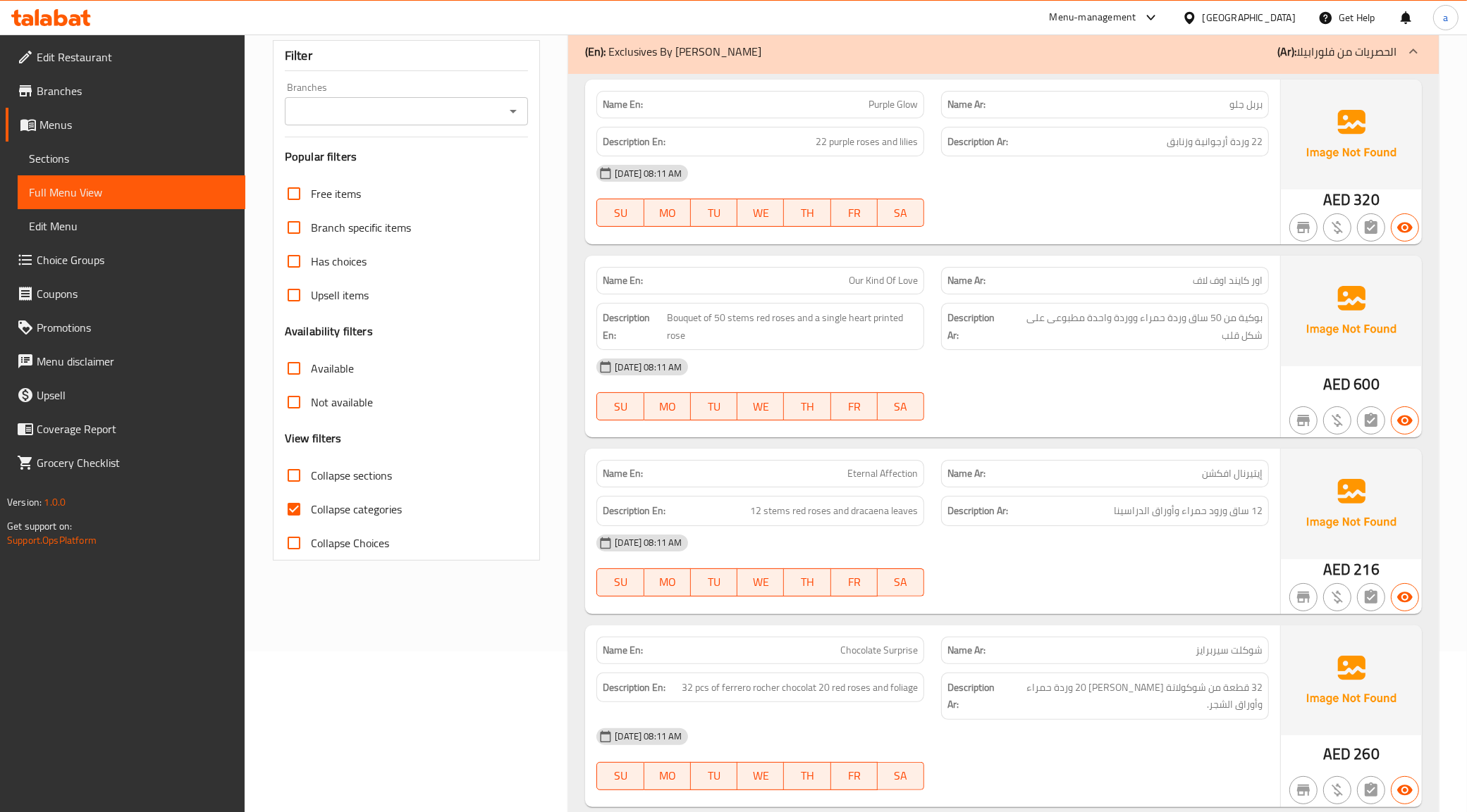
click at [392, 512] on span "Collapse categories" at bounding box center [355, 508] width 91 height 17
click at [311, 512] on input "Collapse categories" at bounding box center [294, 509] width 34 height 34
checkbox input "false"
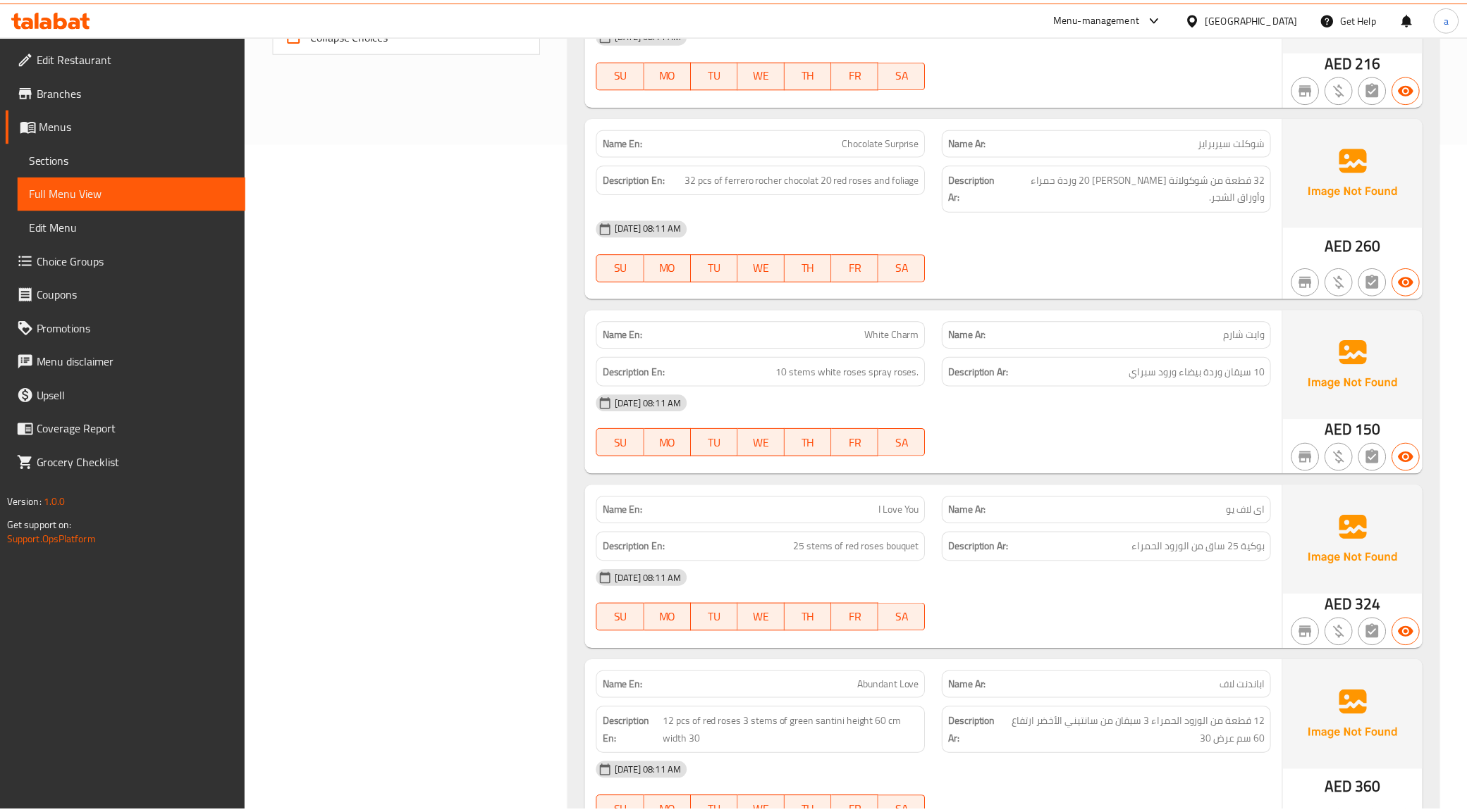
scroll to position [1306, 0]
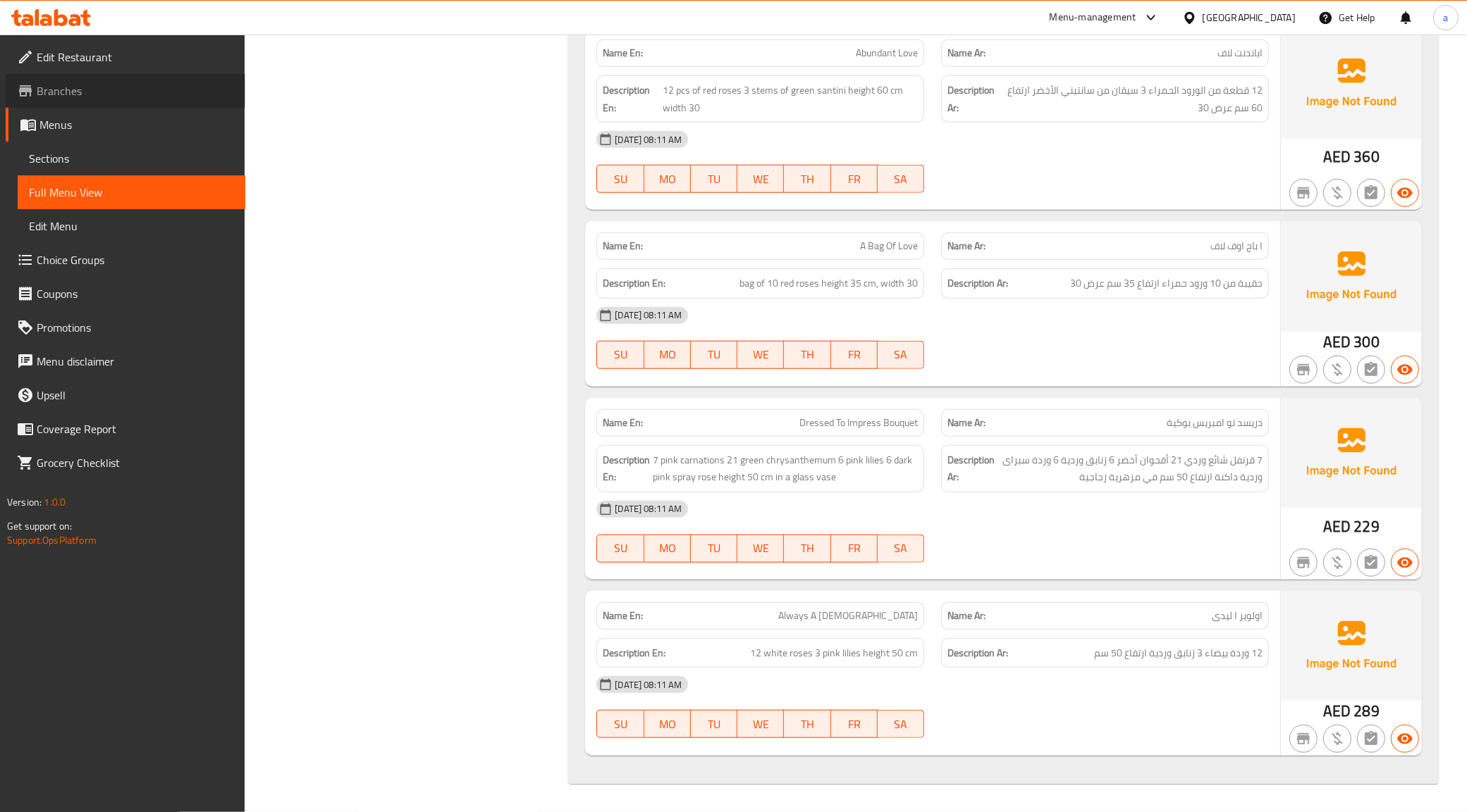
click at [64, 90] on span "Branches" at bounding box center [135, 91] width 197 height 17
